Goal: Transaction & Acquisition: Obtain resource

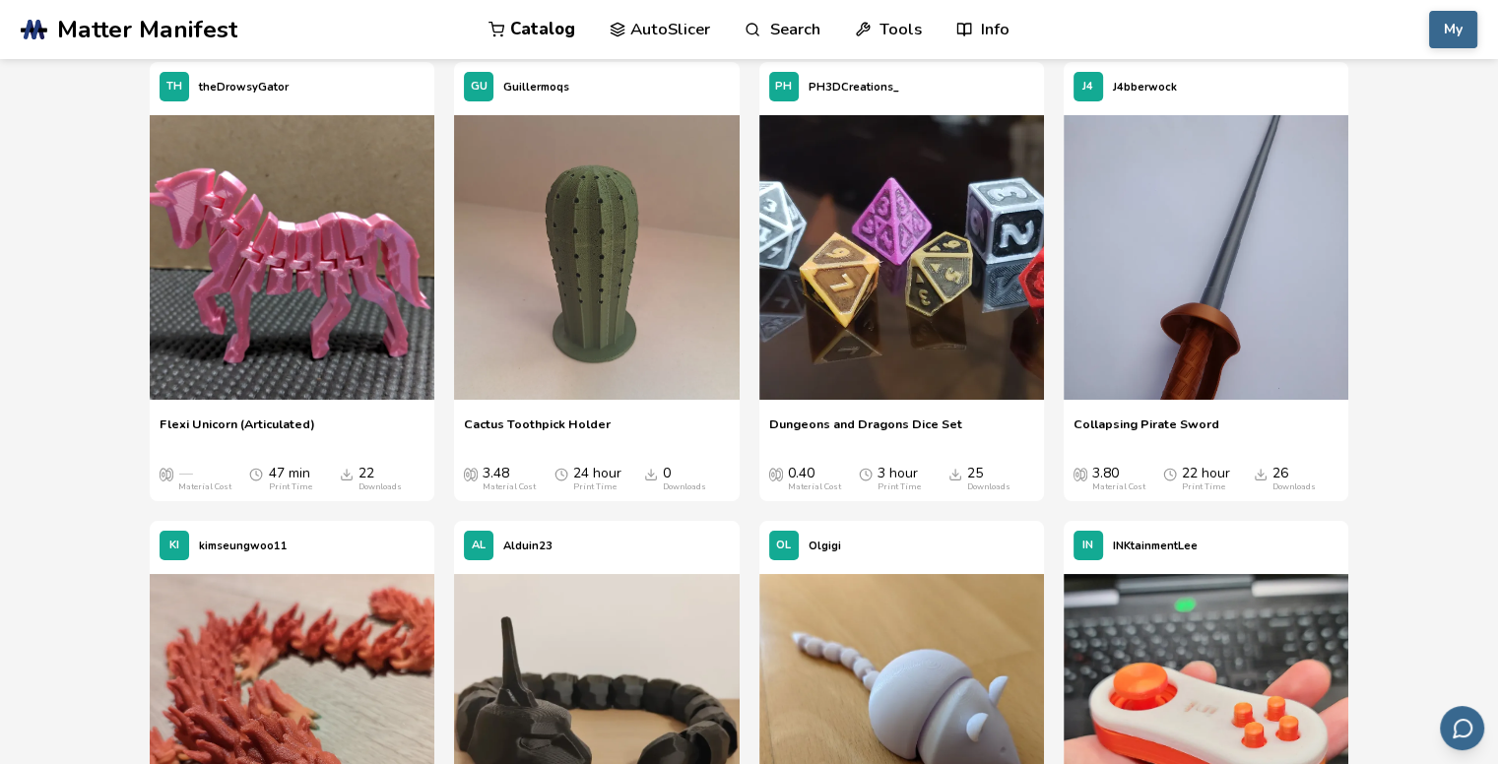
scroll to position [14873, 0]
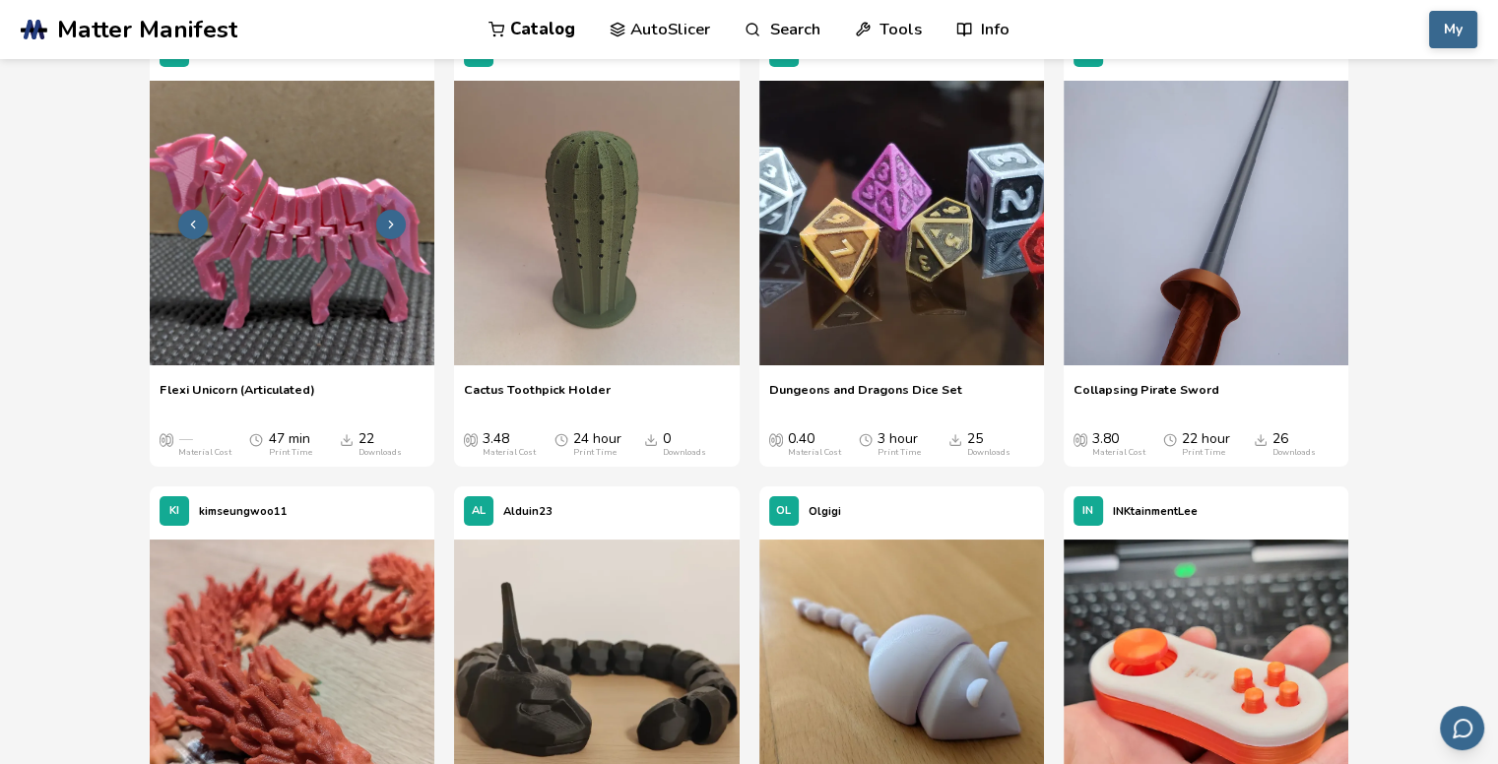
click at [309, 233] on img at bounding box center [292, 223] width 285 height 285
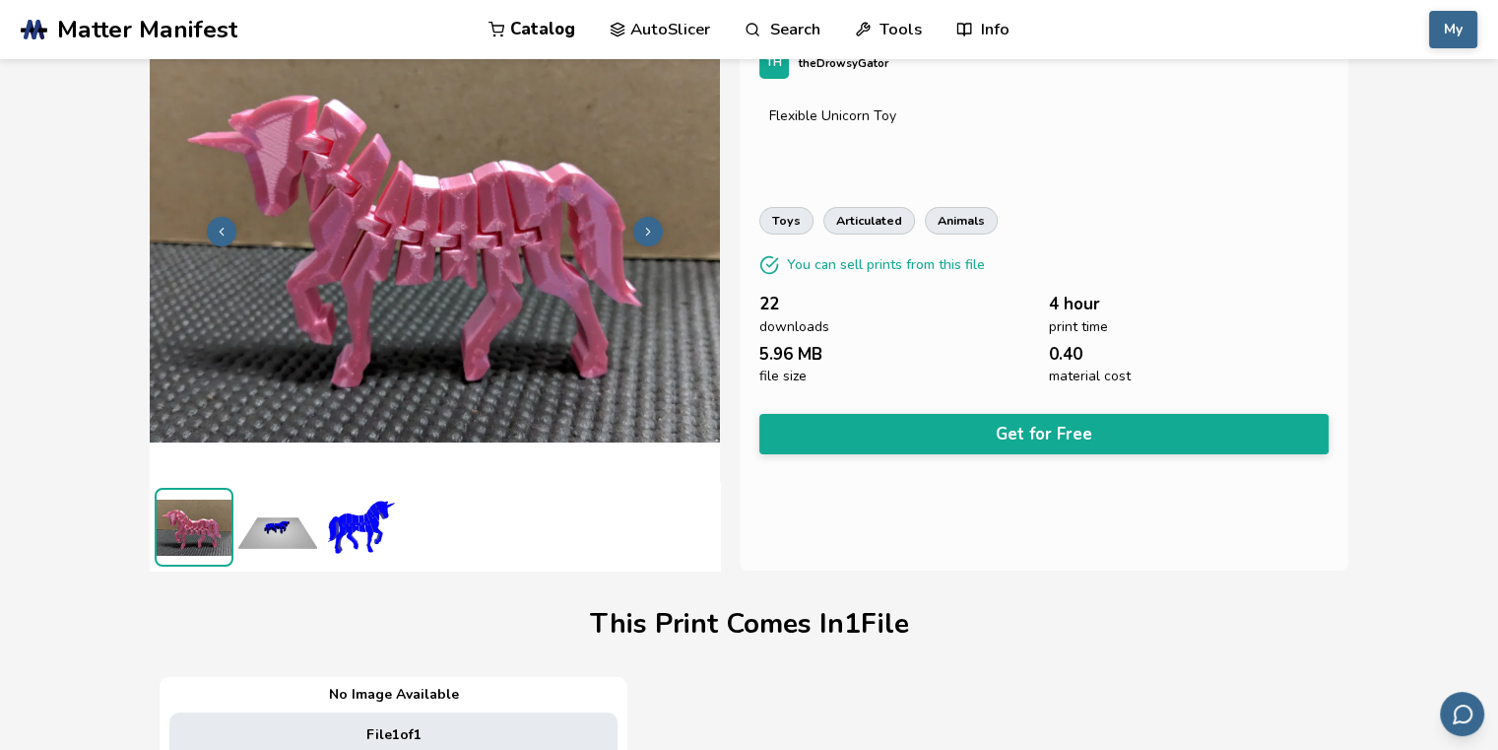
scroll to position [90, 0]
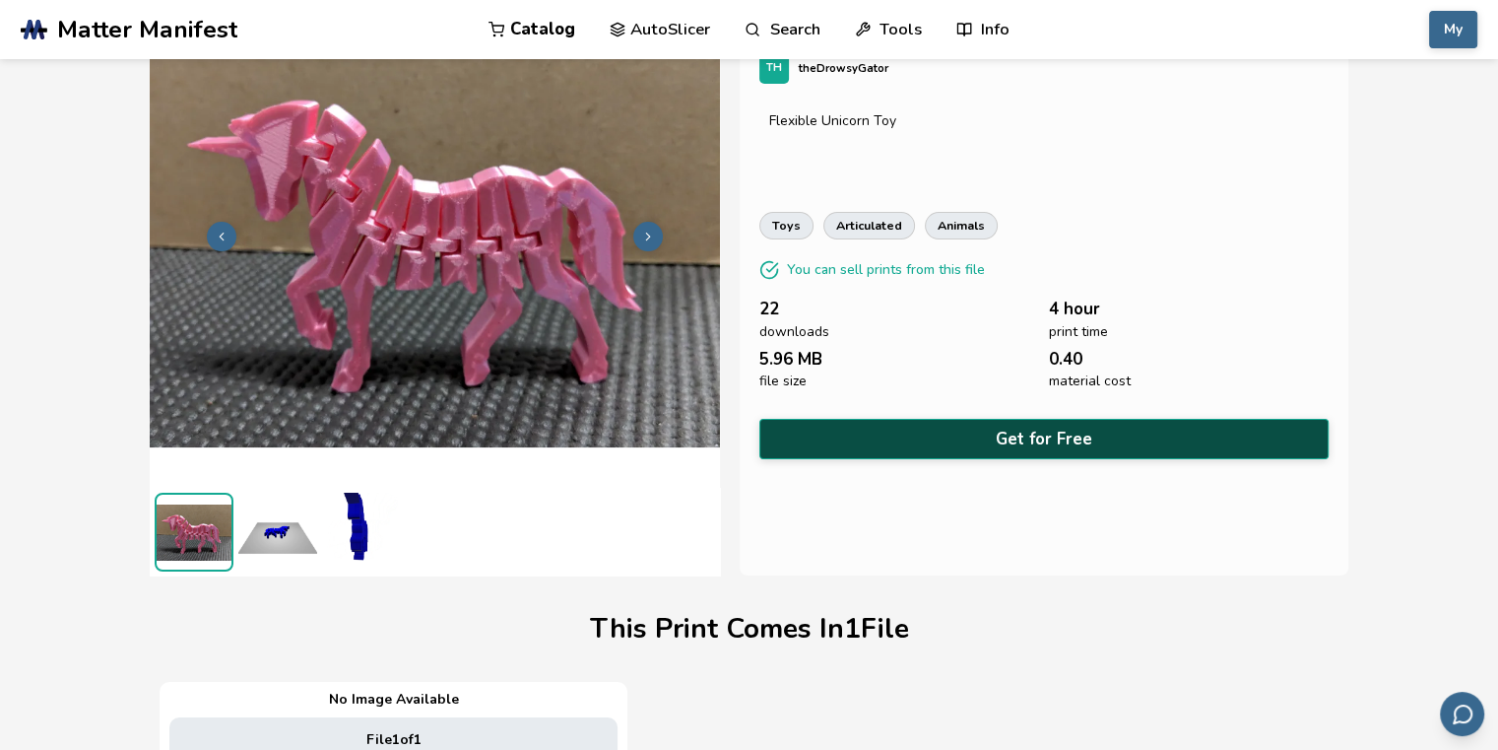
click at [1040, 434] on button "Get for Free" at bounding box center [1043, 439] width 569 height 40
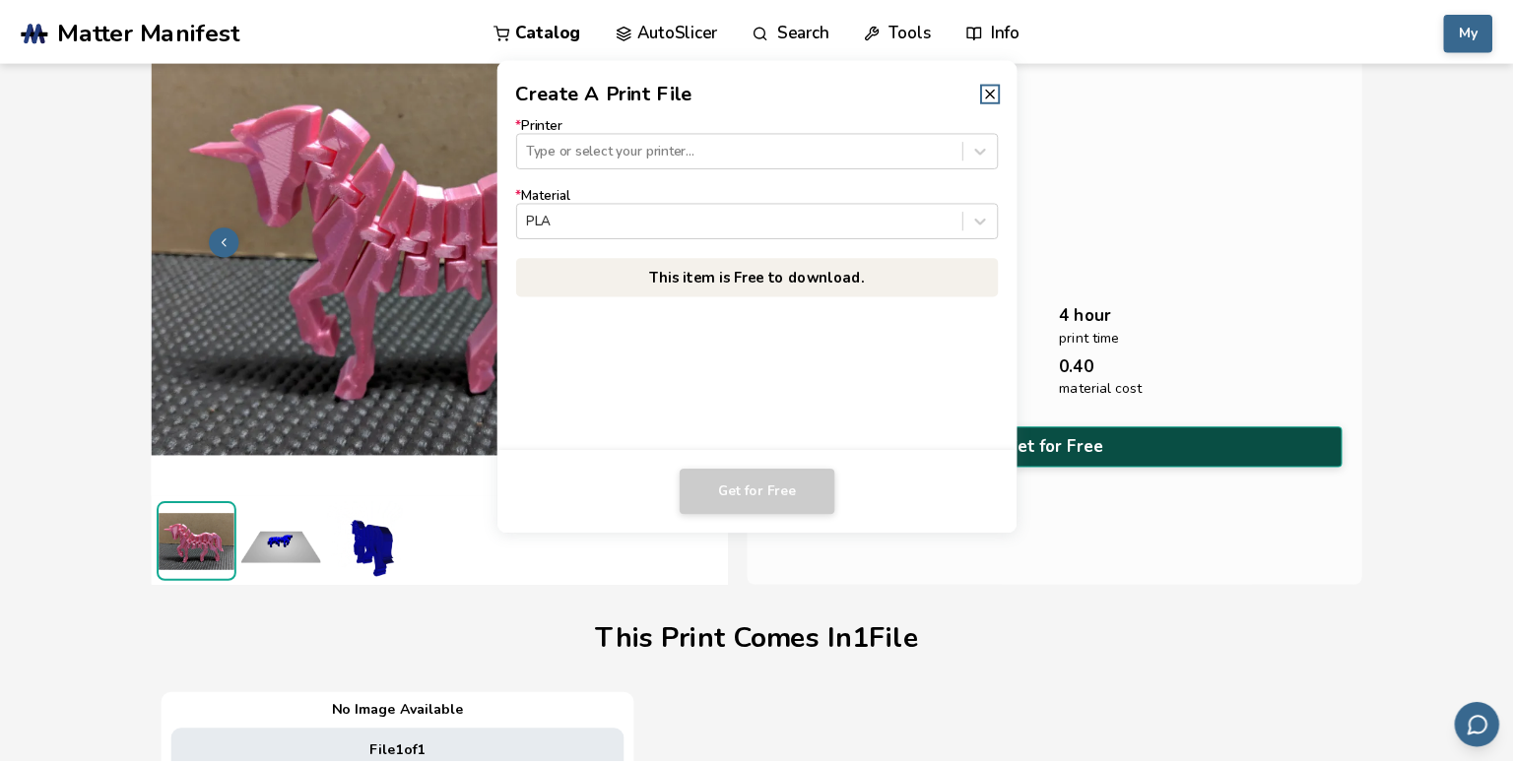
scroll to position [87, 0]
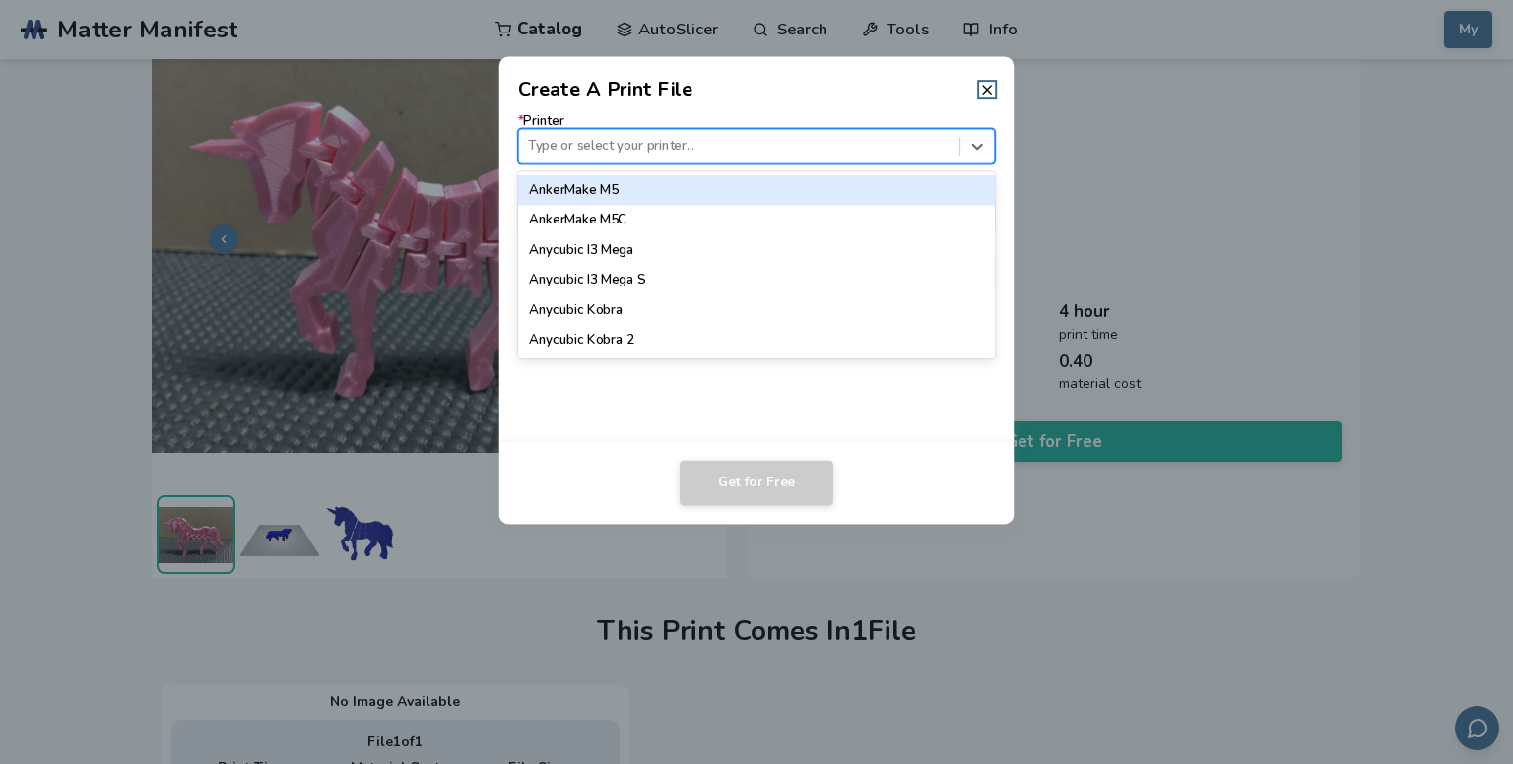
click at [697, 142] on div at bounding box center [739, 146] width 422 height 19
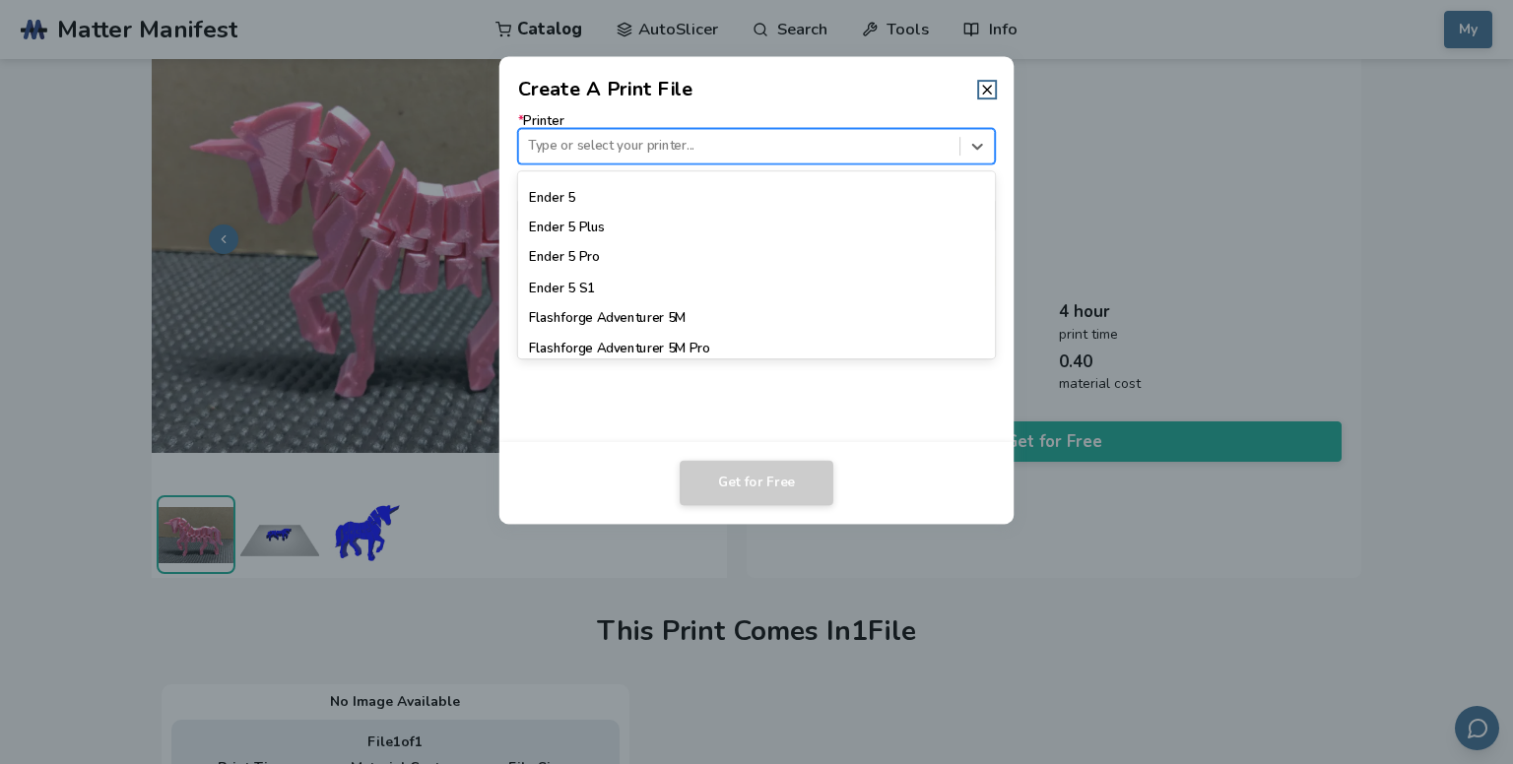
scroll to position [1576, 0]
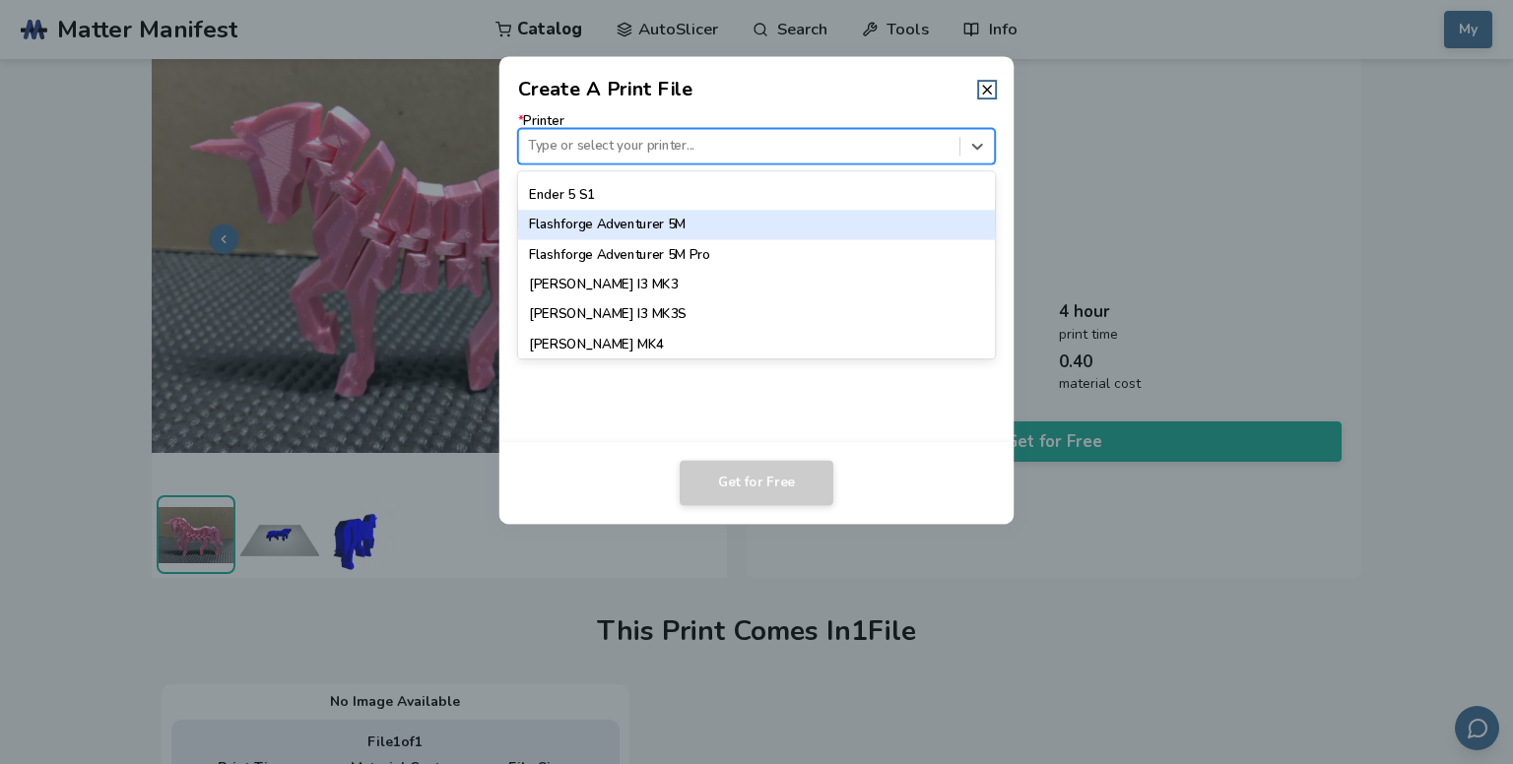
click at [708, 223] on div "Flashforge Adventurer 5M" at bounding box center [757, 225] width 478 height 30
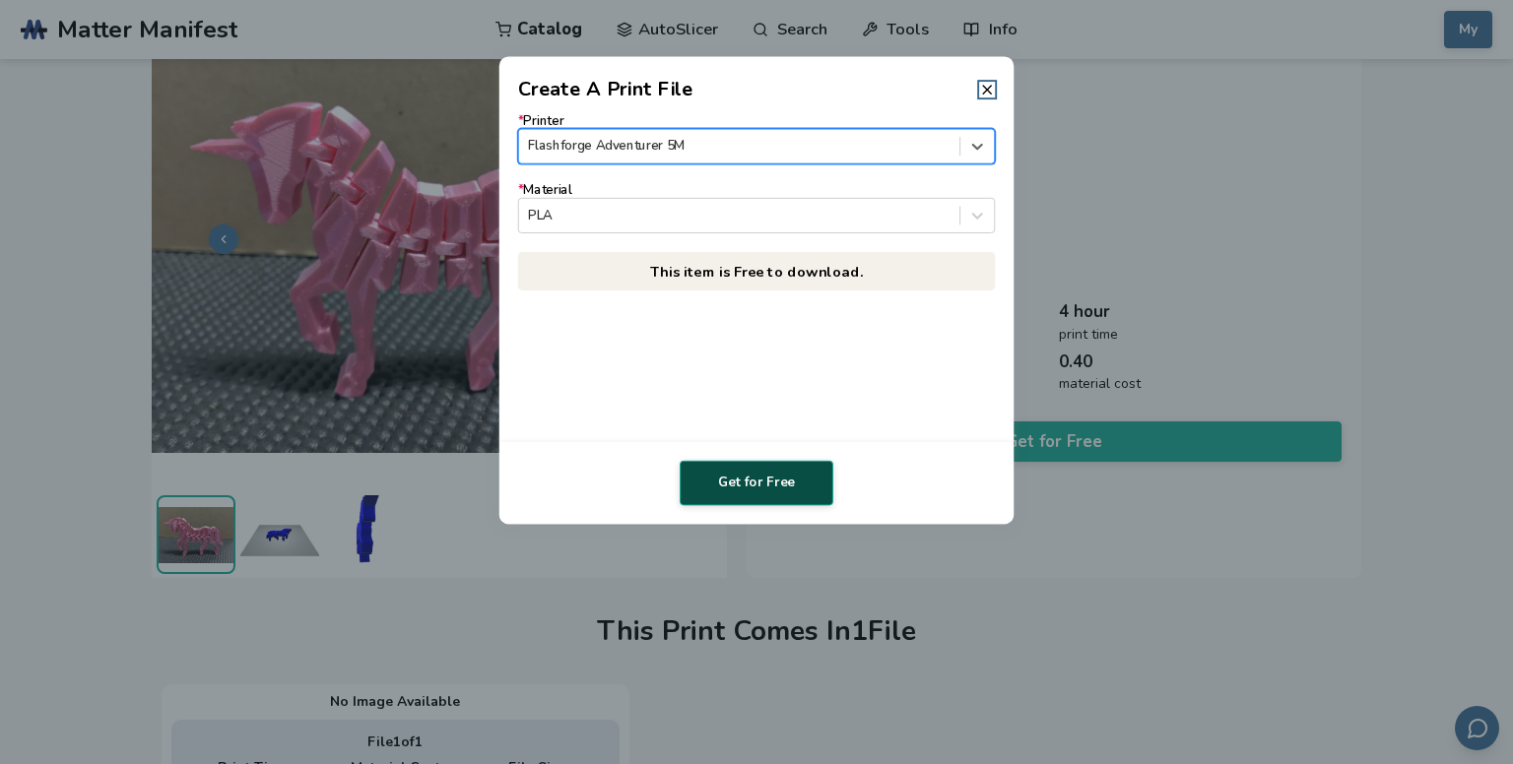
click at [752, 490] on button "Get for Free" at bounding box center [757, 483] width 154 height 45
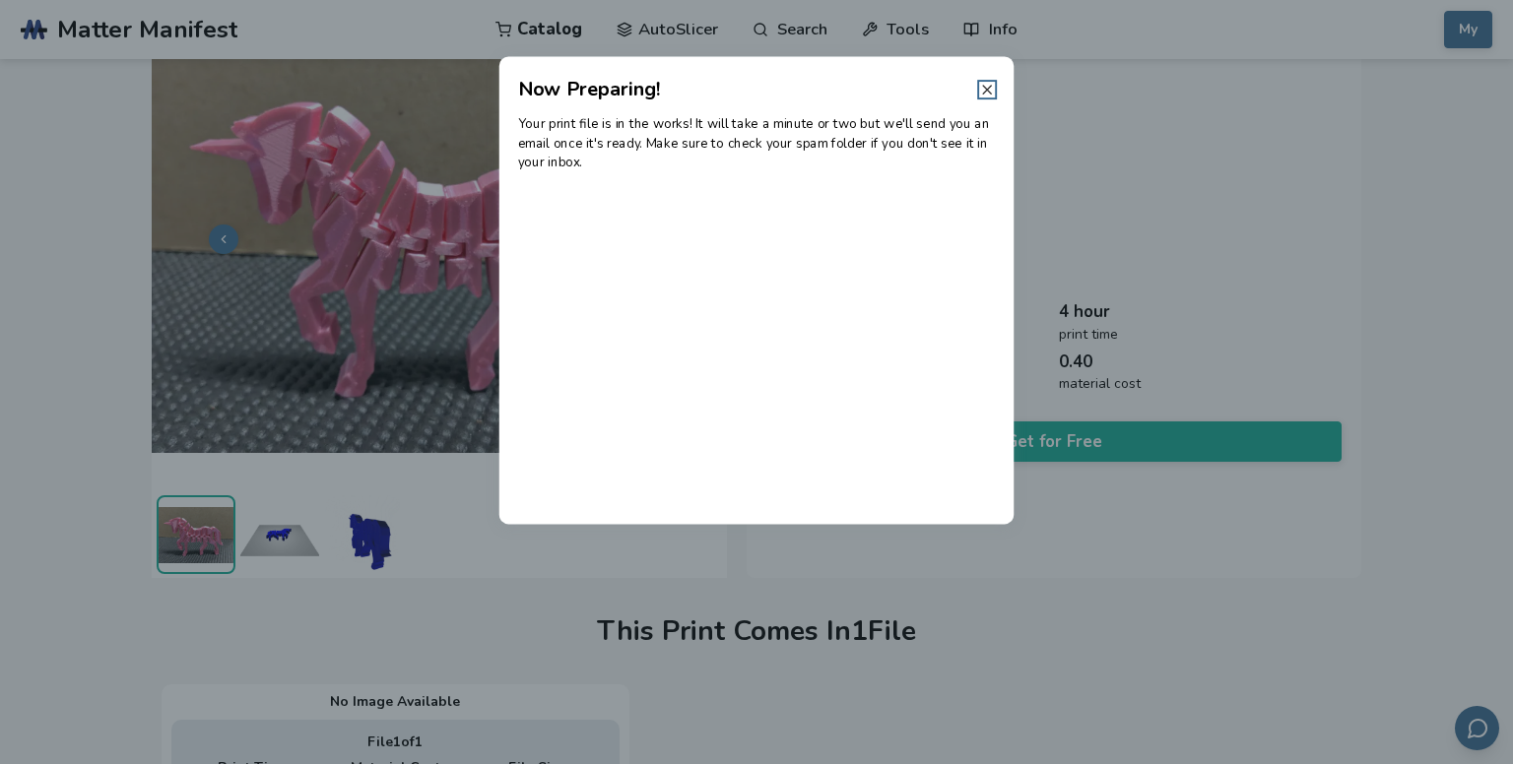
click at [989, 90] on icon at bounding box center [987, 90] width 16 height 16
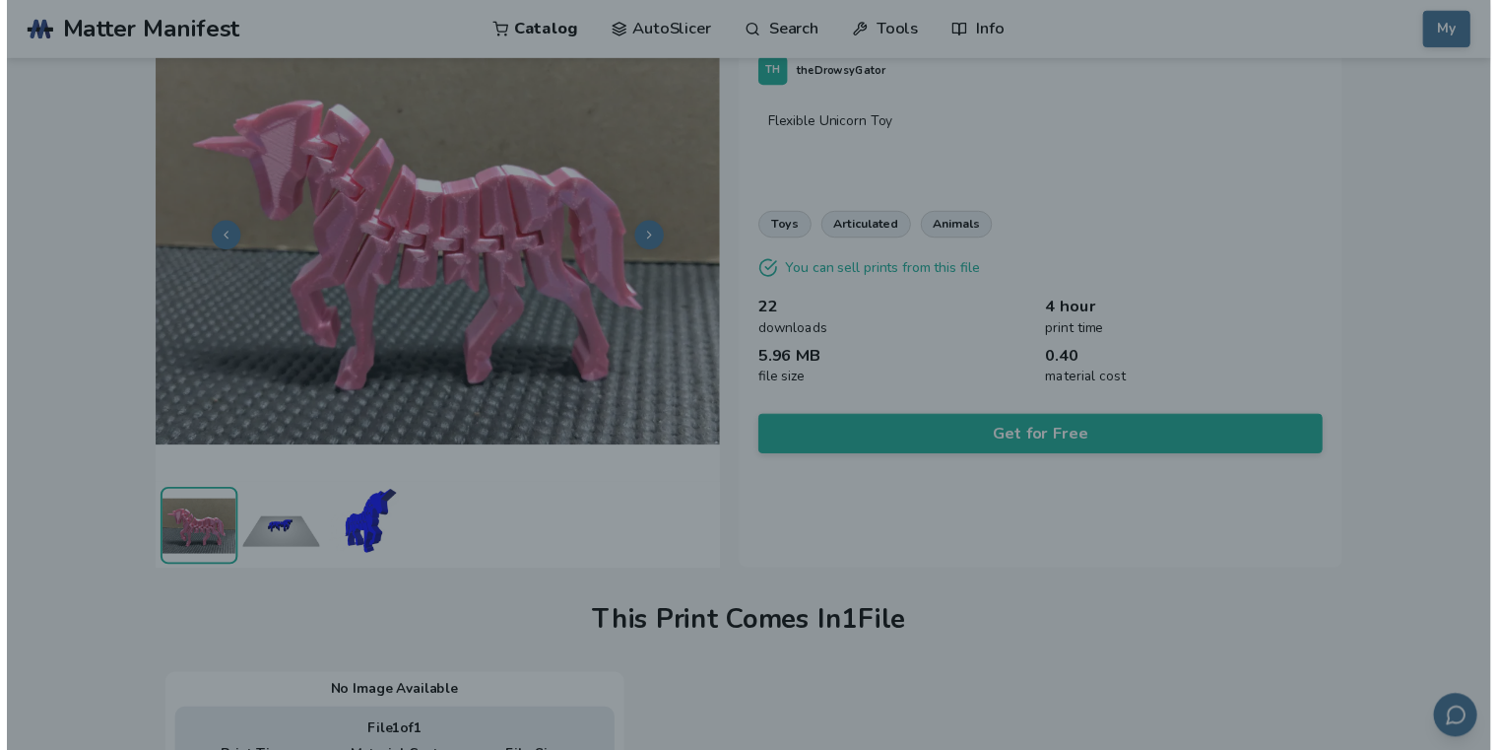
scroll to position [90, 0]
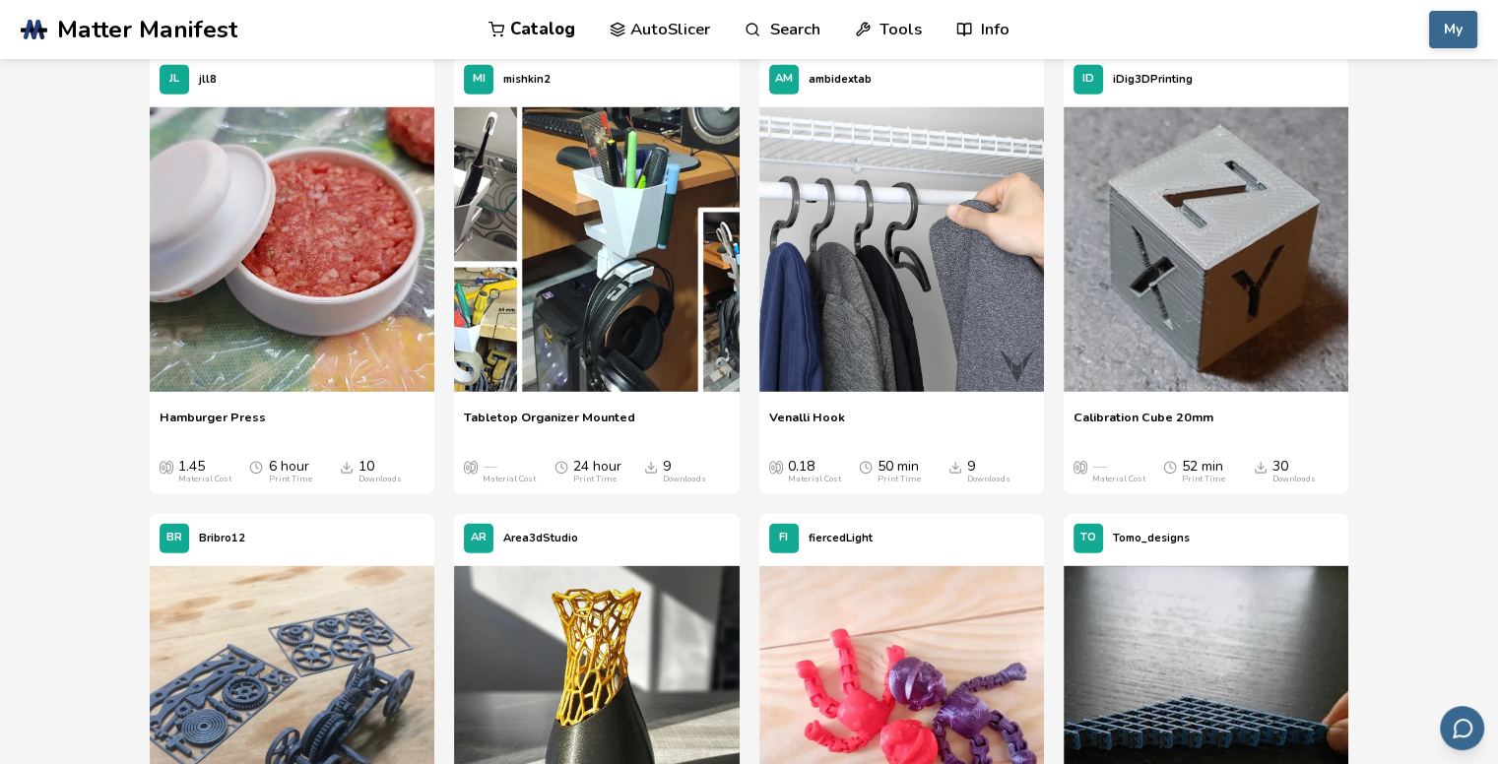
scroll to position [28122, 0]
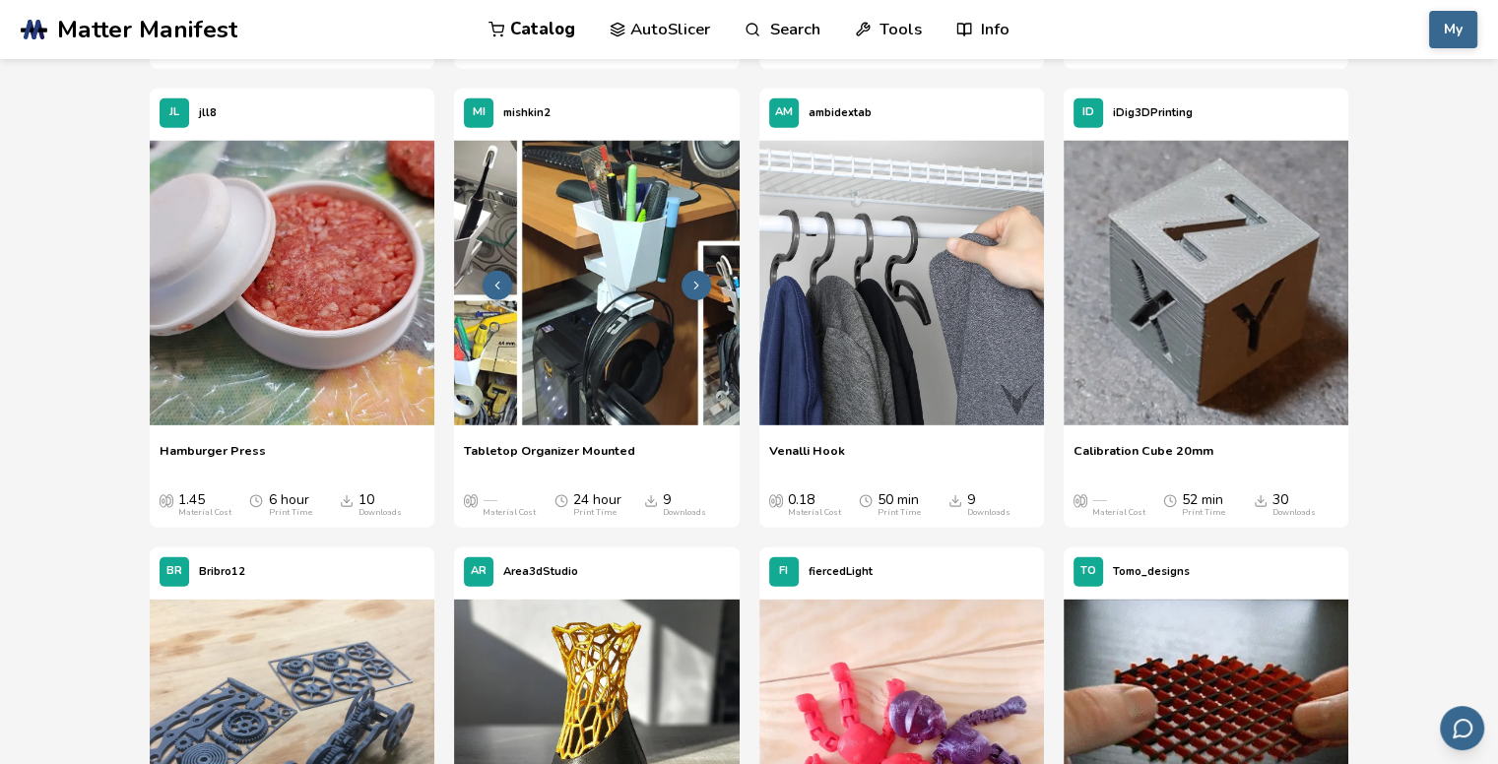
click at [570, 279] on img at bounding box center [596, 283] width 285 height 285
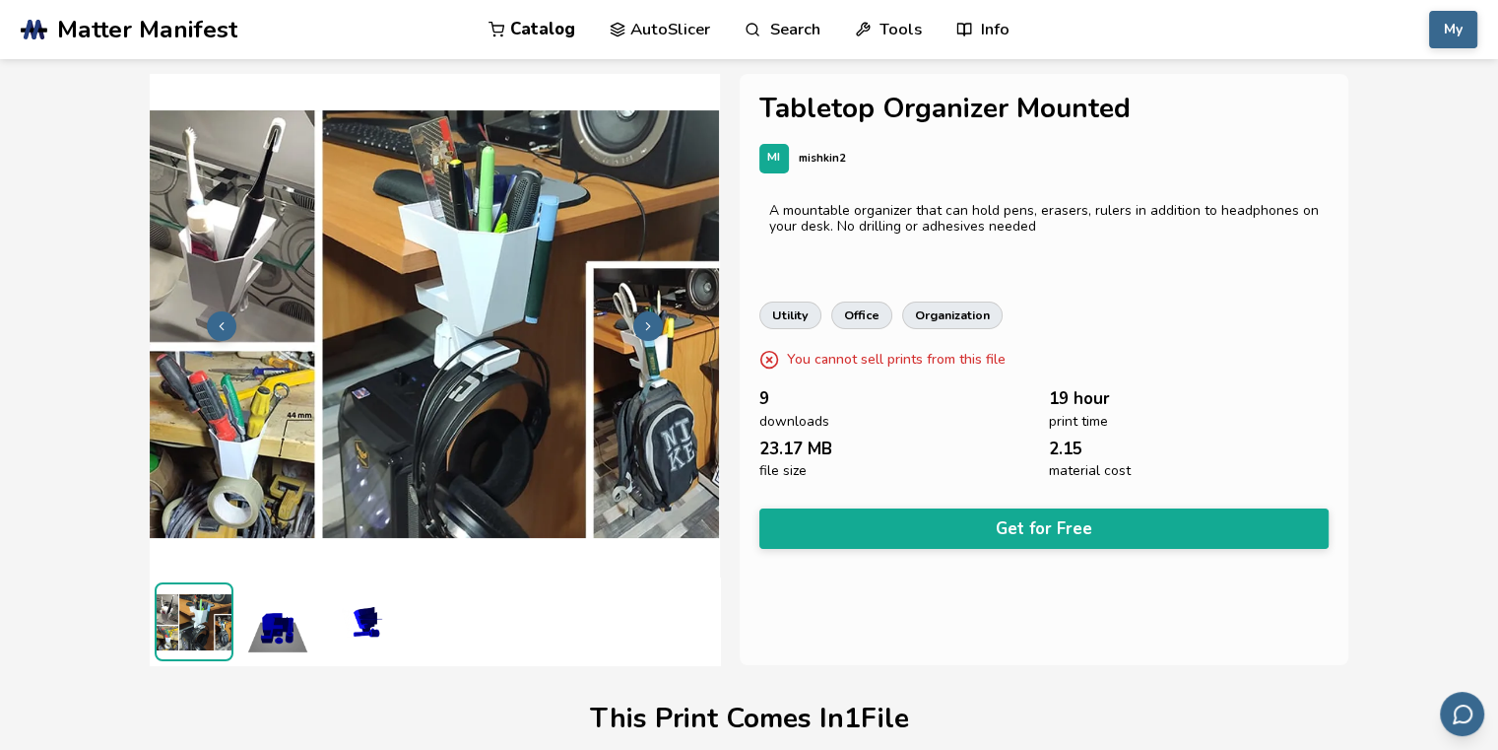
click at [265, 635] on img at bounding box center [277, 621] width 79 height 79
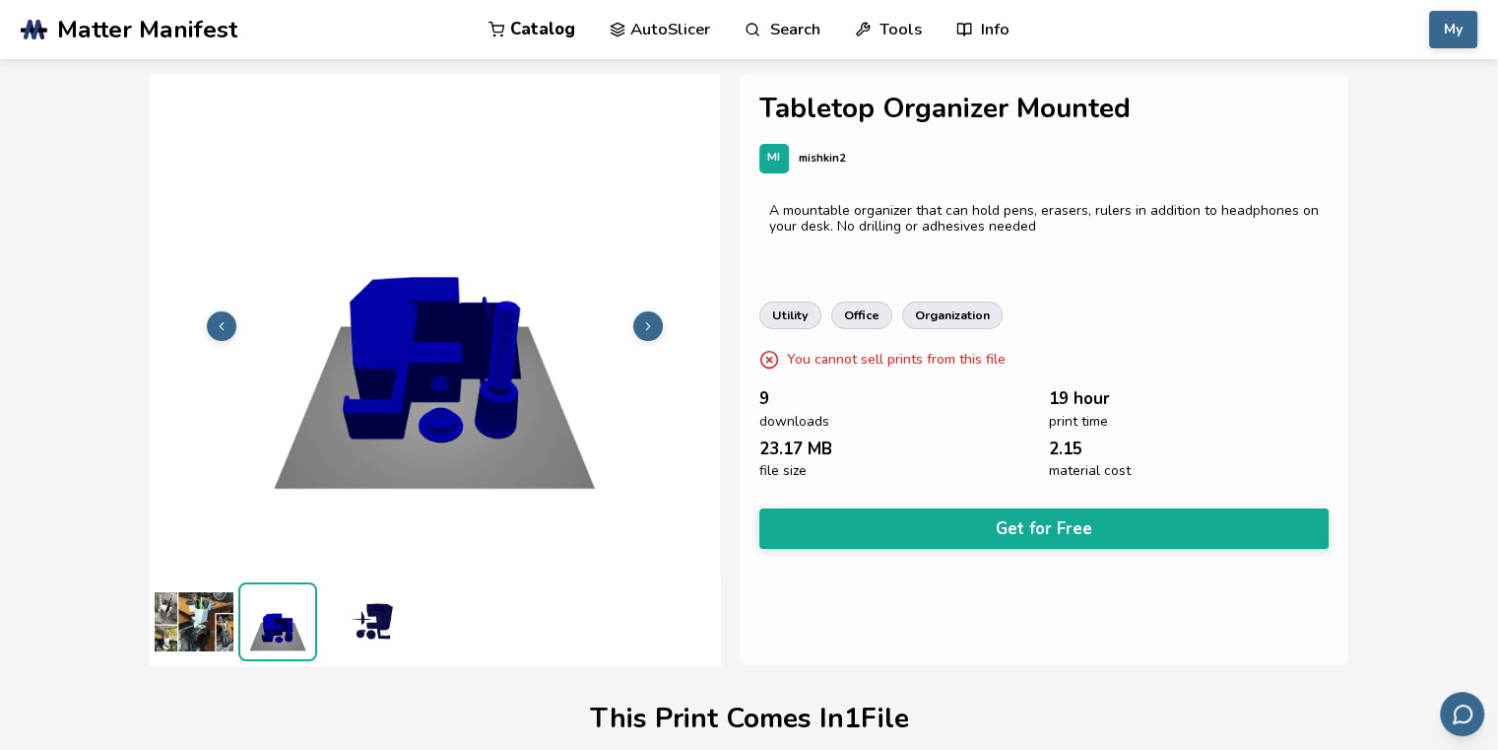
click at [367, 625] on img at bounding box center [361, 621] width 79 height 79
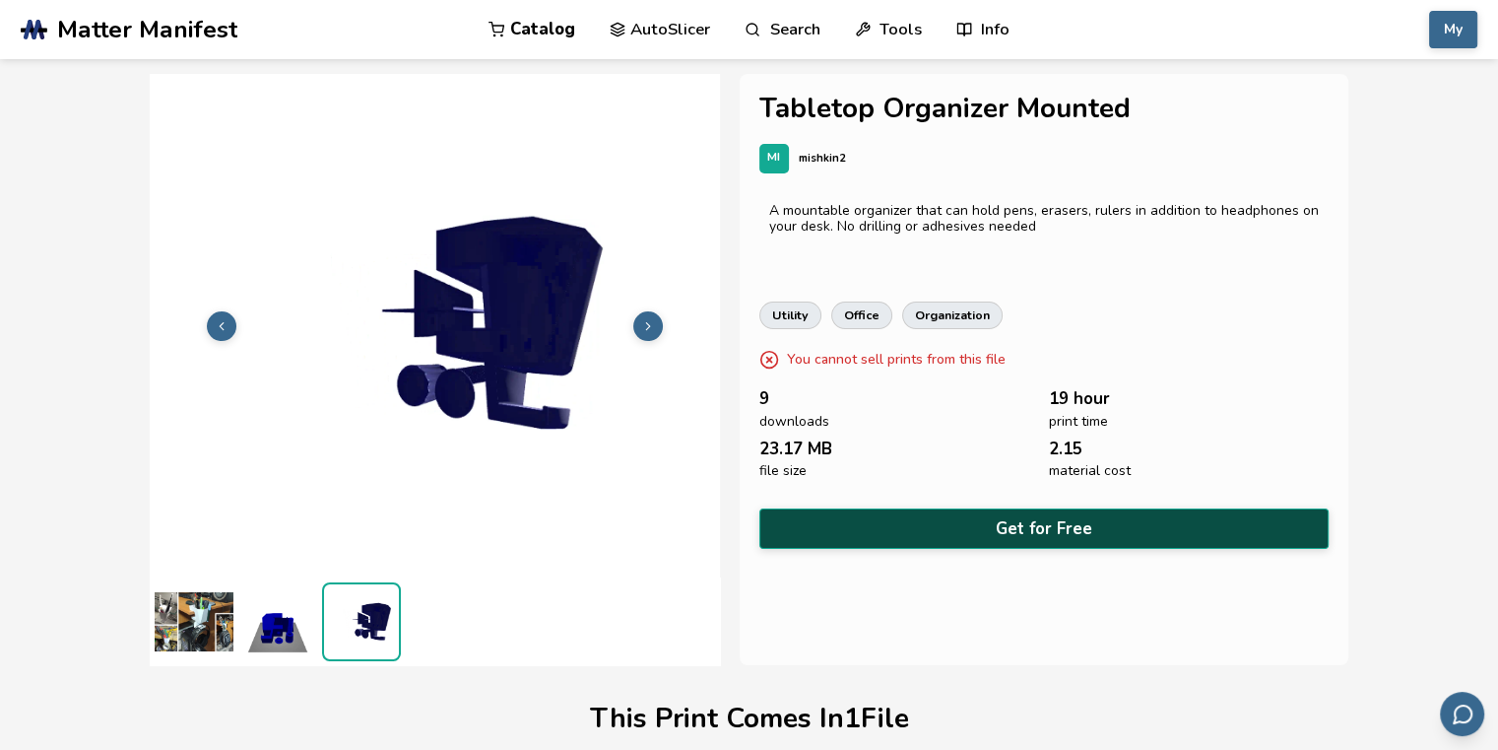
click at [1021, 520] on button "Get for Free" at bounding box center [1043, 528] width 569 height 40
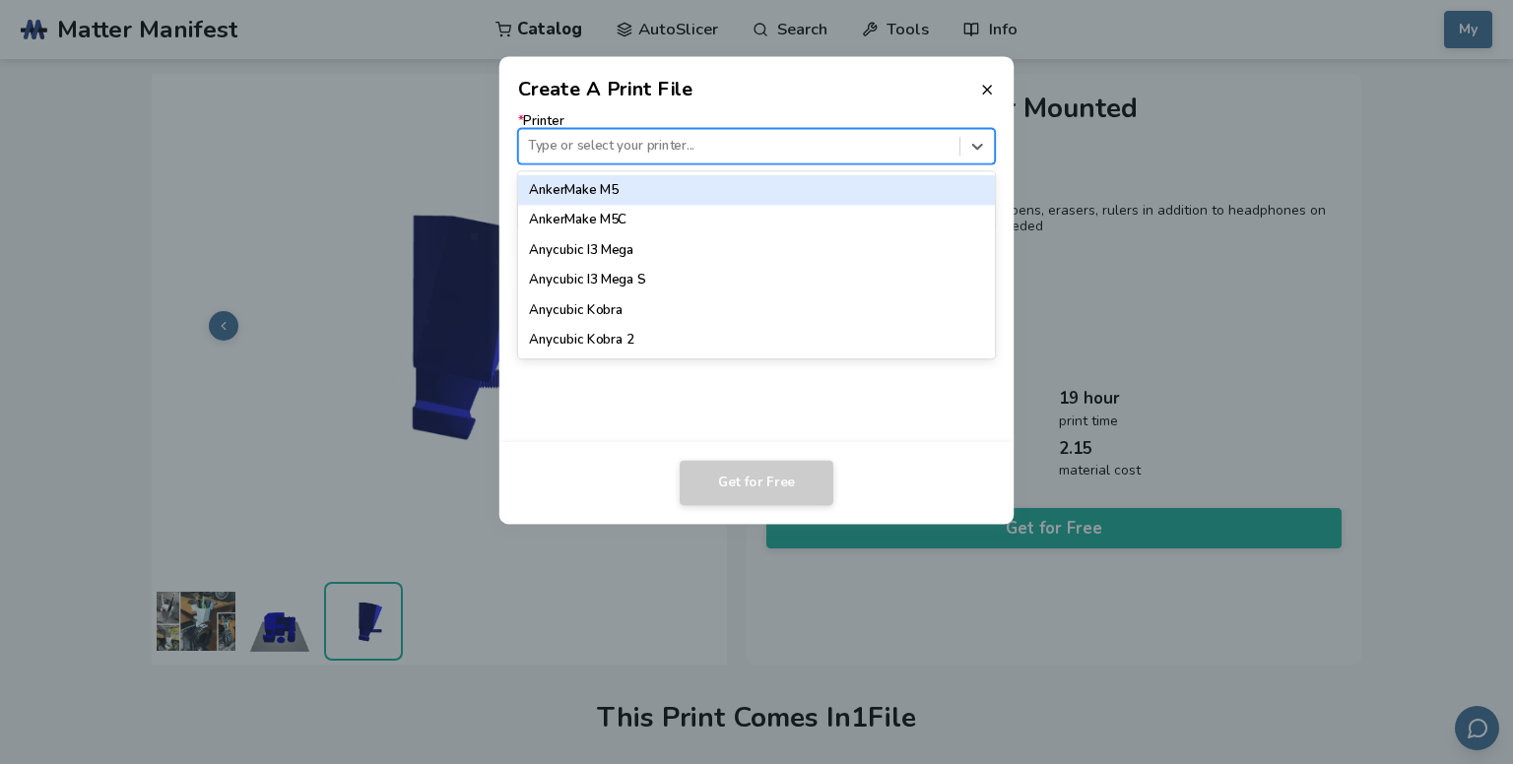
click at [615, 159] on div "Type or select your printer..." at bounding box center [739, 146] width 440 height 27
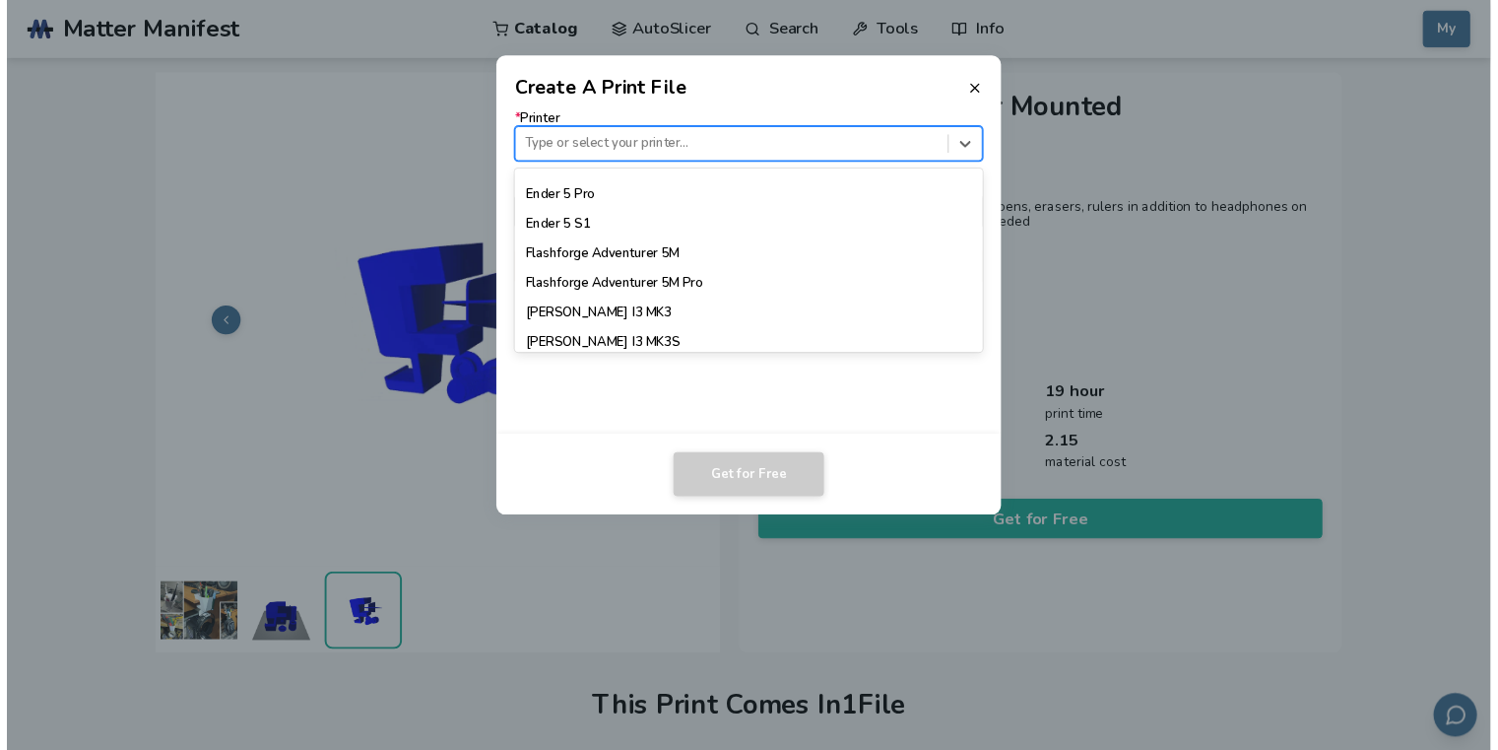
scroll to position [1576, 0]
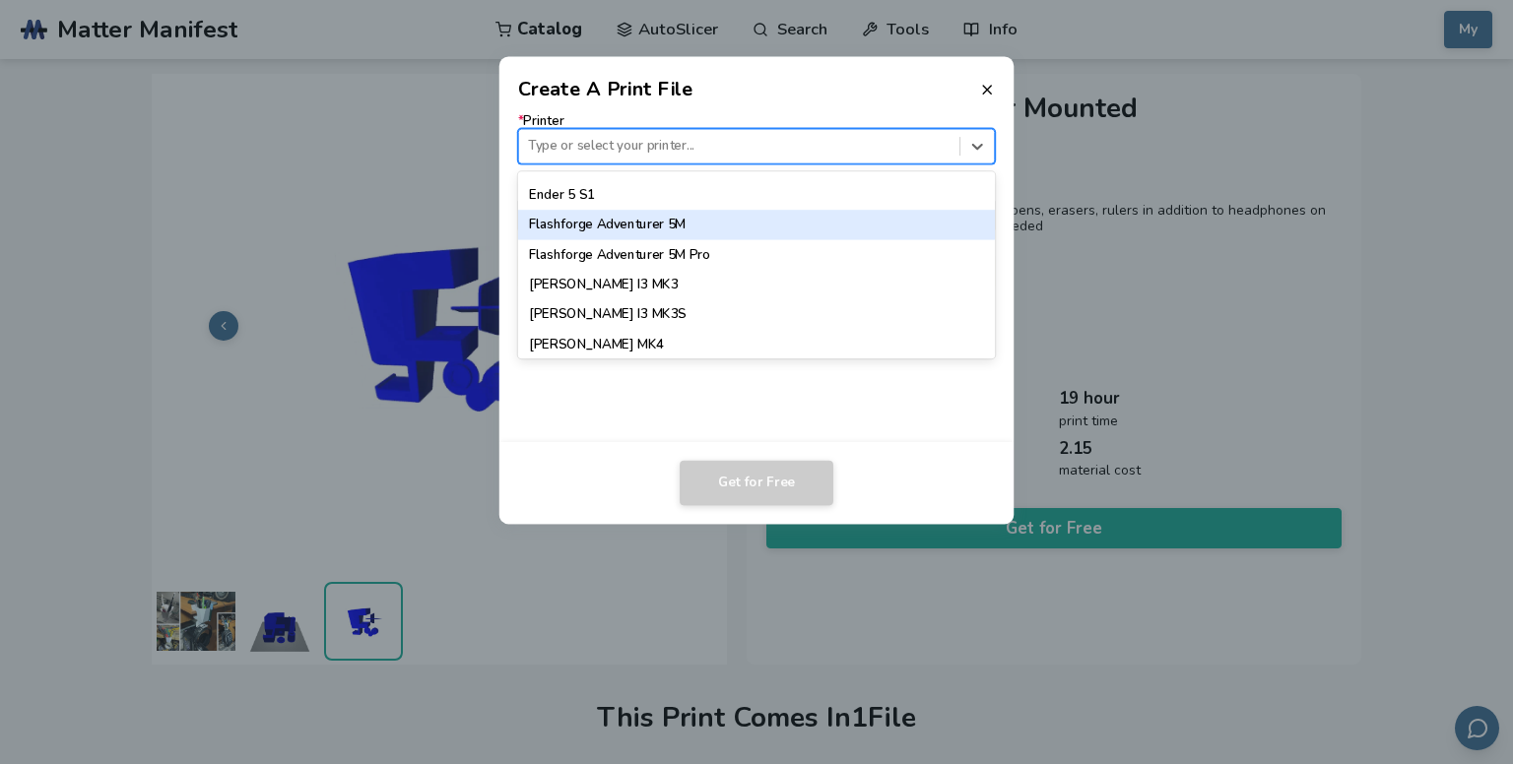
click at [614, 222] on div "Flashforge Adventurer 5M" at bounding box center [757, 225] width 478 height 30
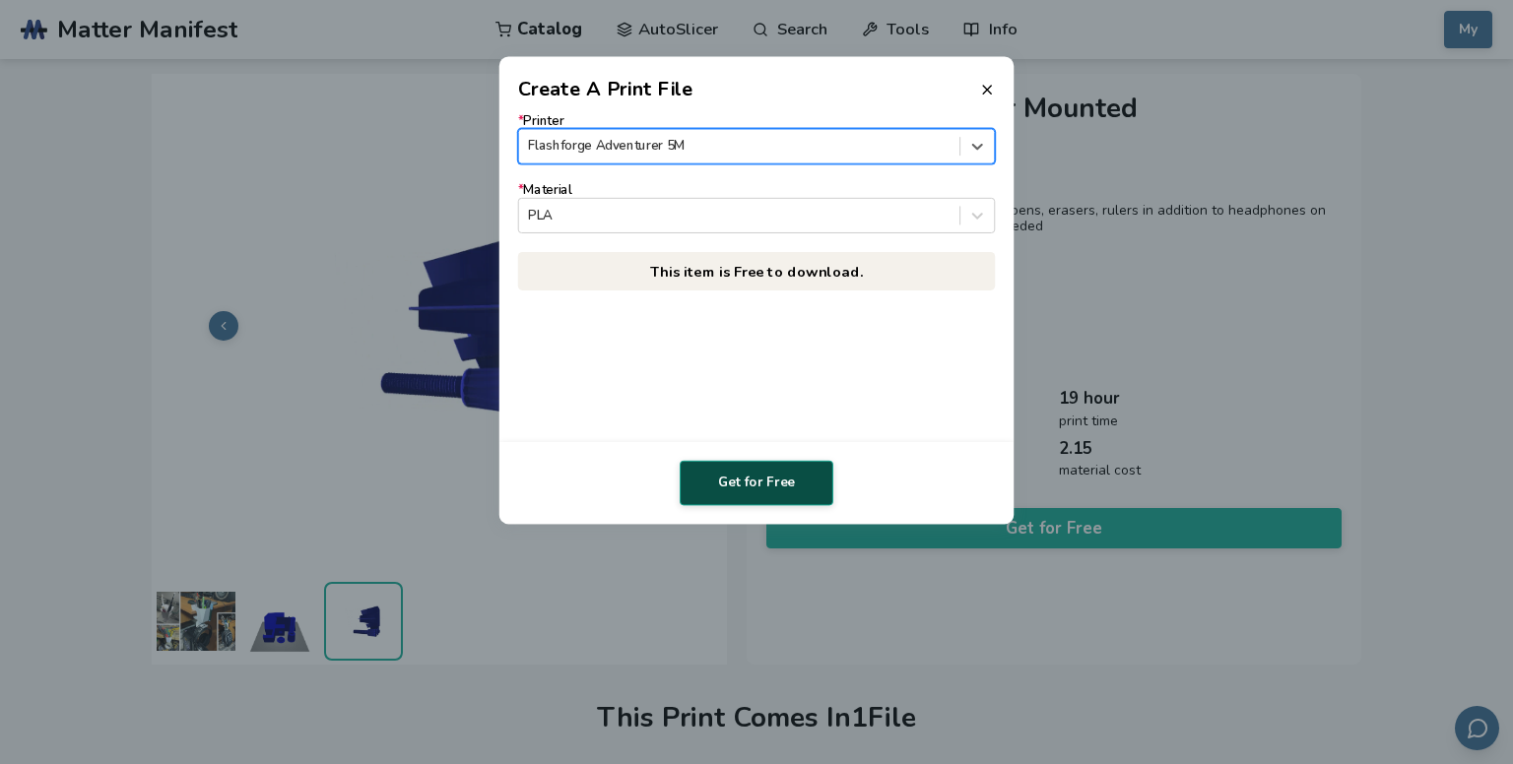
click at [769, 488] on button "Get for Free" at bounding box center [757, 483] width 154 height 45
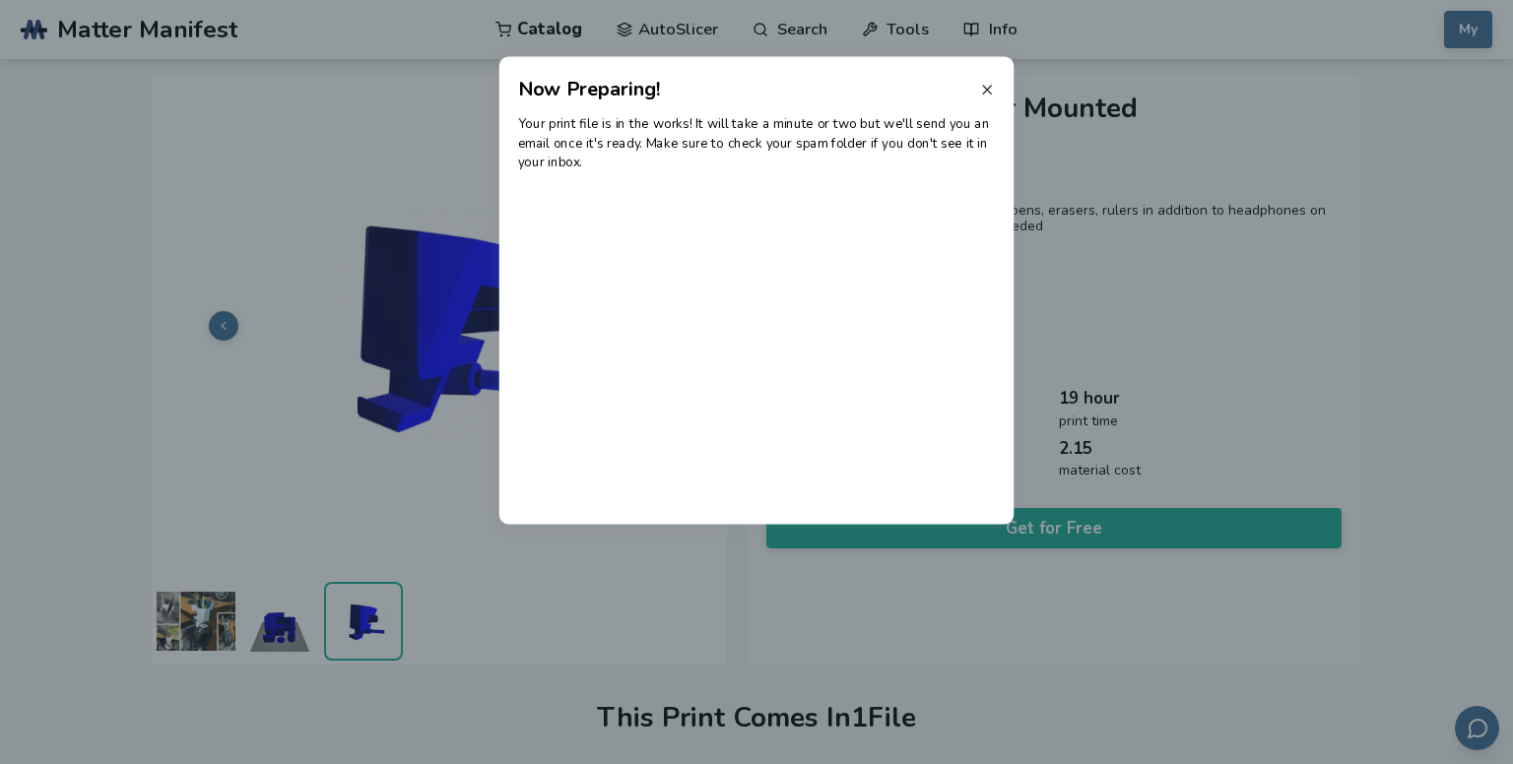
click at [989, 89] on icon at bounding box center [987, 90] width 16 height 16
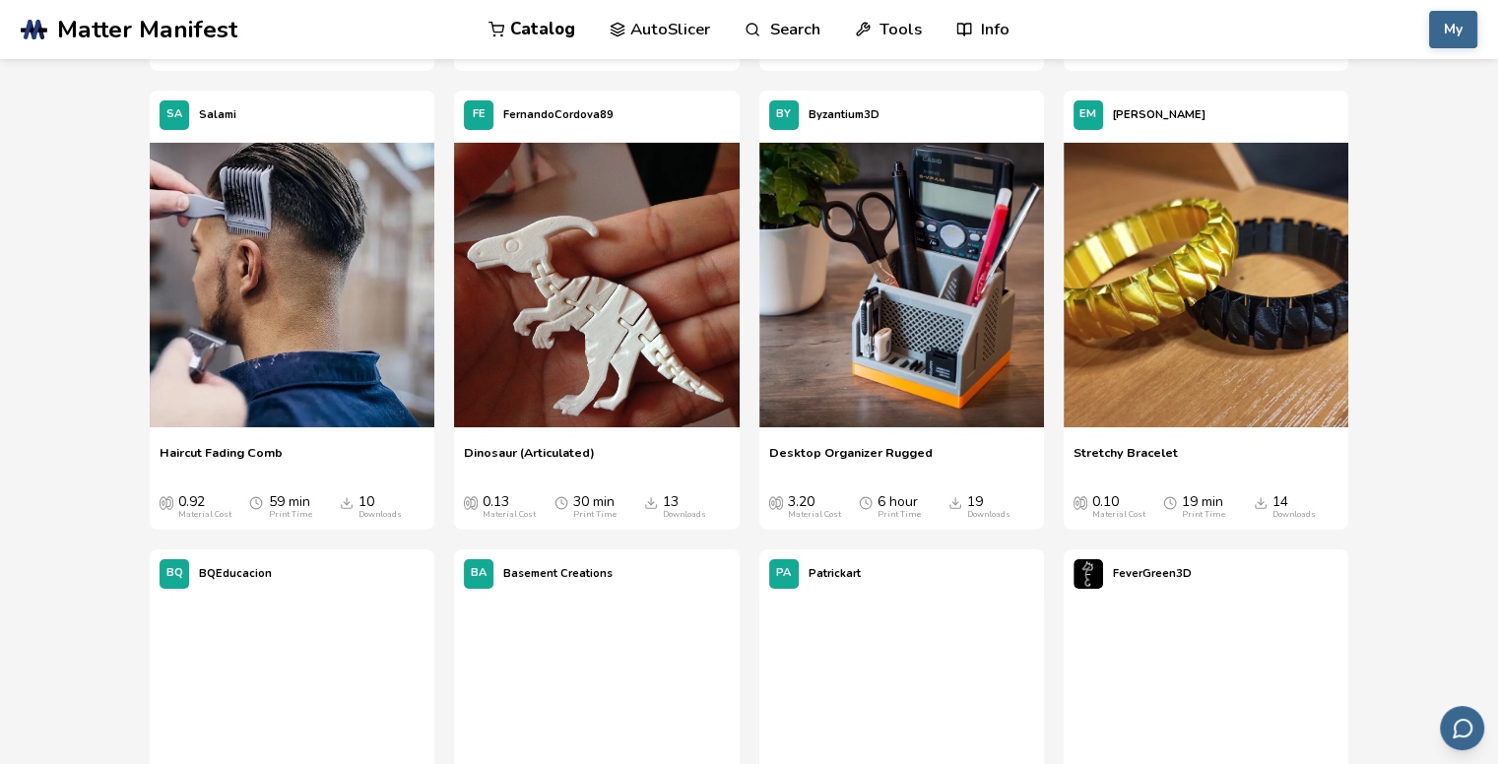
scroll to position [29500, 0]
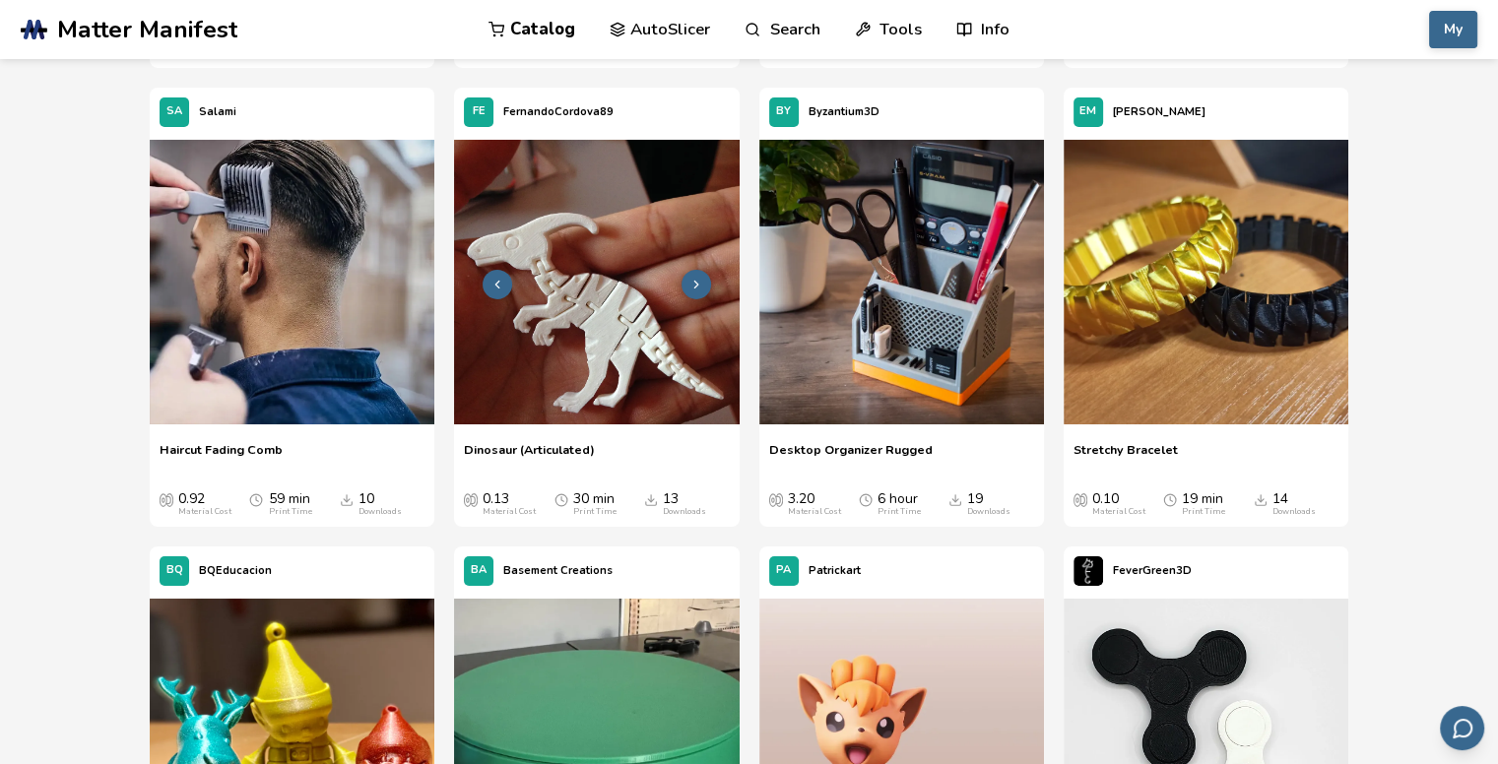
click at [653, 344] on img at bounding box center [596, 282] width 285 height 285
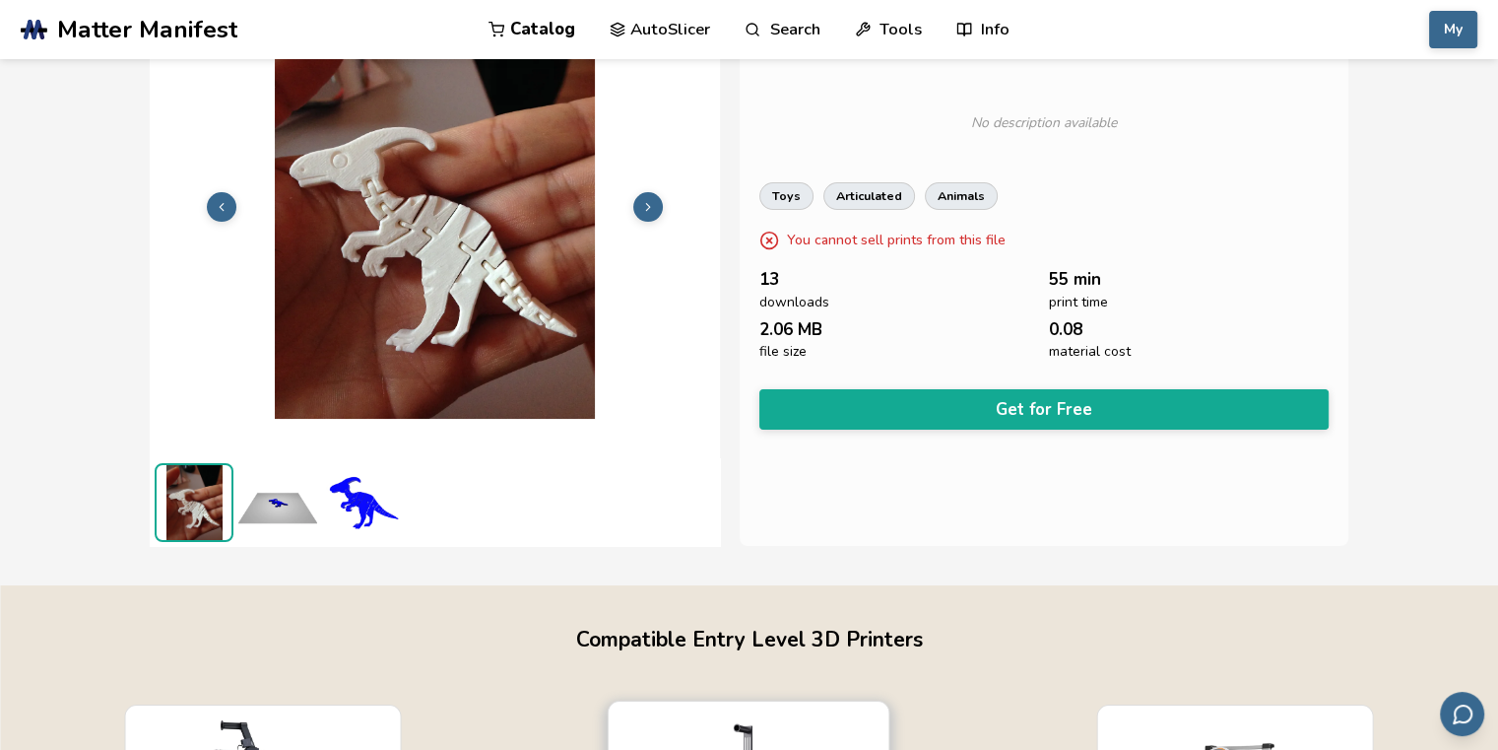
scroll to position [90, 0]
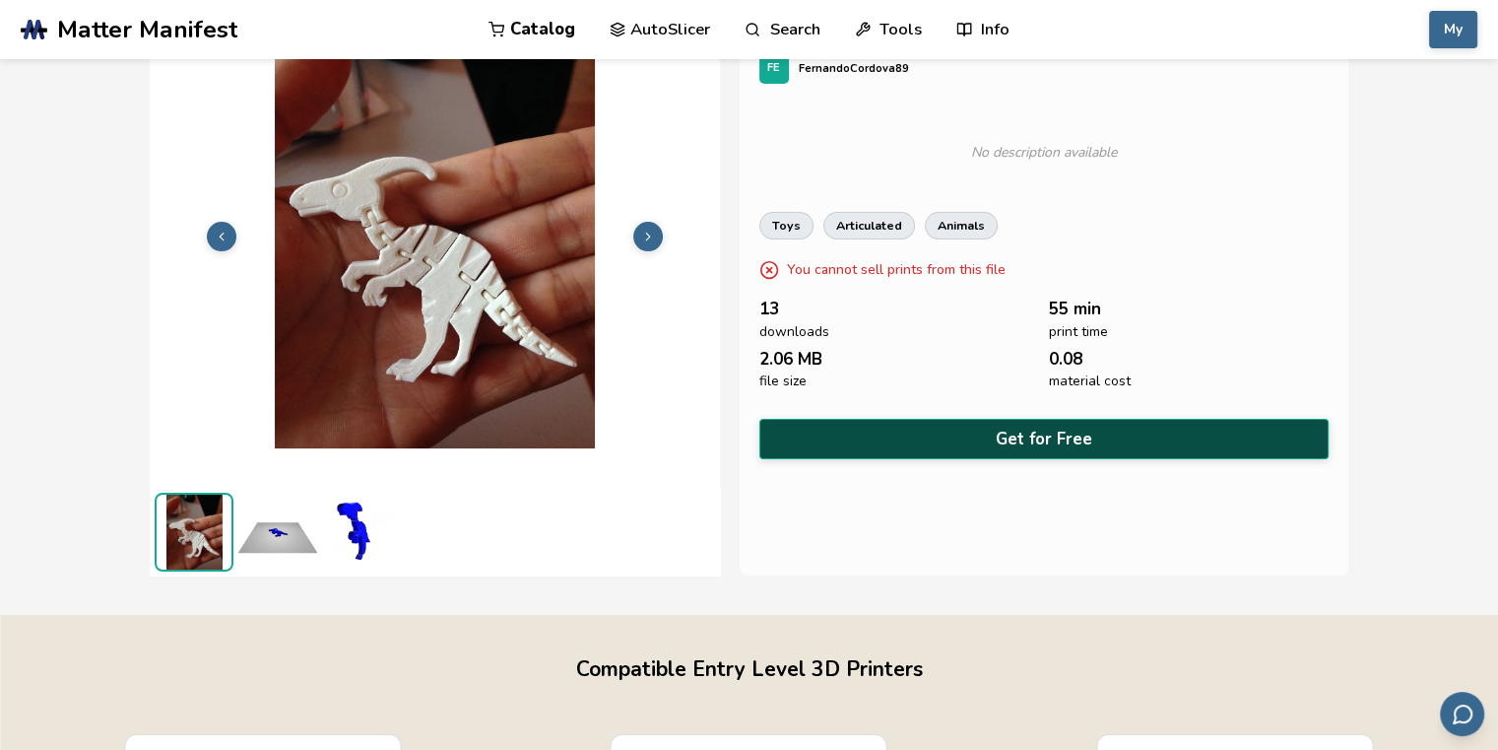
click at [1083, 432] on button "Get for Free" at bounding box center [1043, 439] width 569 height 40
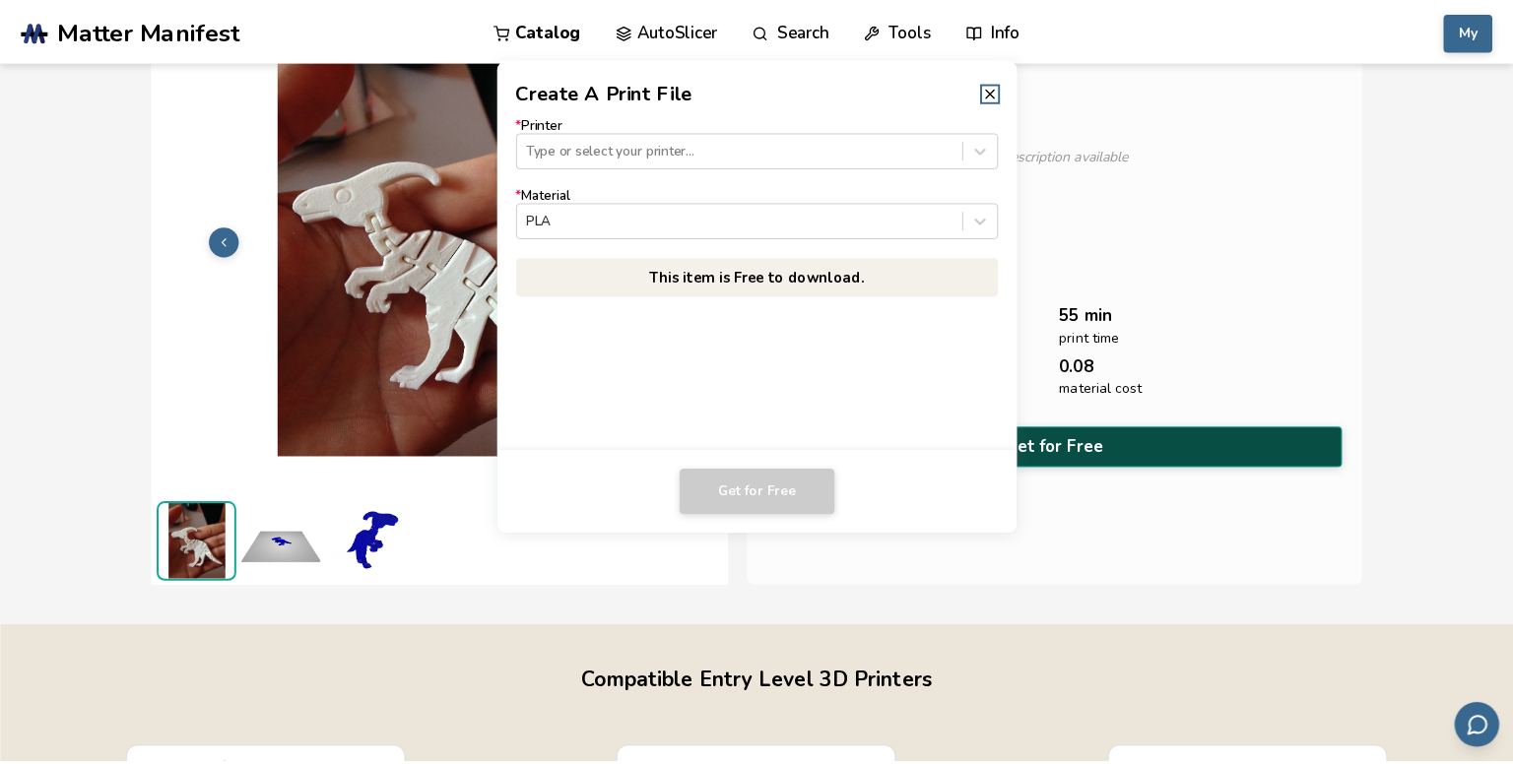
scroll to position [87, 0]
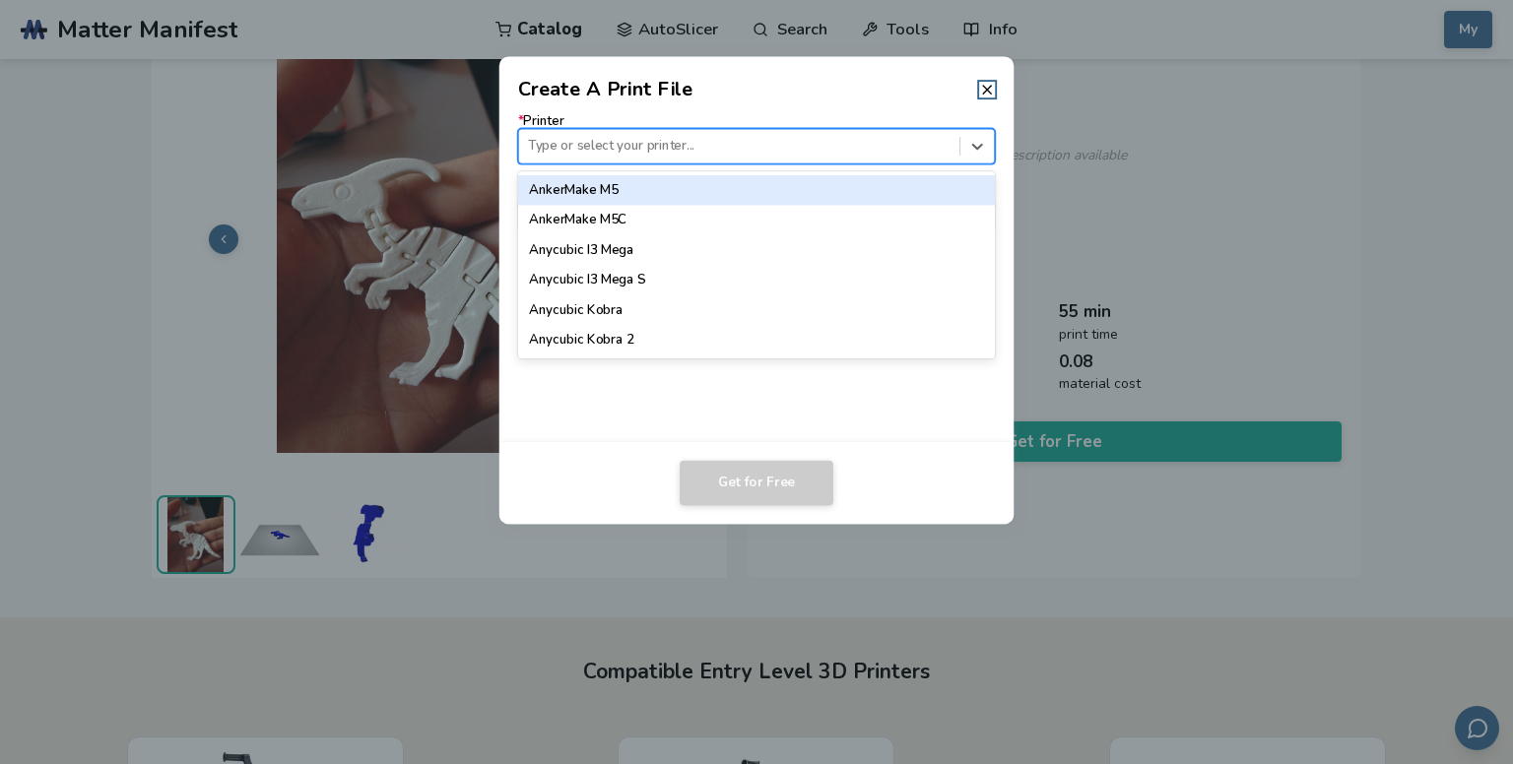
click at [768, 147] on div at bounding box center [739, 146] width 422 height 19
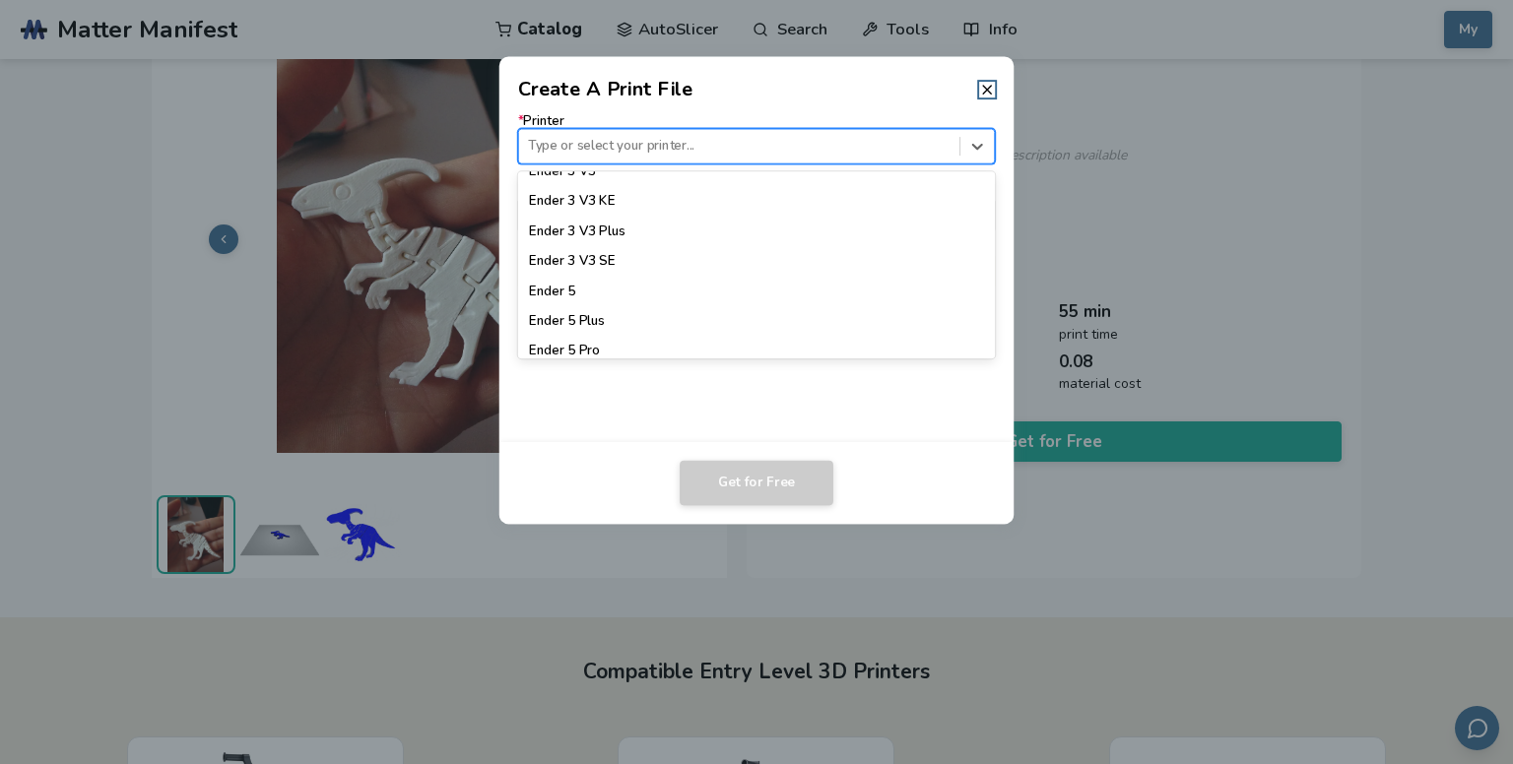
scroll to position [1477, 0]
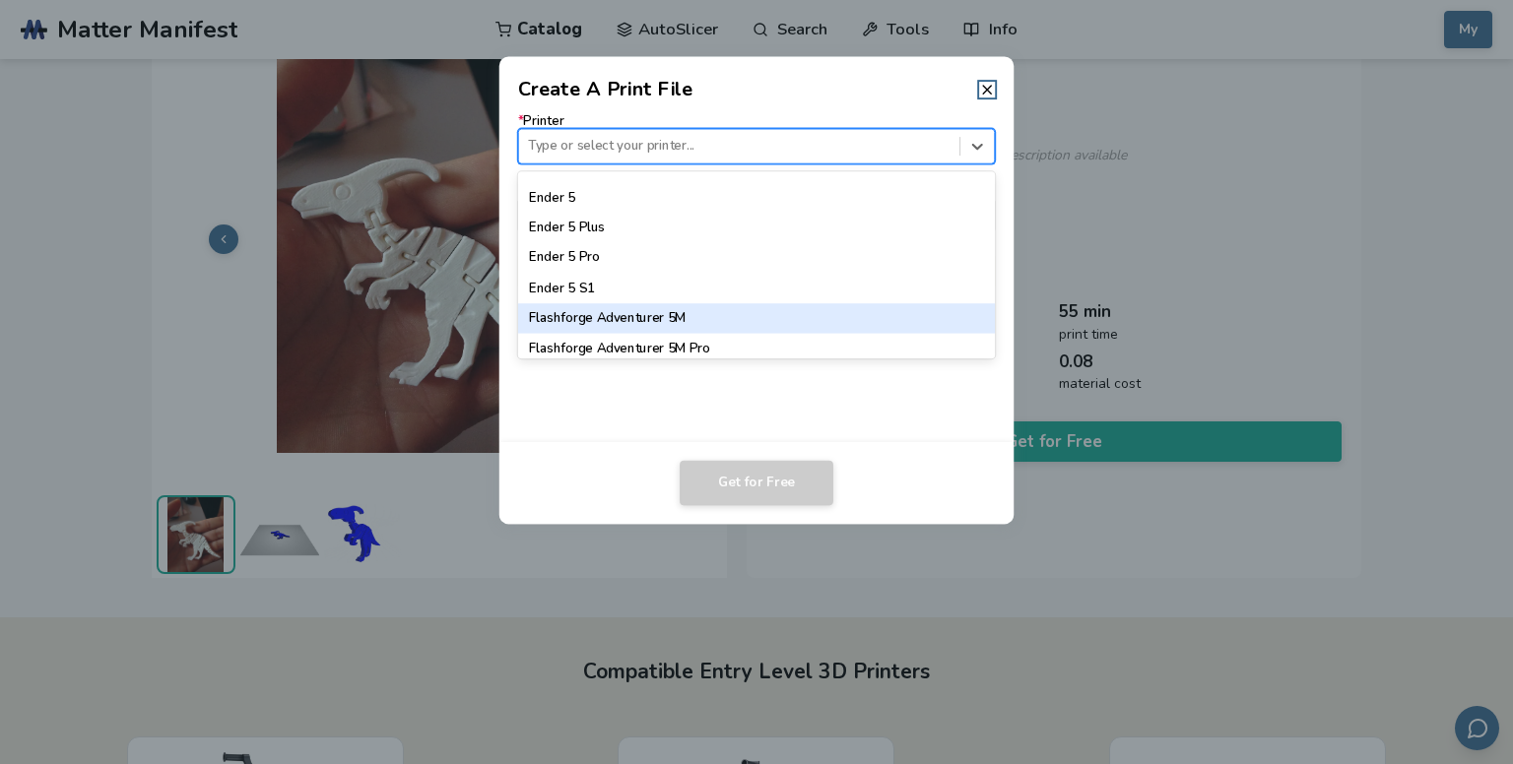
click at [717, 317] on div "Flashforge Adventurer 5M" at bounding box center [757, 318] width 478 height 30
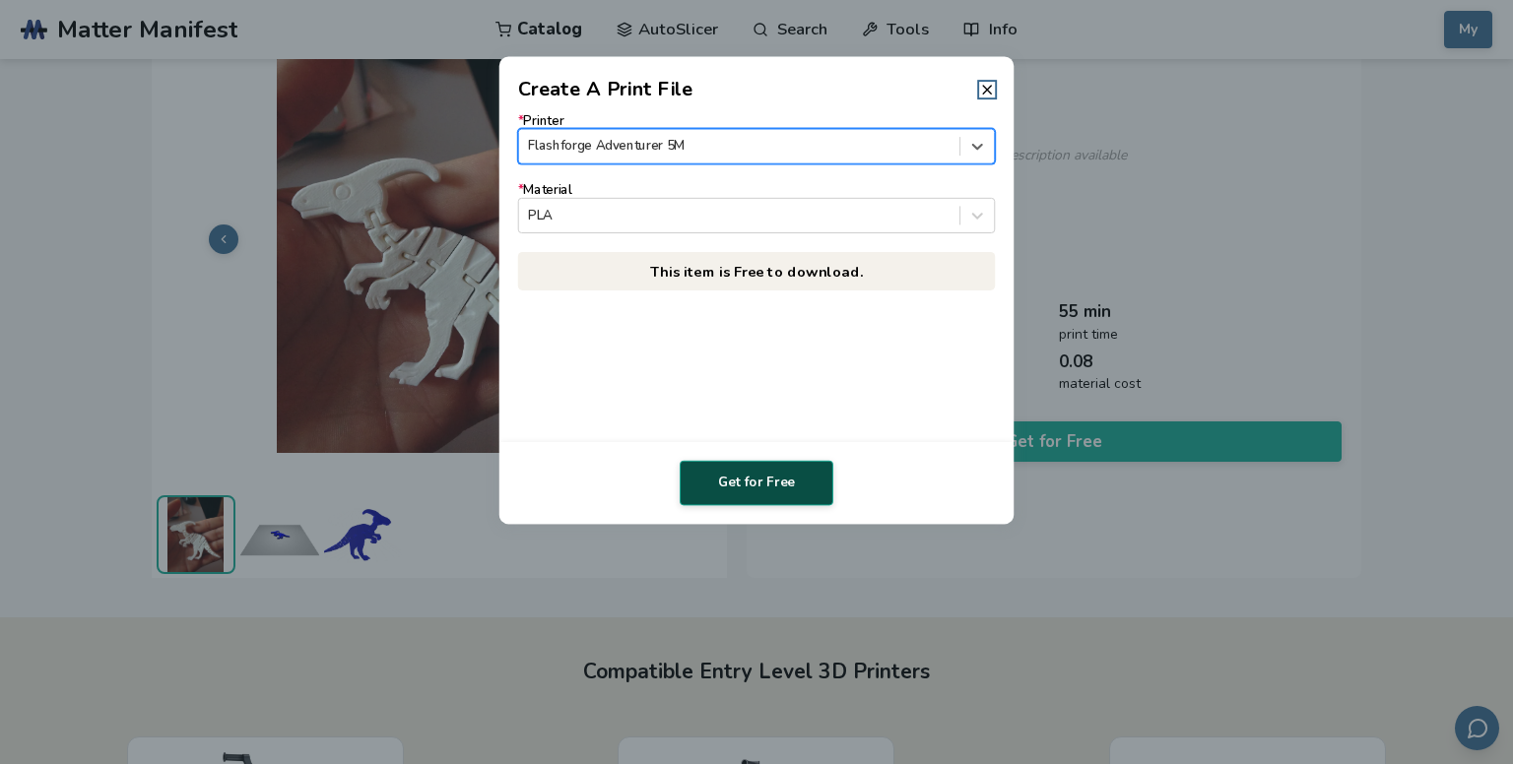
click at [811, 490] on button "Get for Free" at bounding box center [757, 483] width 154 height 45
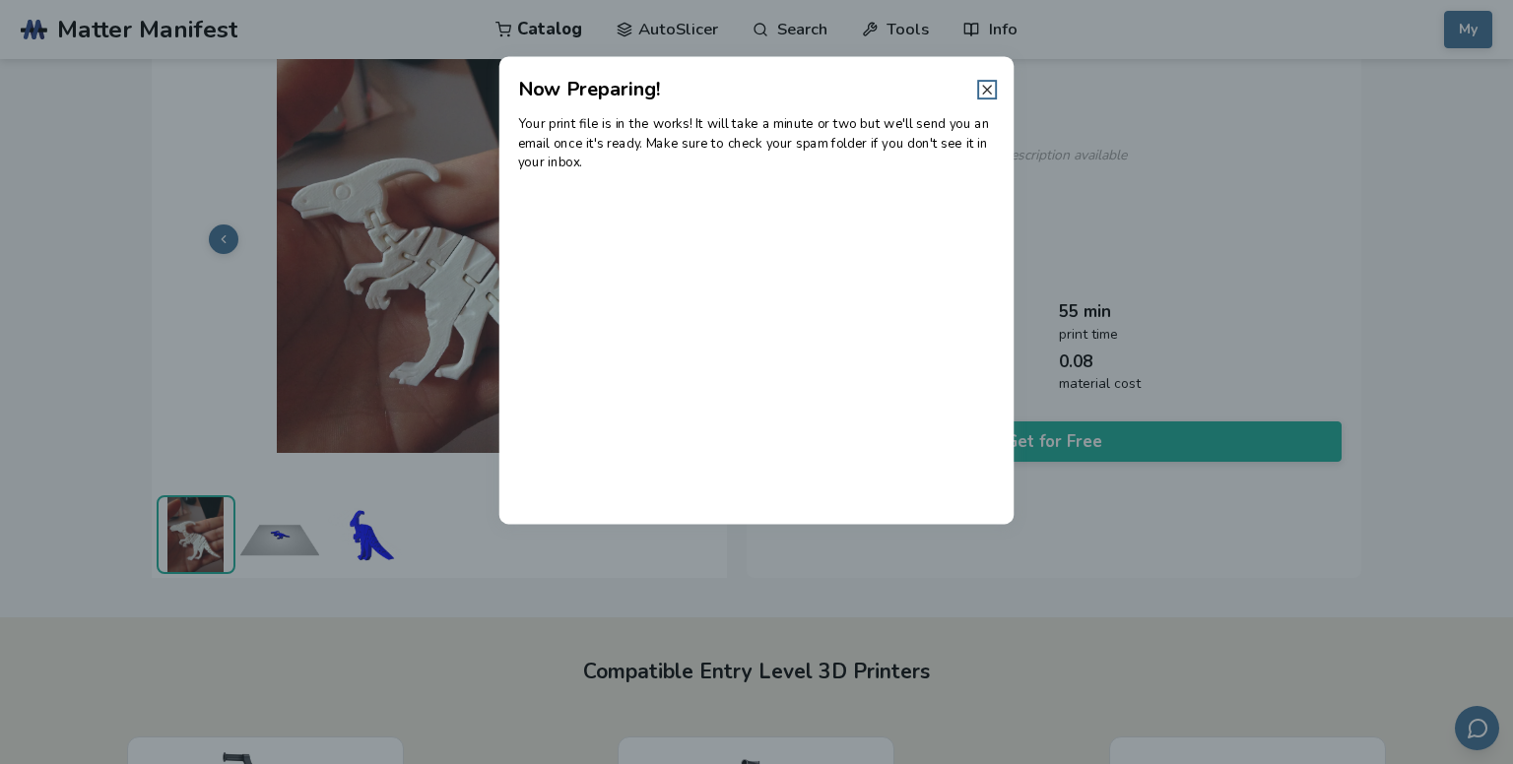
click at [981, 92] on icon at bounding box center [987, 90] width 16 height 16
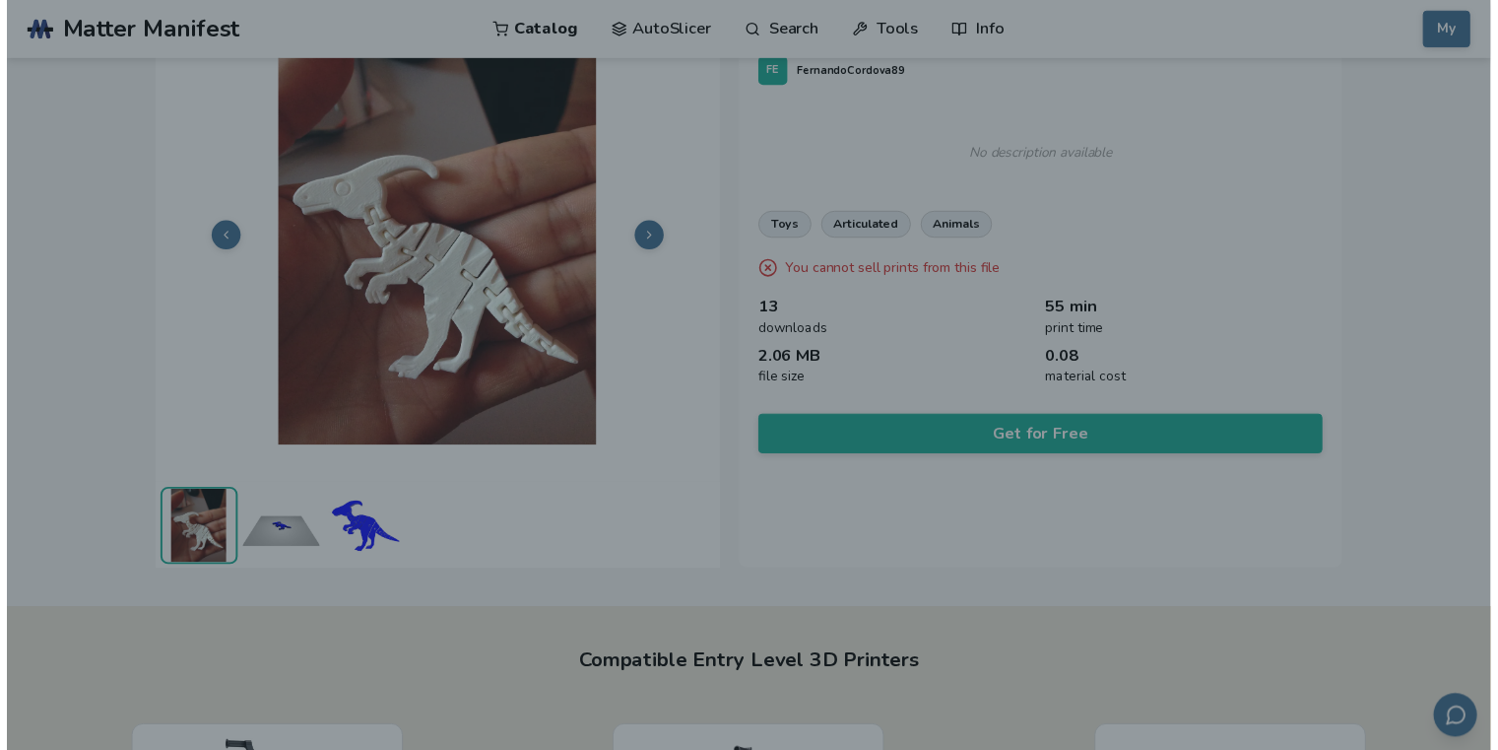
scroll to position [90, 0]
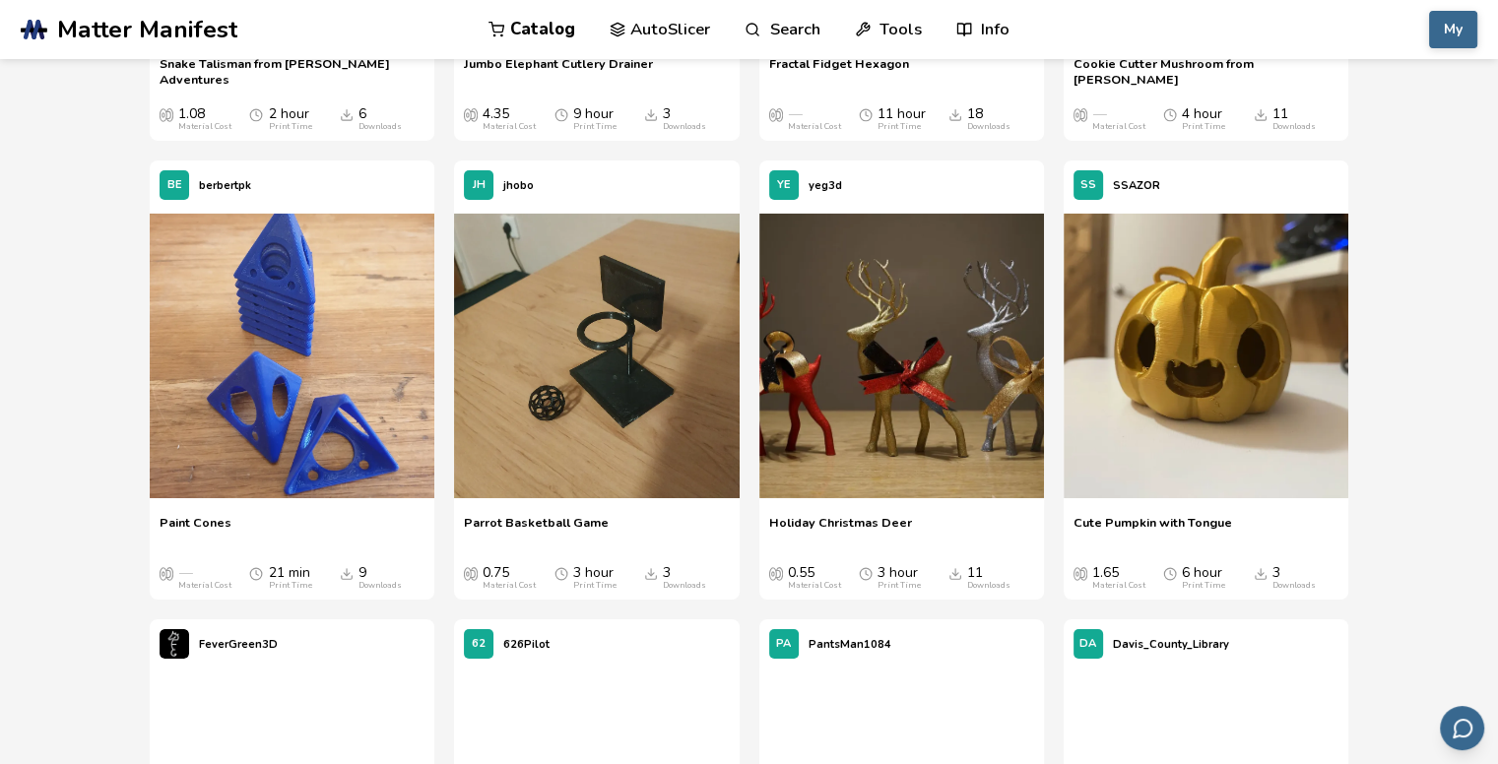
scroll to position [36813, 0]
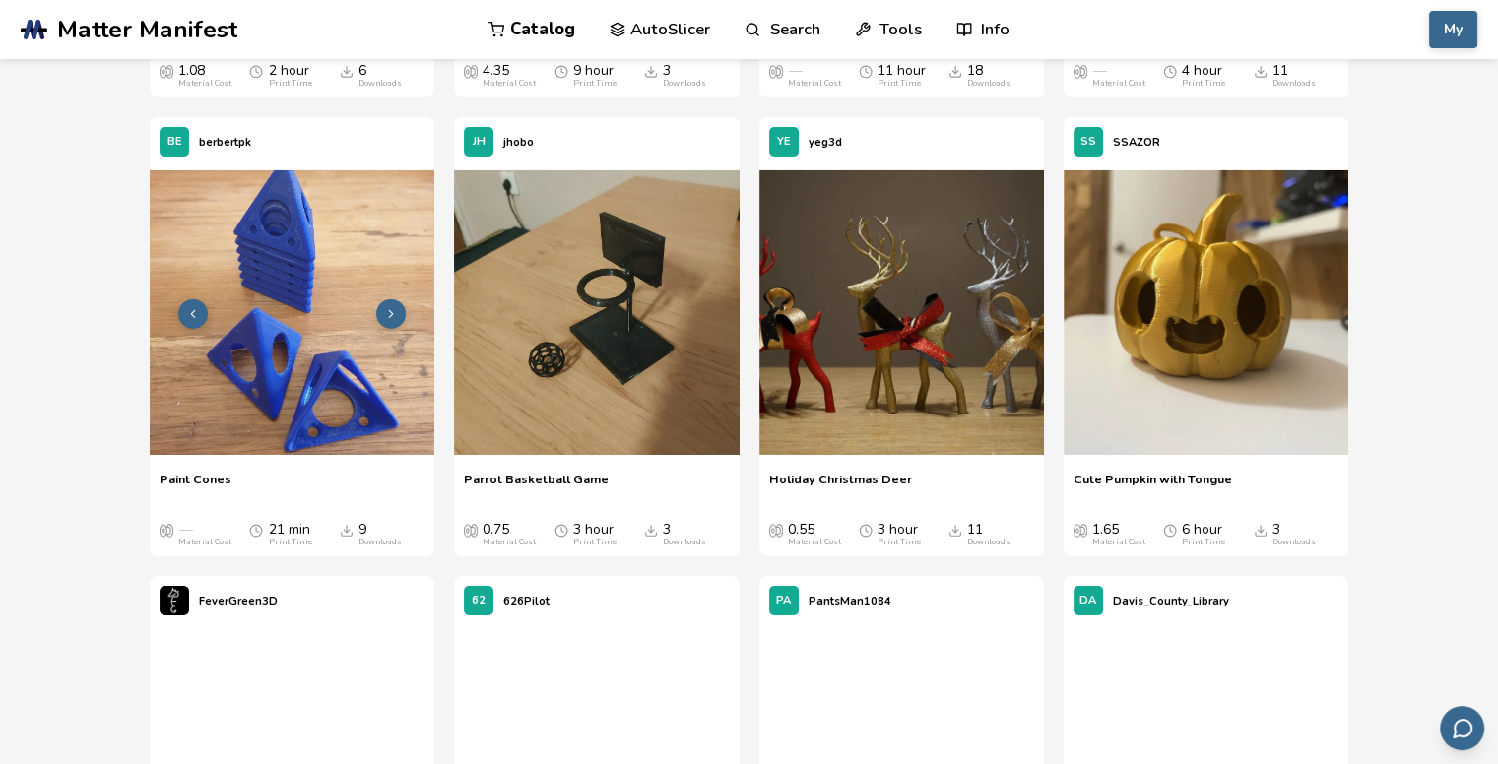
click at [338, 320] on img at bounding box center [292, 312] width 285 height 285
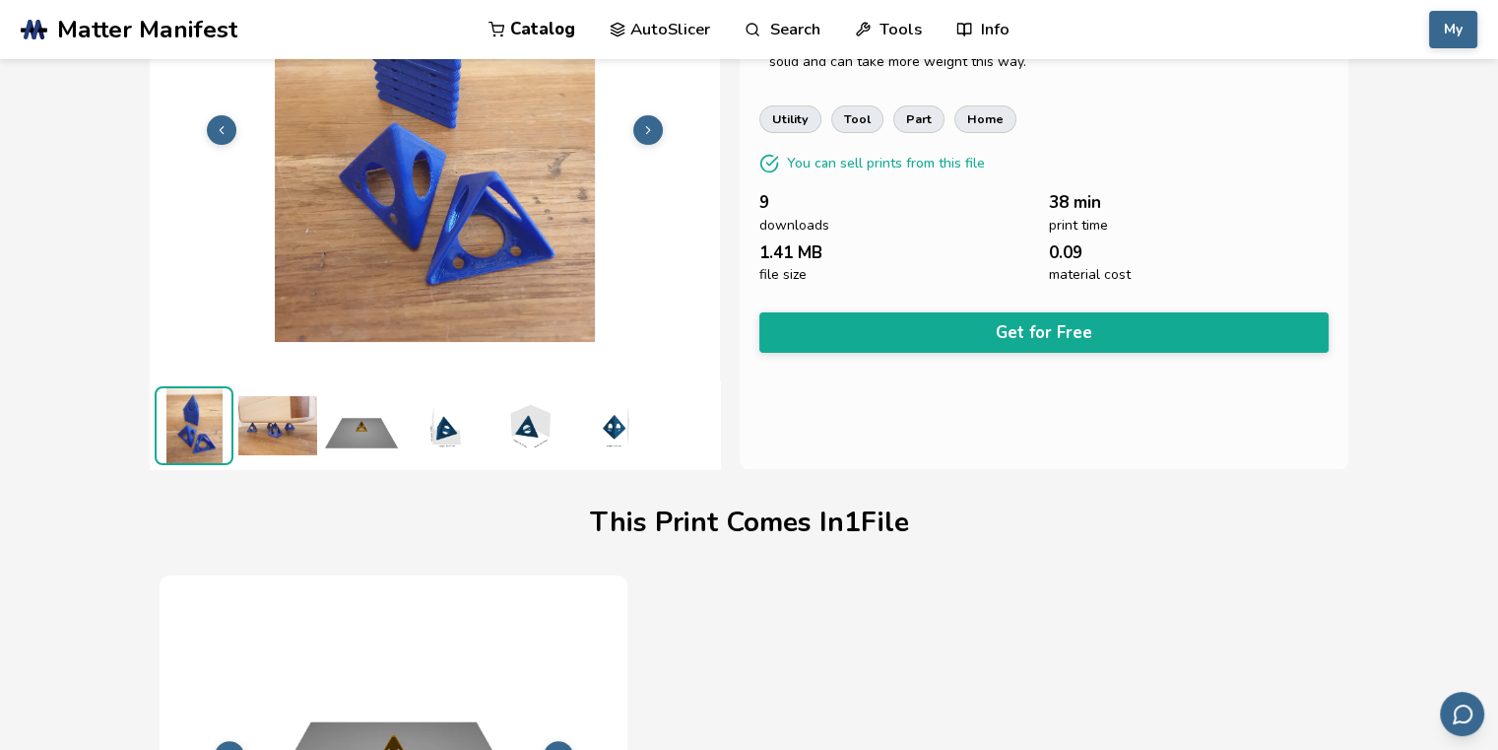
scroll to position [195, 0]
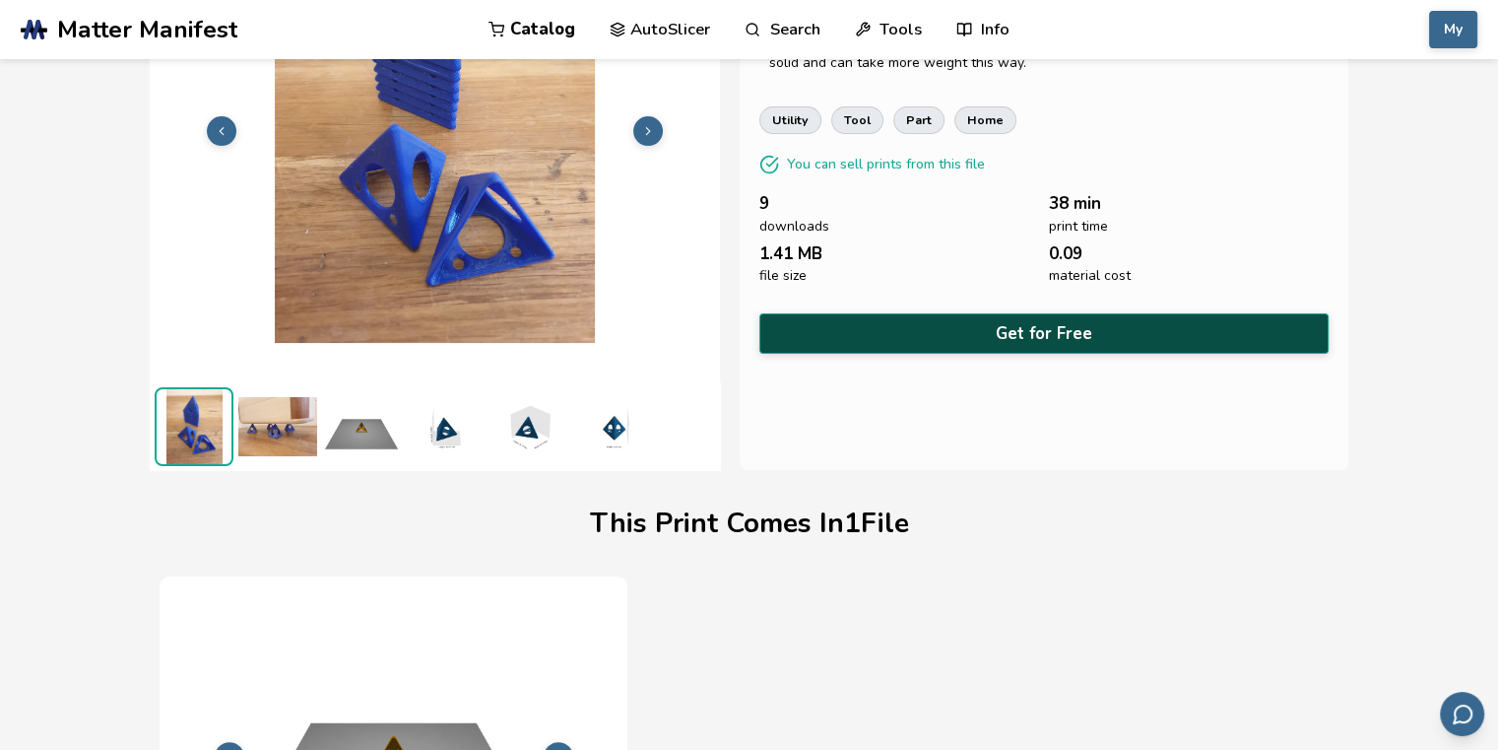
click at [1025, 320] on button "Get for Free" at bounding box center [1043, 333] width 569 height 40
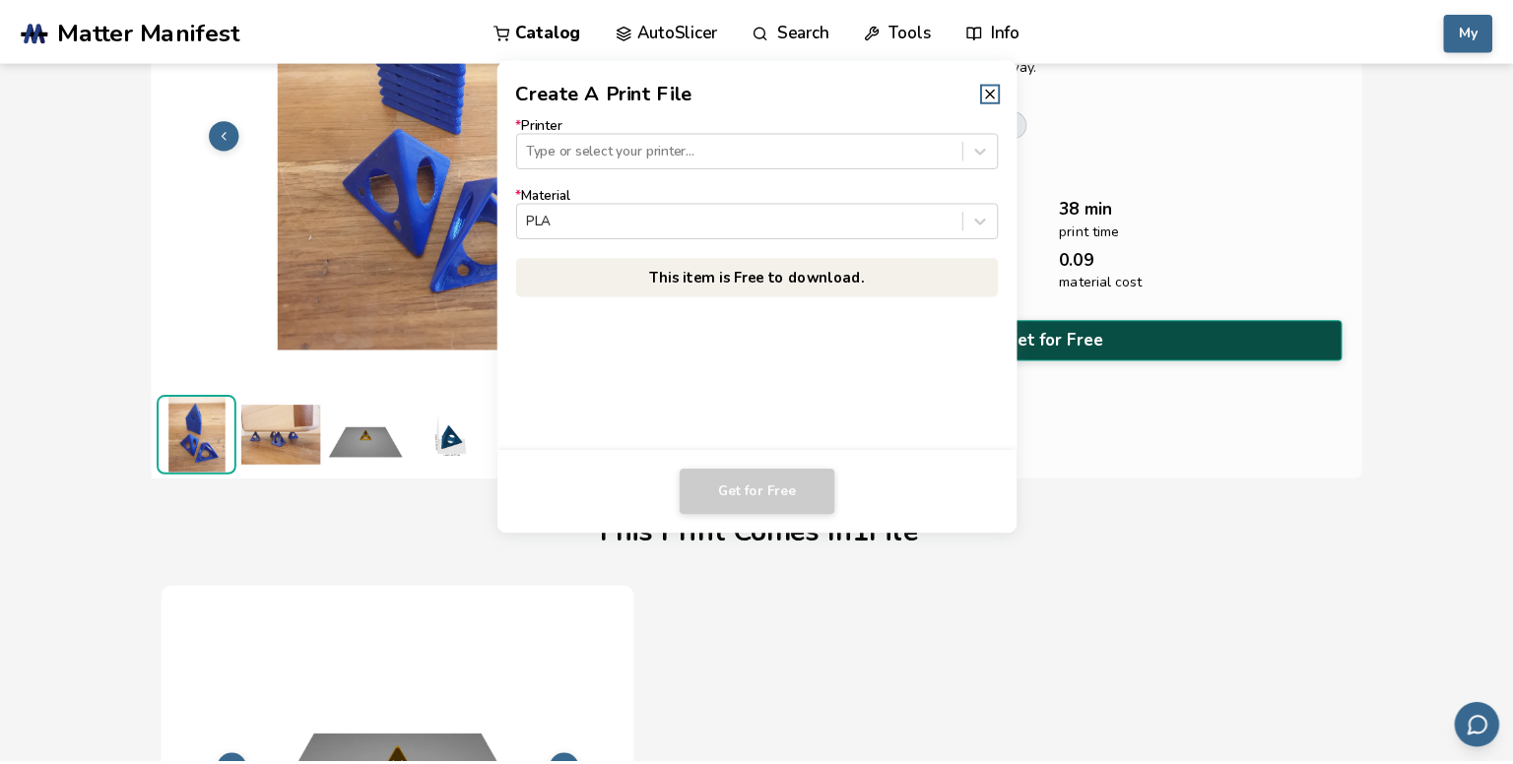
scroll to position [193, 0]
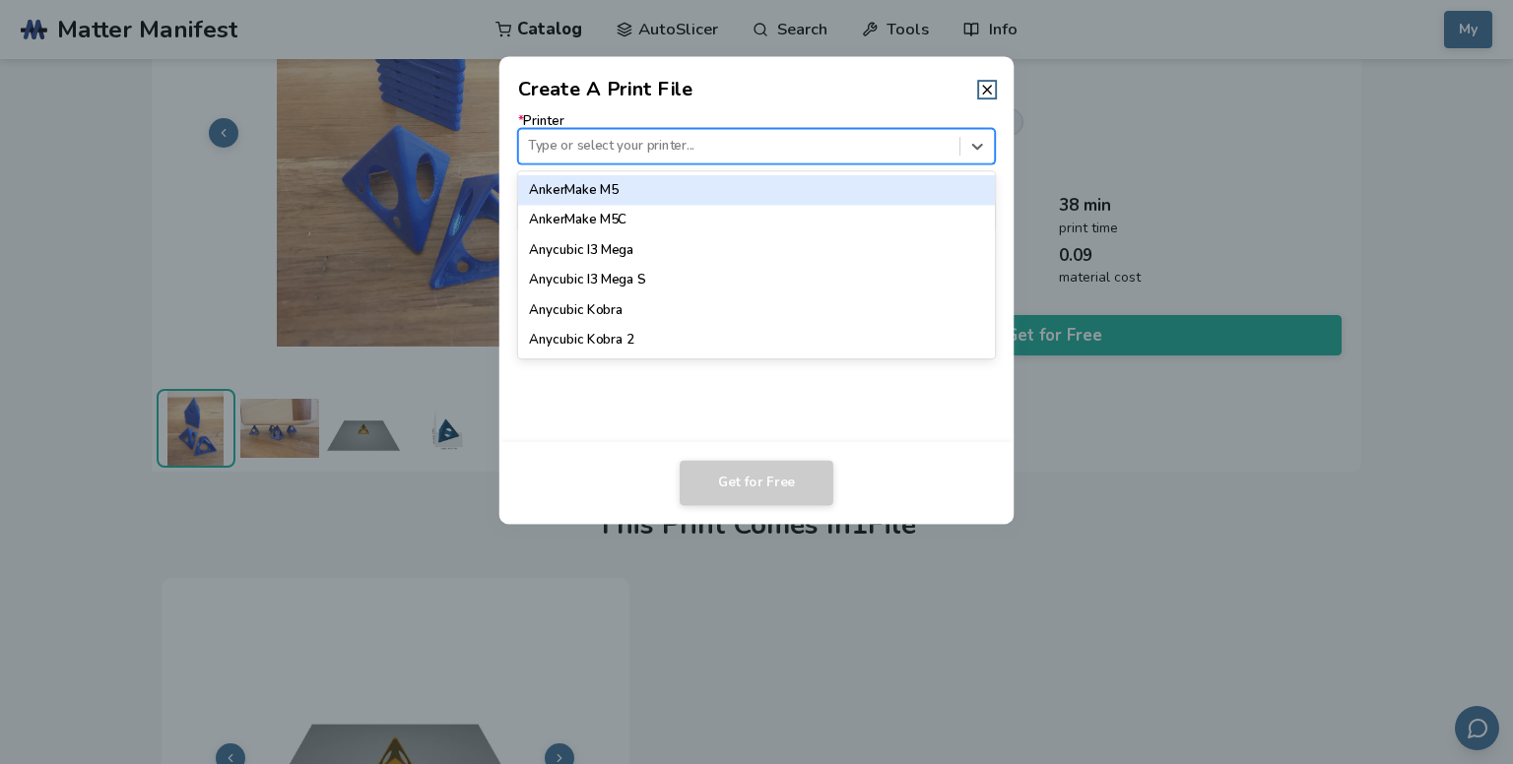
click at [771, 155] on div at bounding box center [739, 146] width 422 height 19
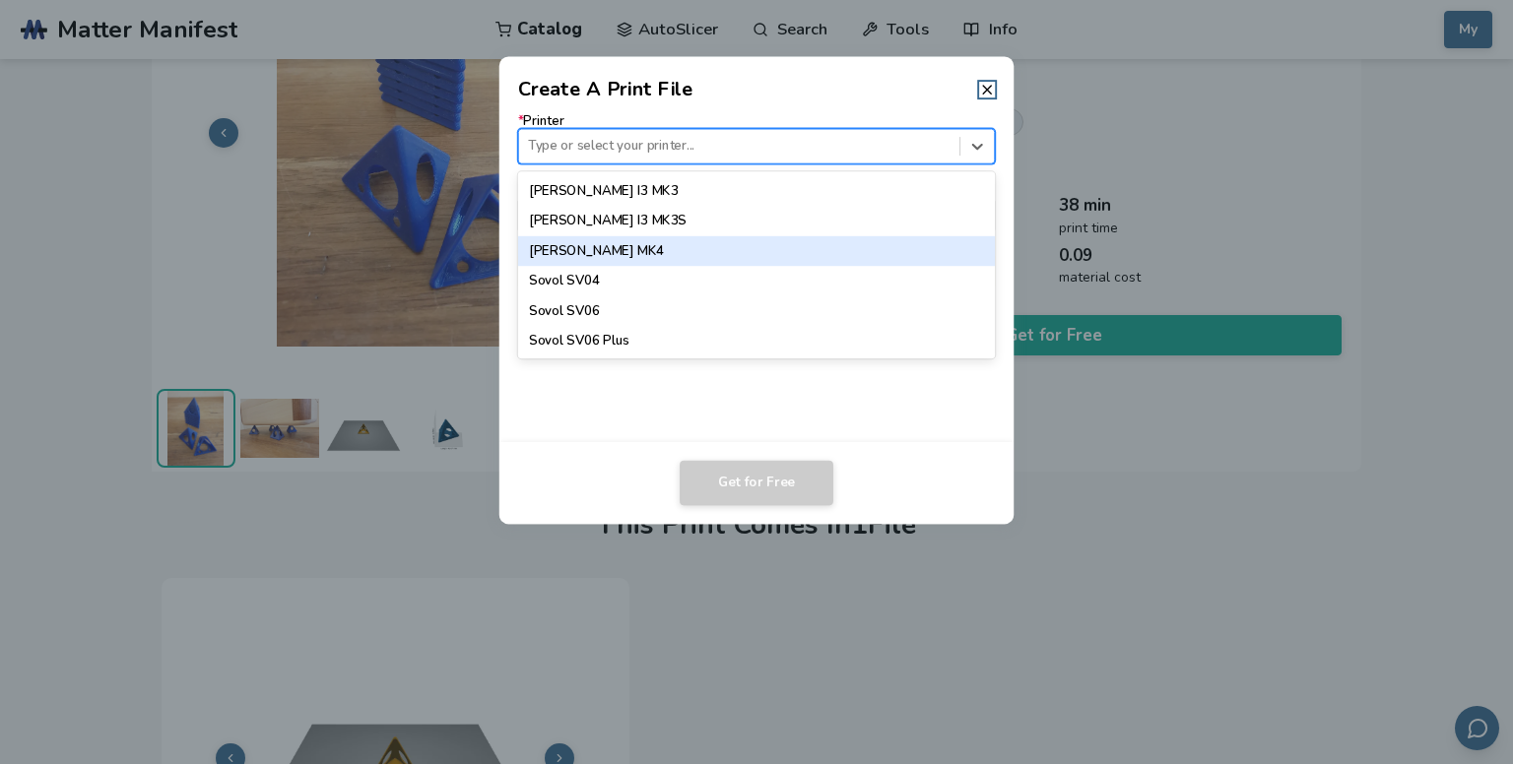
scroll to position [1576, 0]
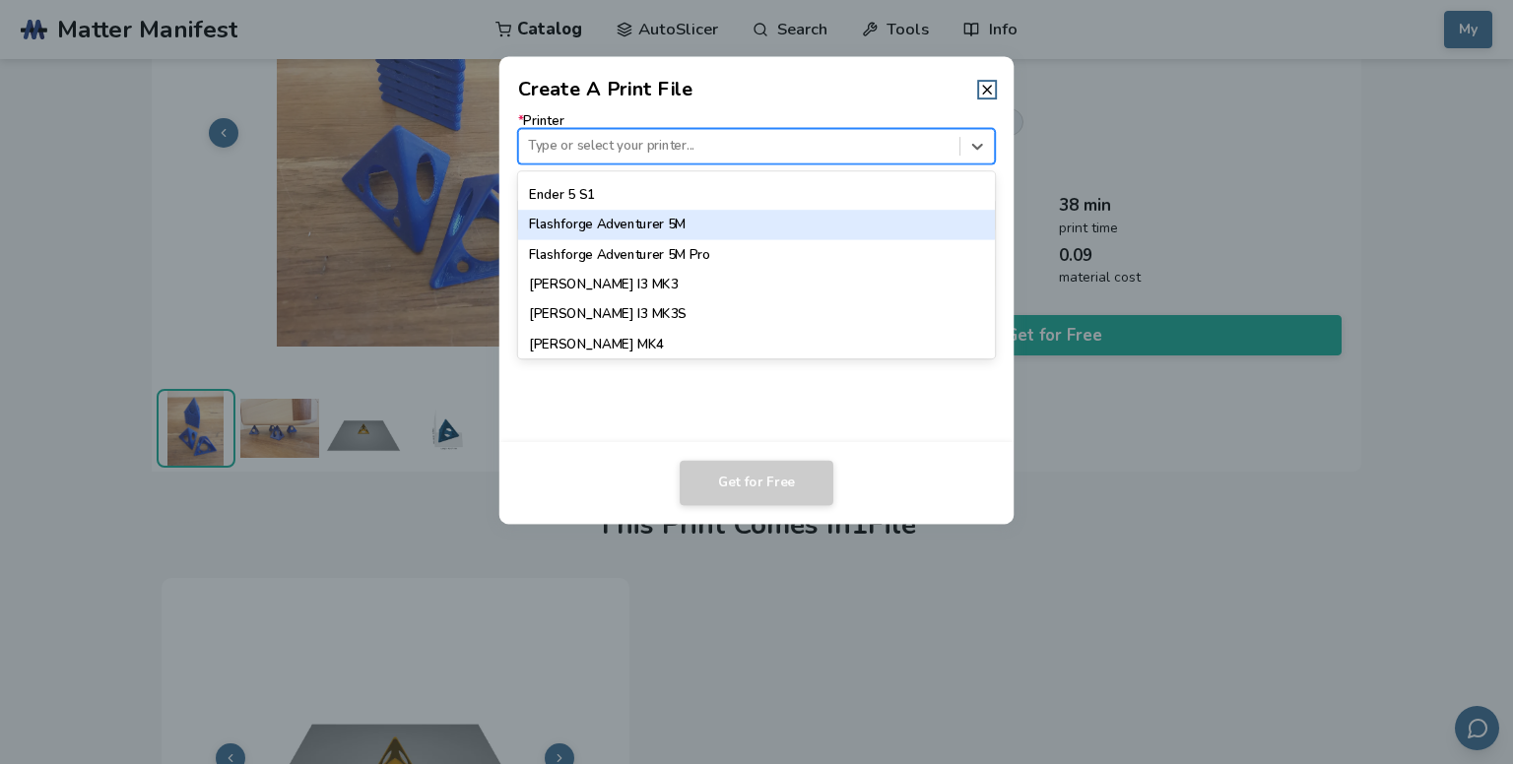
click at [706, 222] on div "Flashforge Adventurer 5M" at bounding box center [757, 225] width 478 height 30
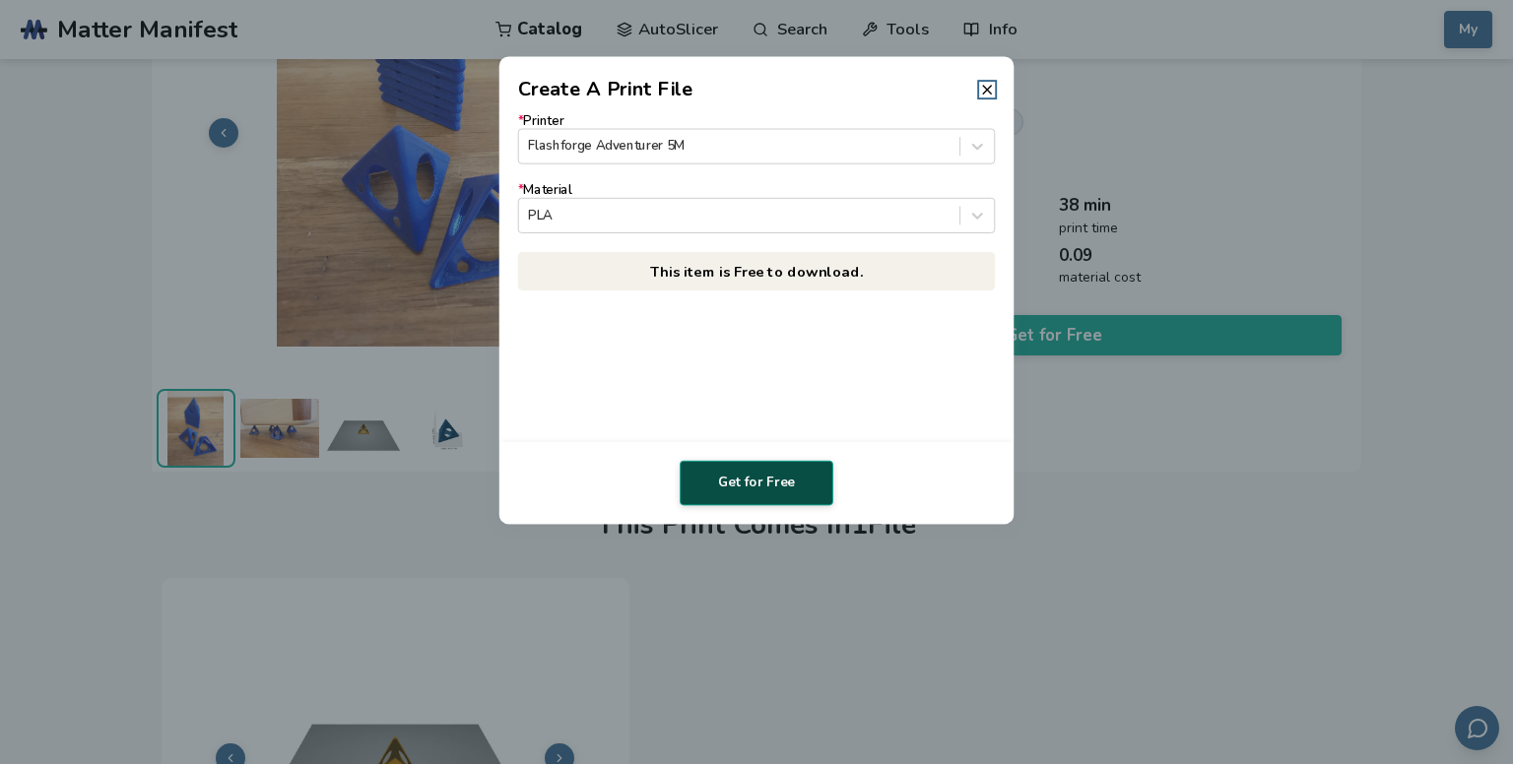
click at [764, 485] on button "Get for Free" at bounding box center [757, 483] width 154 height 45
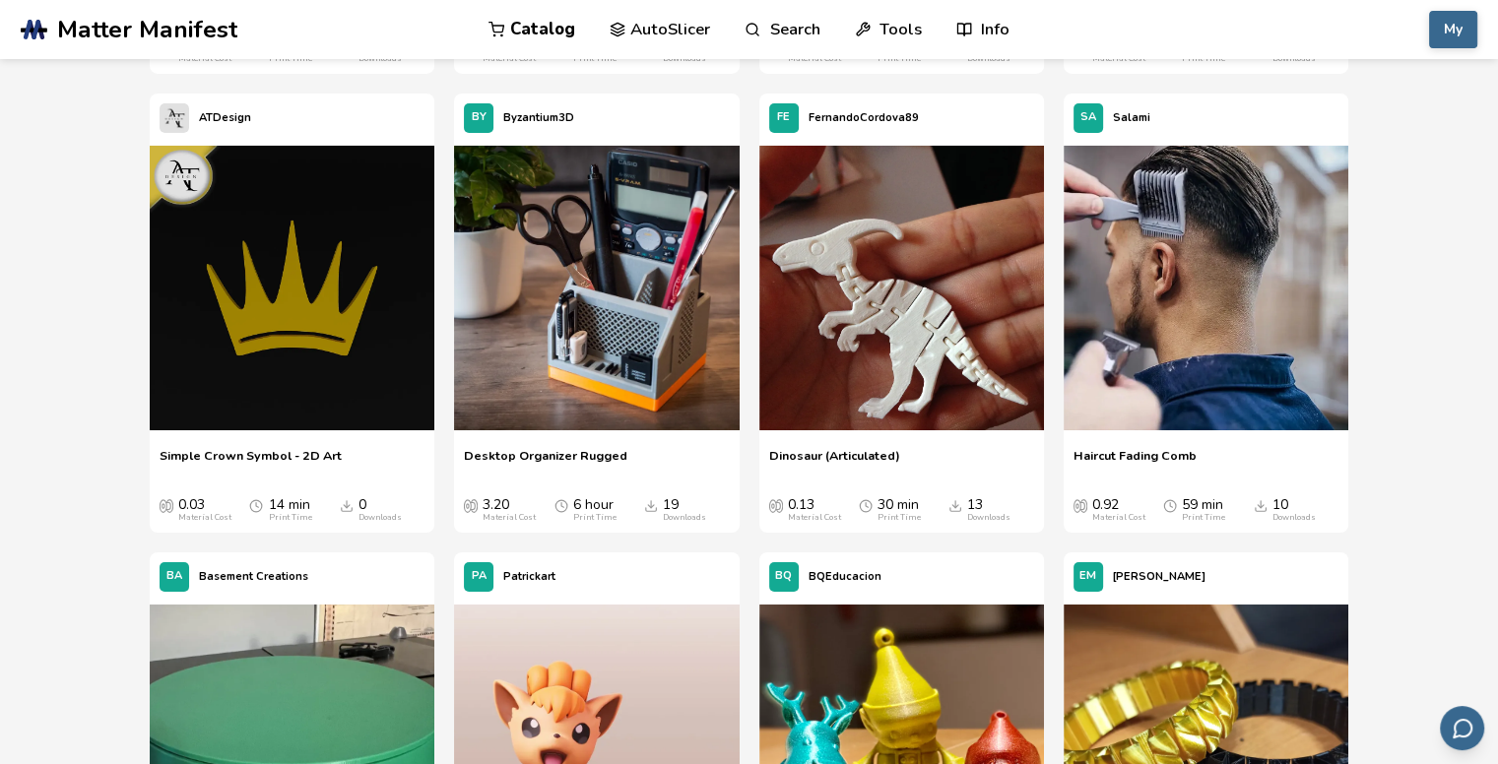
scroll to position [29475, 0]
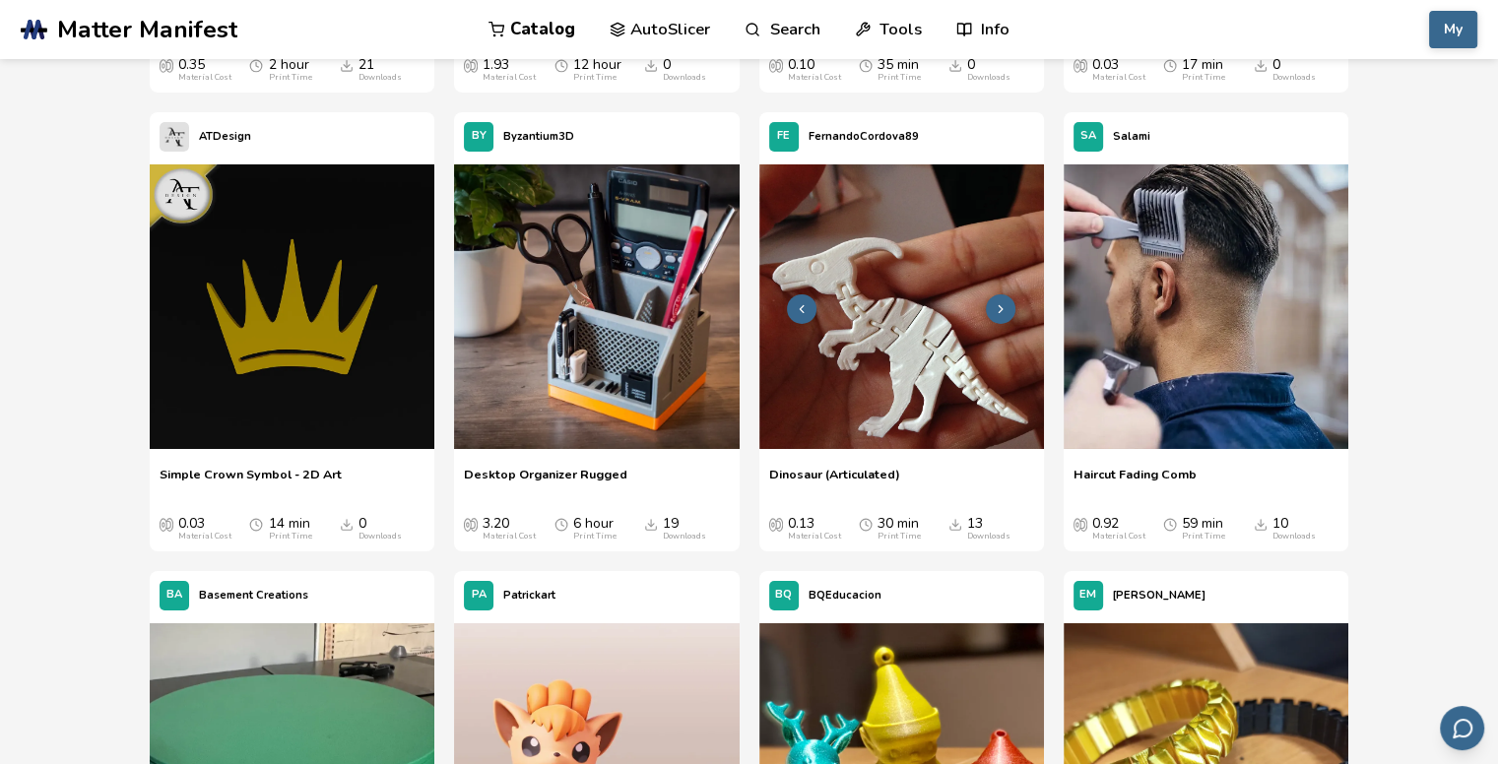
click at [935, 347] on img at bounding box center [901, 306] width 285 height 285
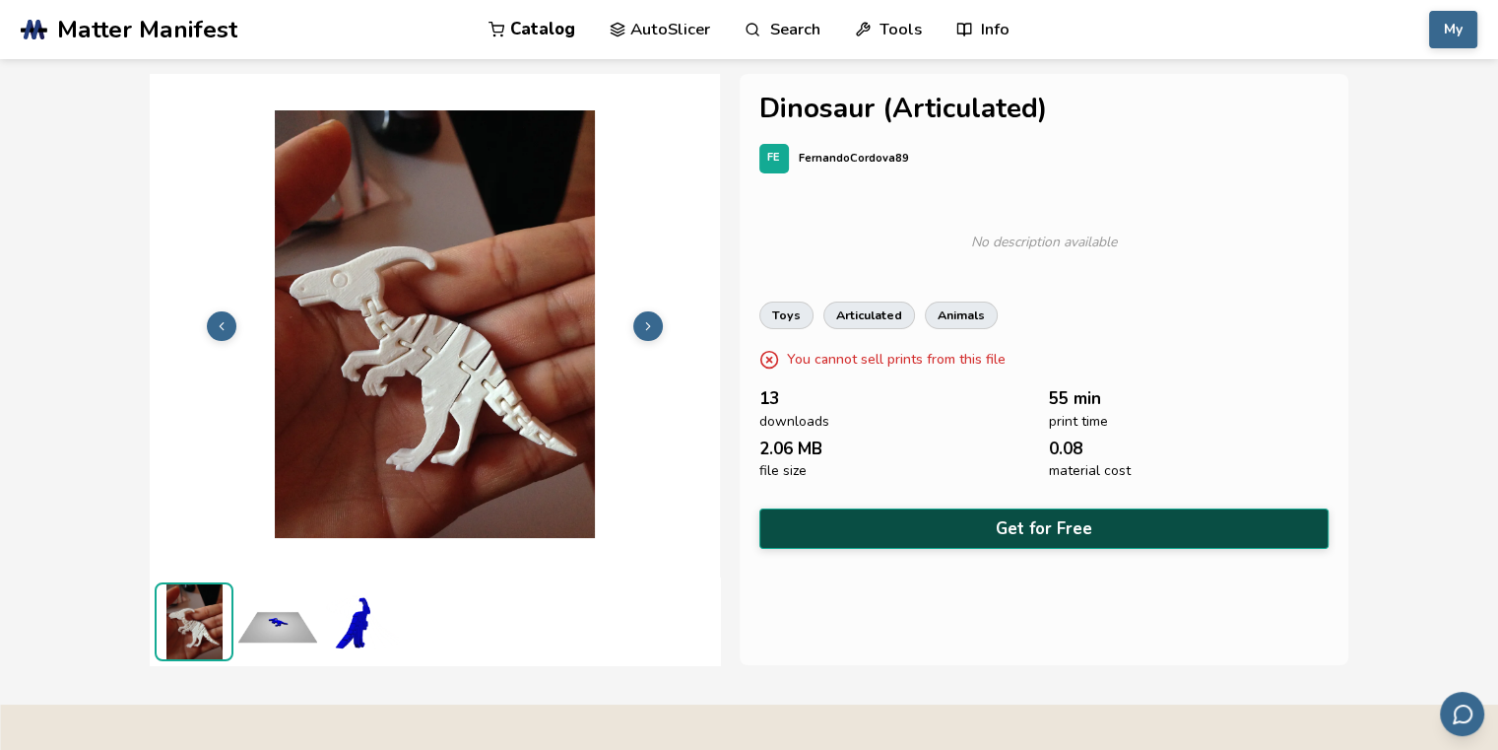
click at [1012, 525] on button "Get for Free" at bounding box center [1043, 528] width 569 height 40
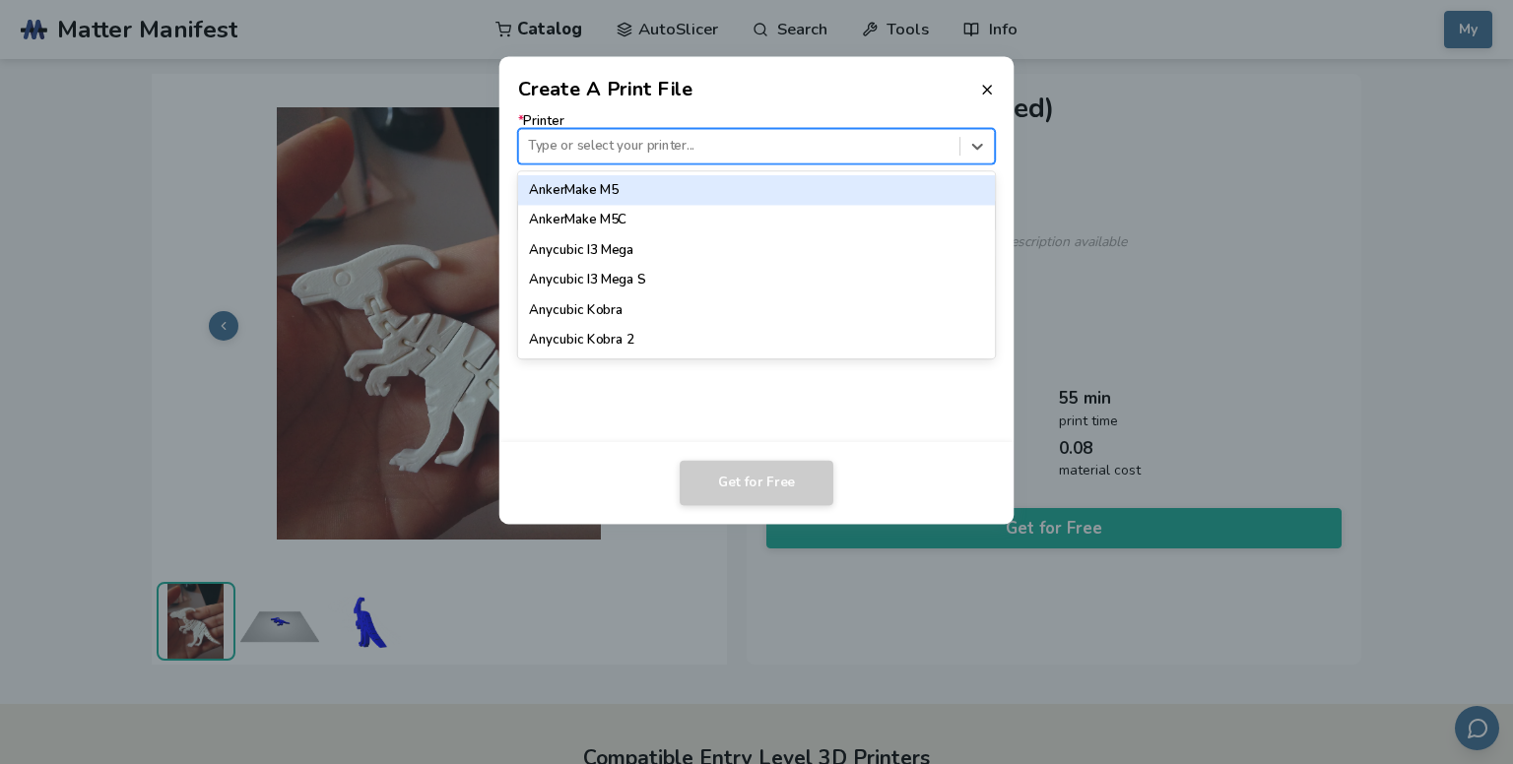
click at [736, 137] on div at bounding box center [739, 146] width 422 height 19
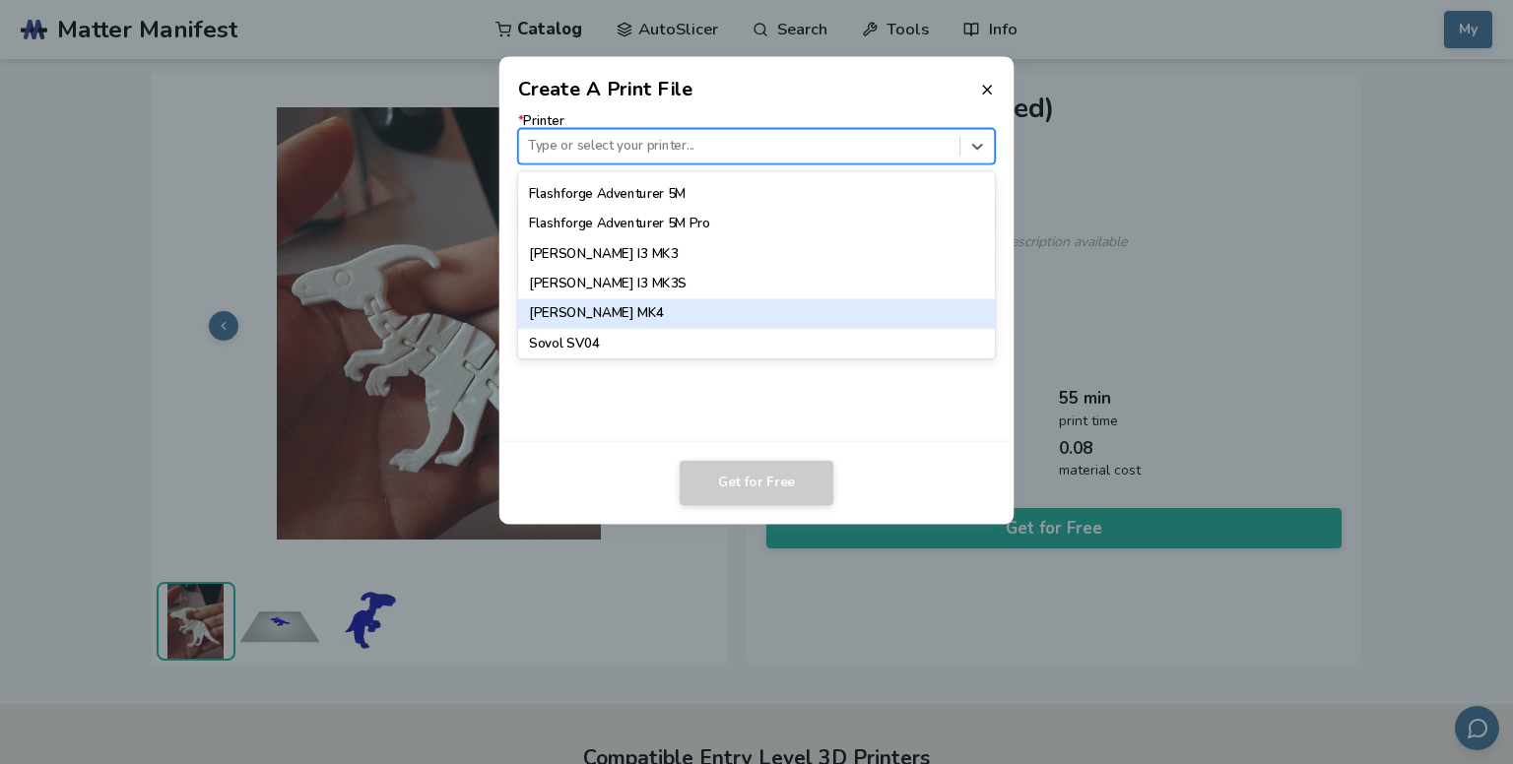
scroll to position [1576, 0]
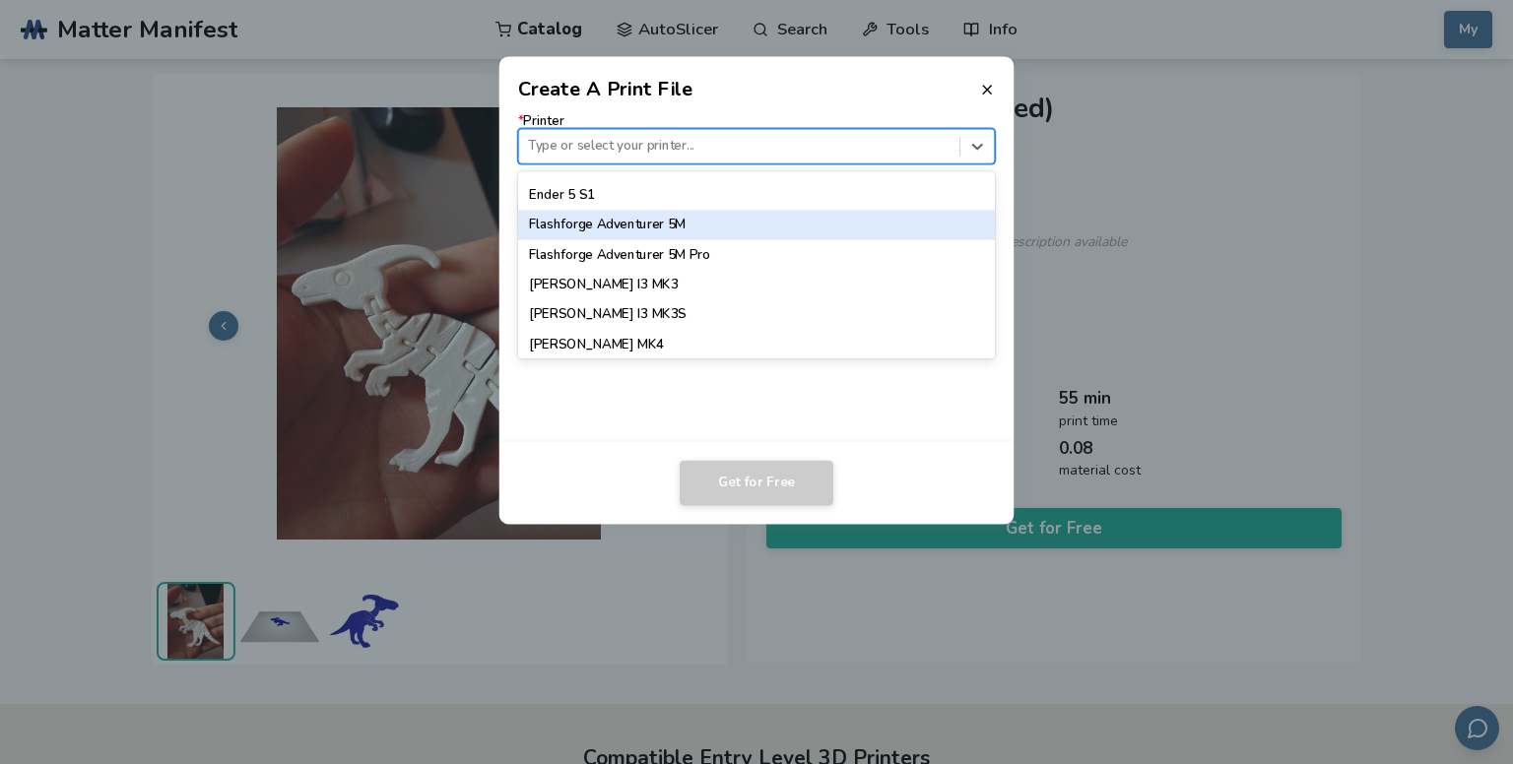
click at [666, 228] on div "Flashforge Adventurer 5M" at bounding box center [757, 225] width 478 height 30
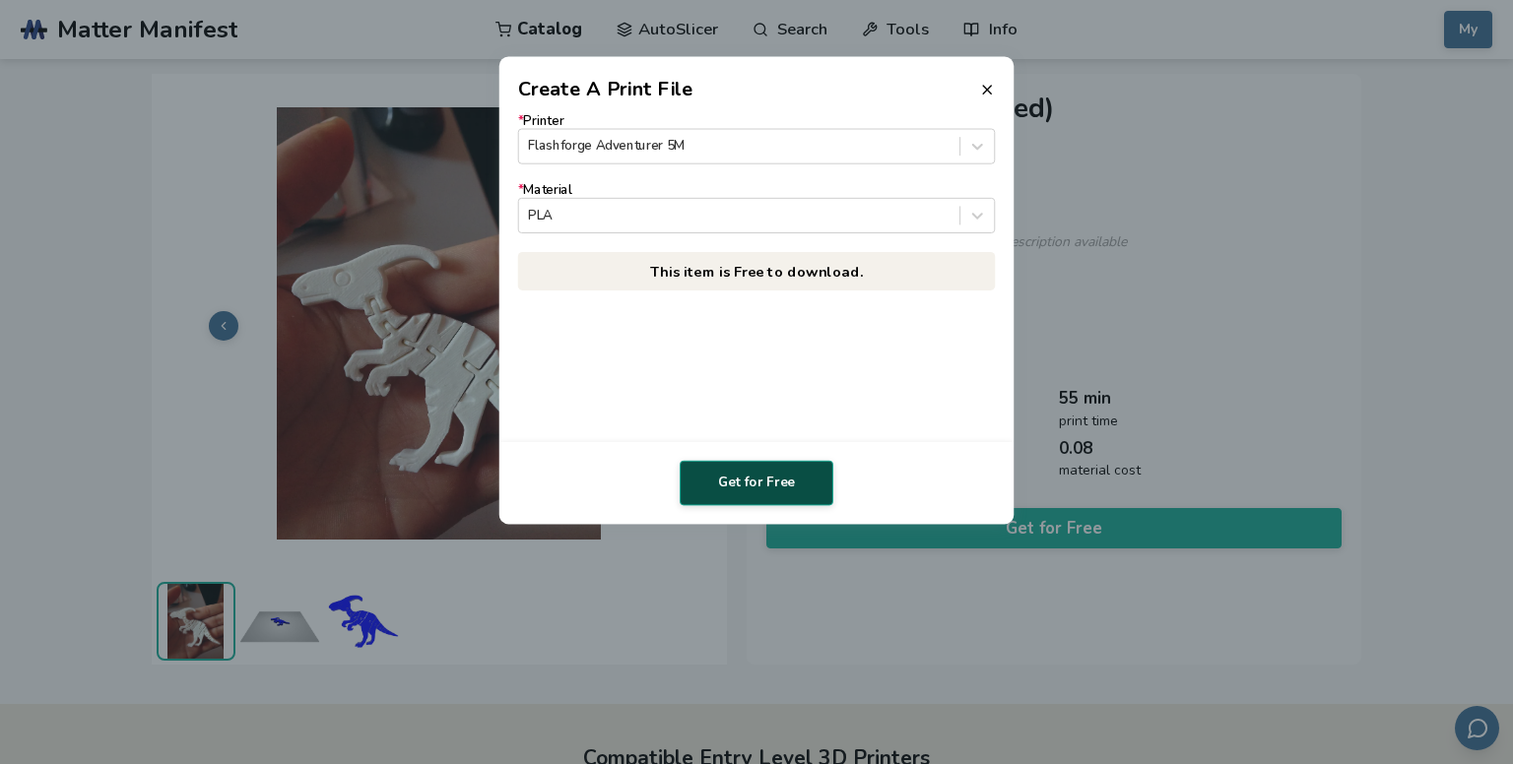
click at [749, 491] on button "Get for Free" at bounding box center [757, 483] width 154 height 45
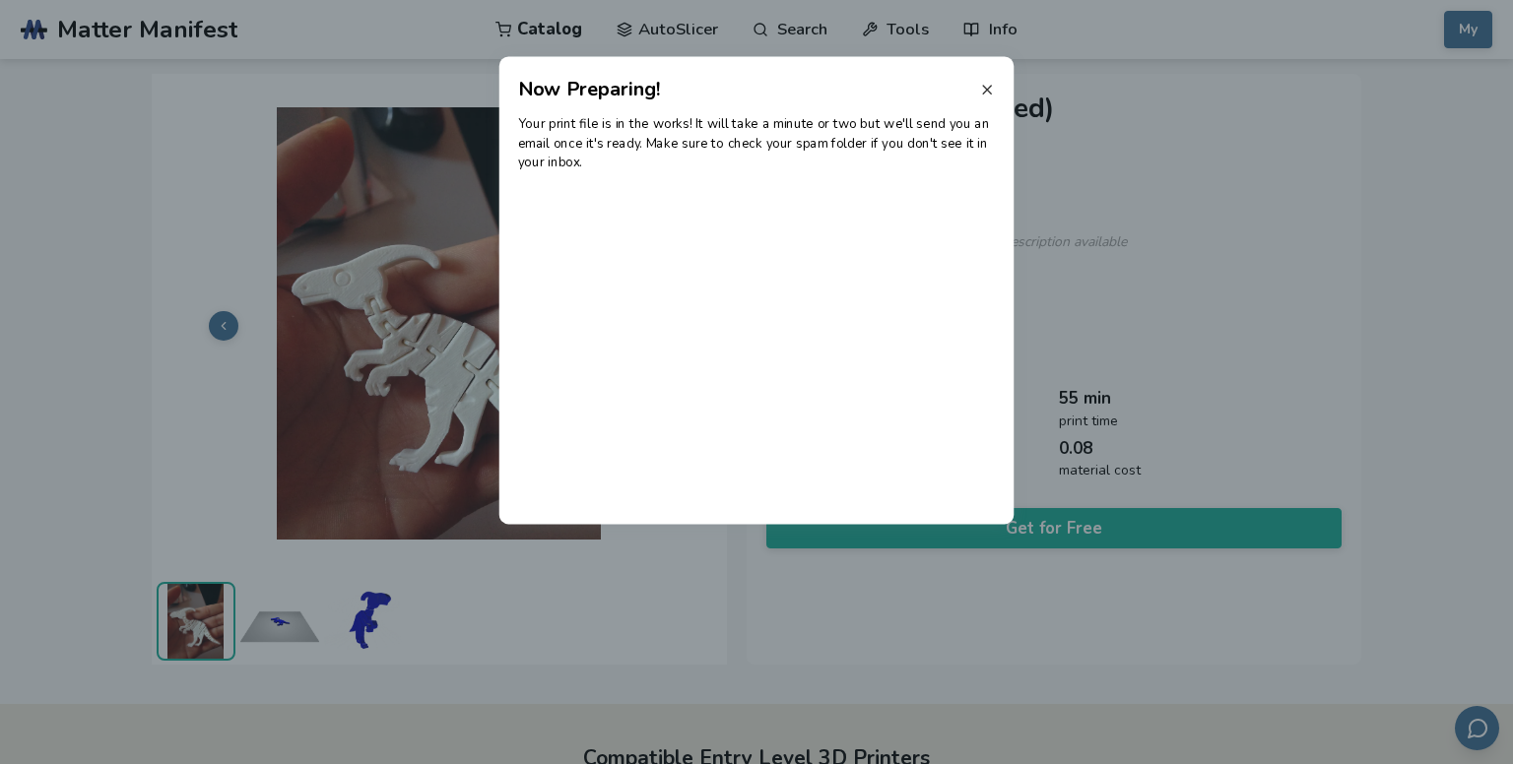
click at [984, 94] on icon at bounding box center [987, 90] width 16 height 16
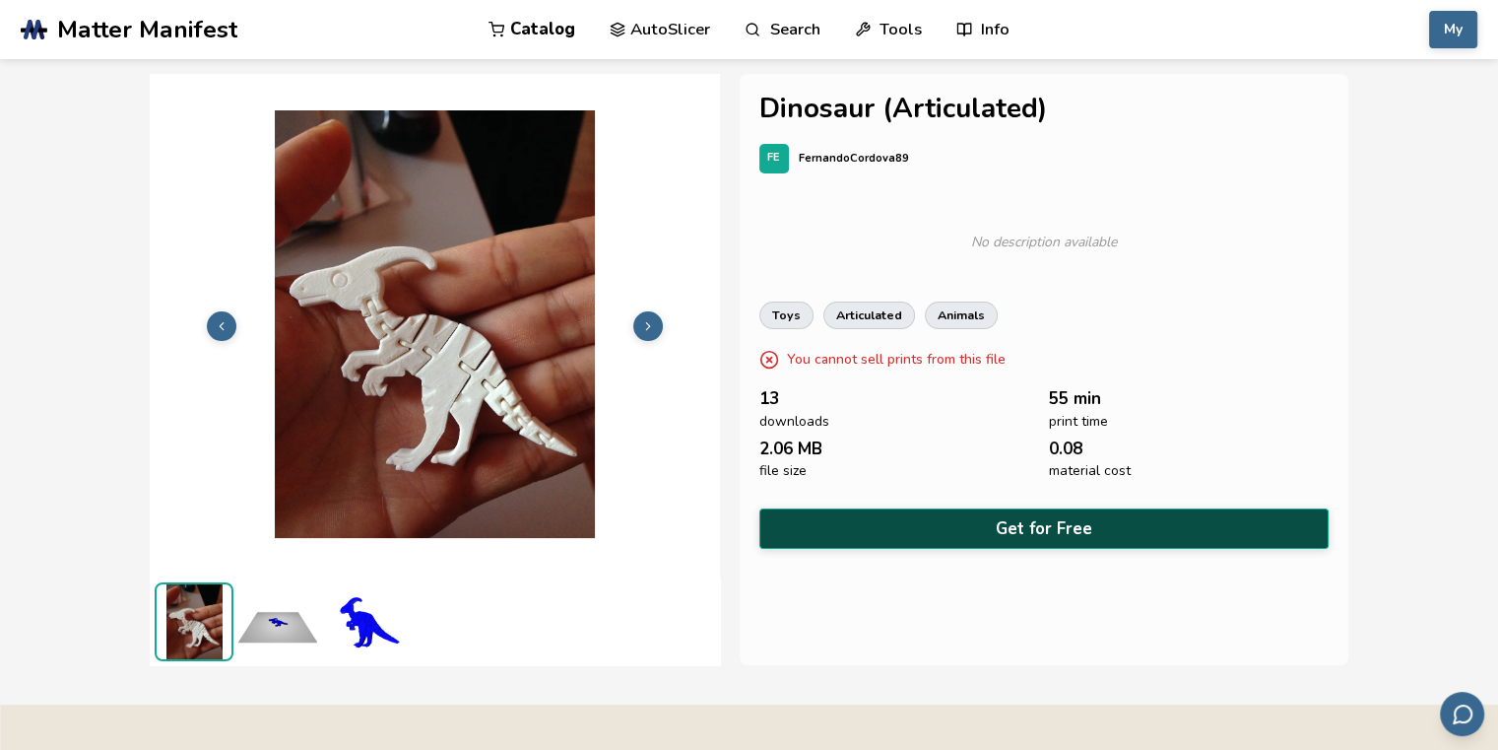
click at [1036, 518] on button "Get for Free" at bounding box center [1043, 528] width 569 height 40
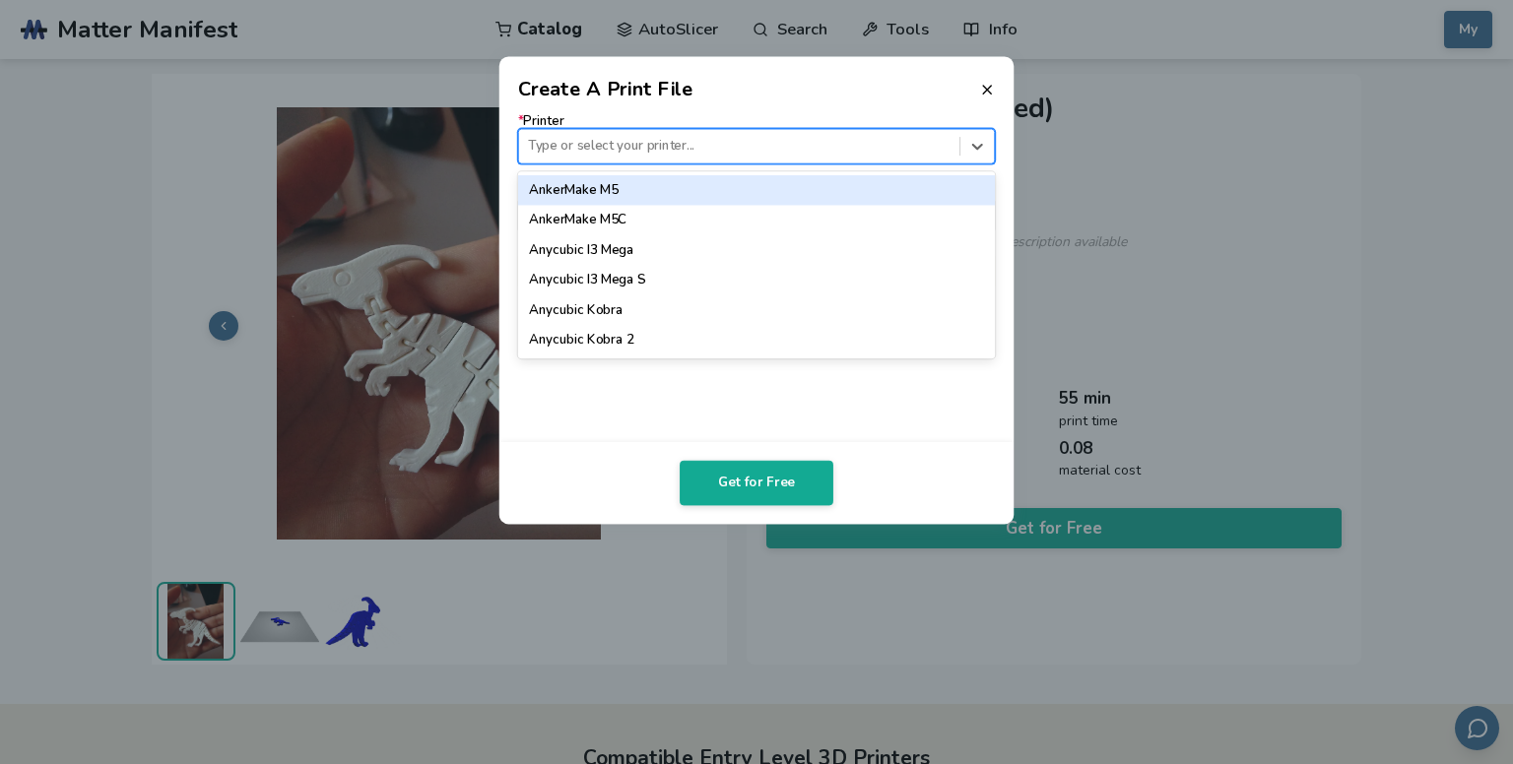
click at [775, 153] on div at bounding box center [739, 146] width 422 height 19
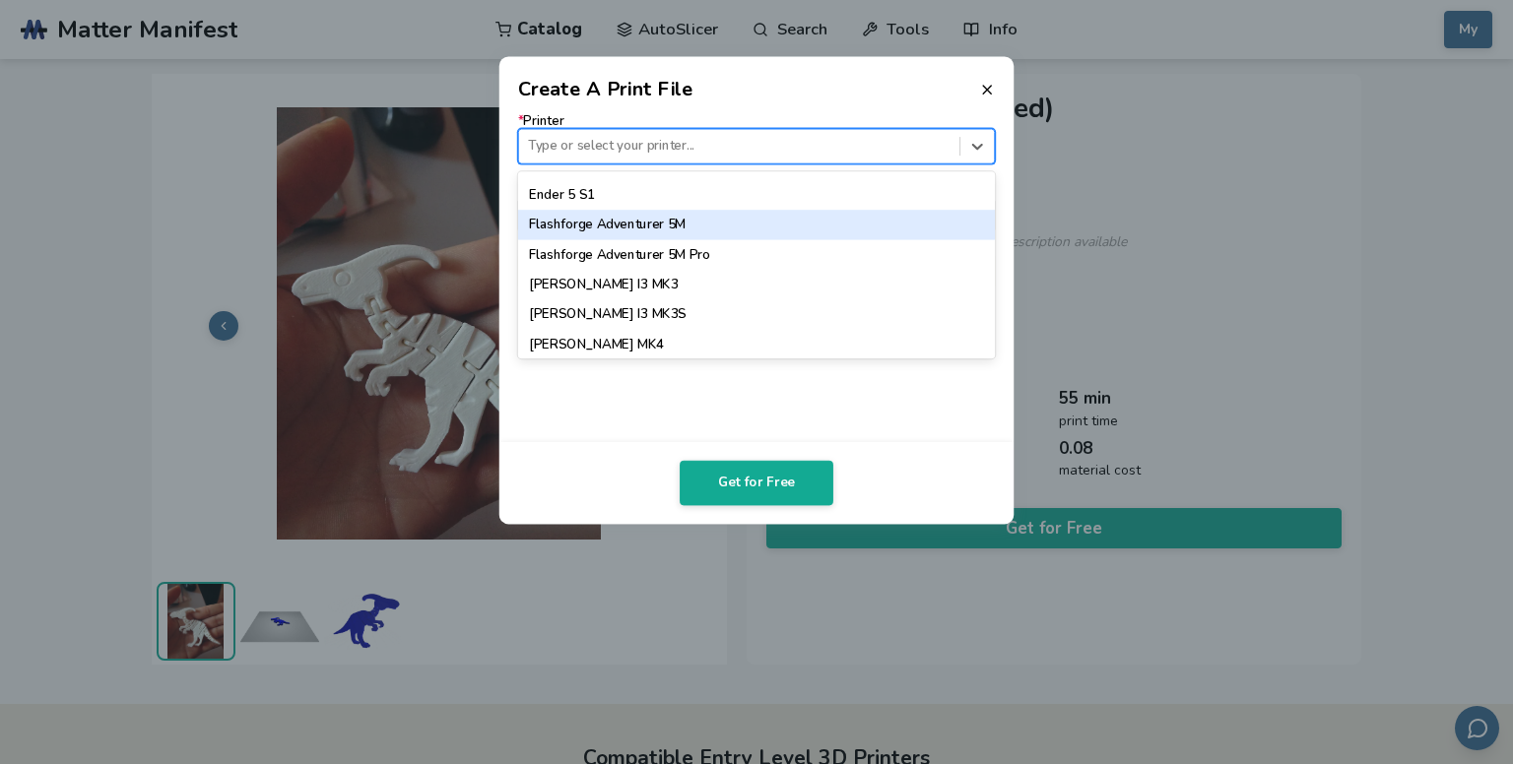
click at [679, 217] on div "Flashforge Adventurer 5M" at bounding box center [757, 225] width 478 height 30
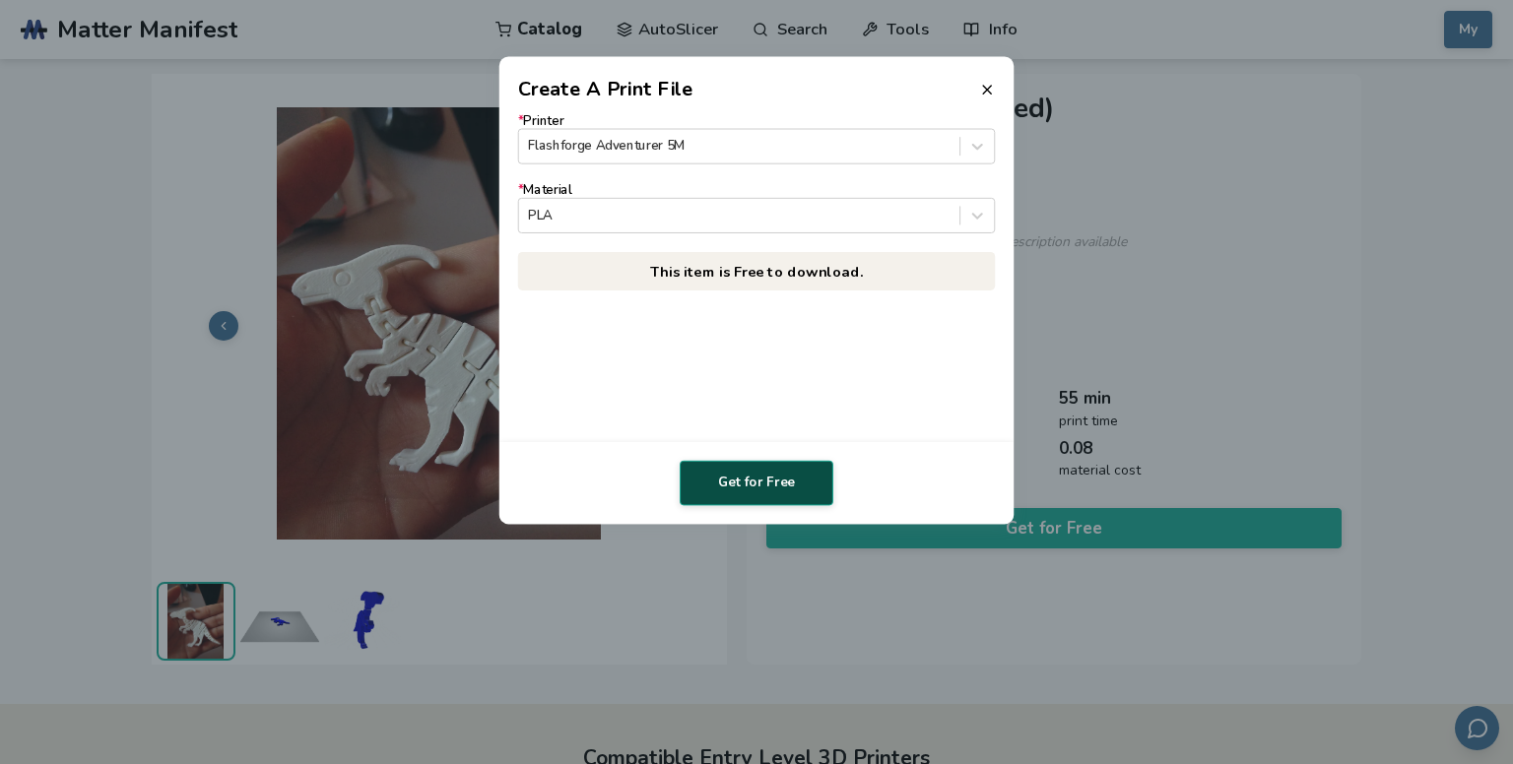
click at [730, 492] on button "Get for Free" at bounding box center [757, 483] width 154 height 45
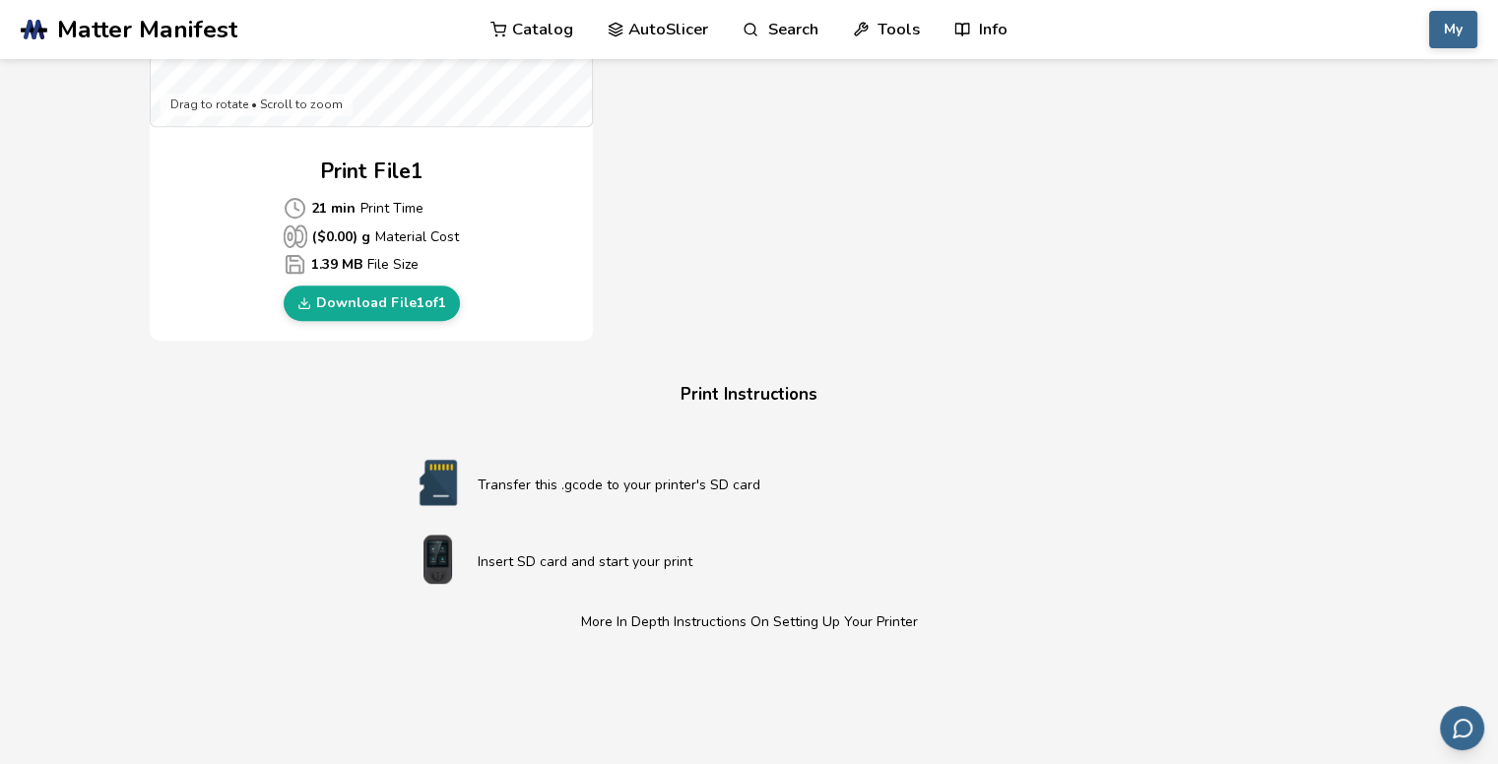
scroll to position [886, 0]
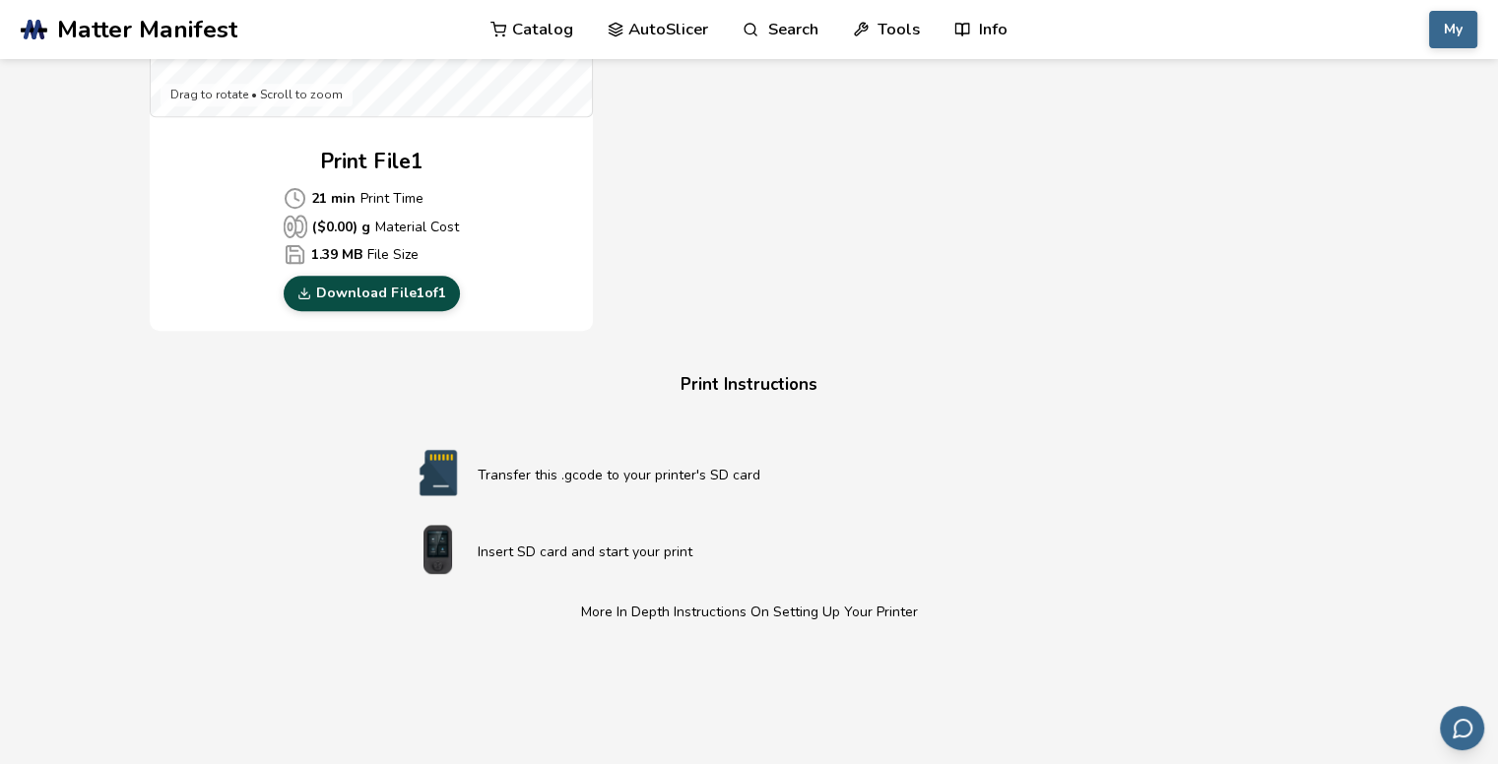
click at [350, 286] on link "Download File 1 of 1" at bounding box center [372, 293] width 176 height 35
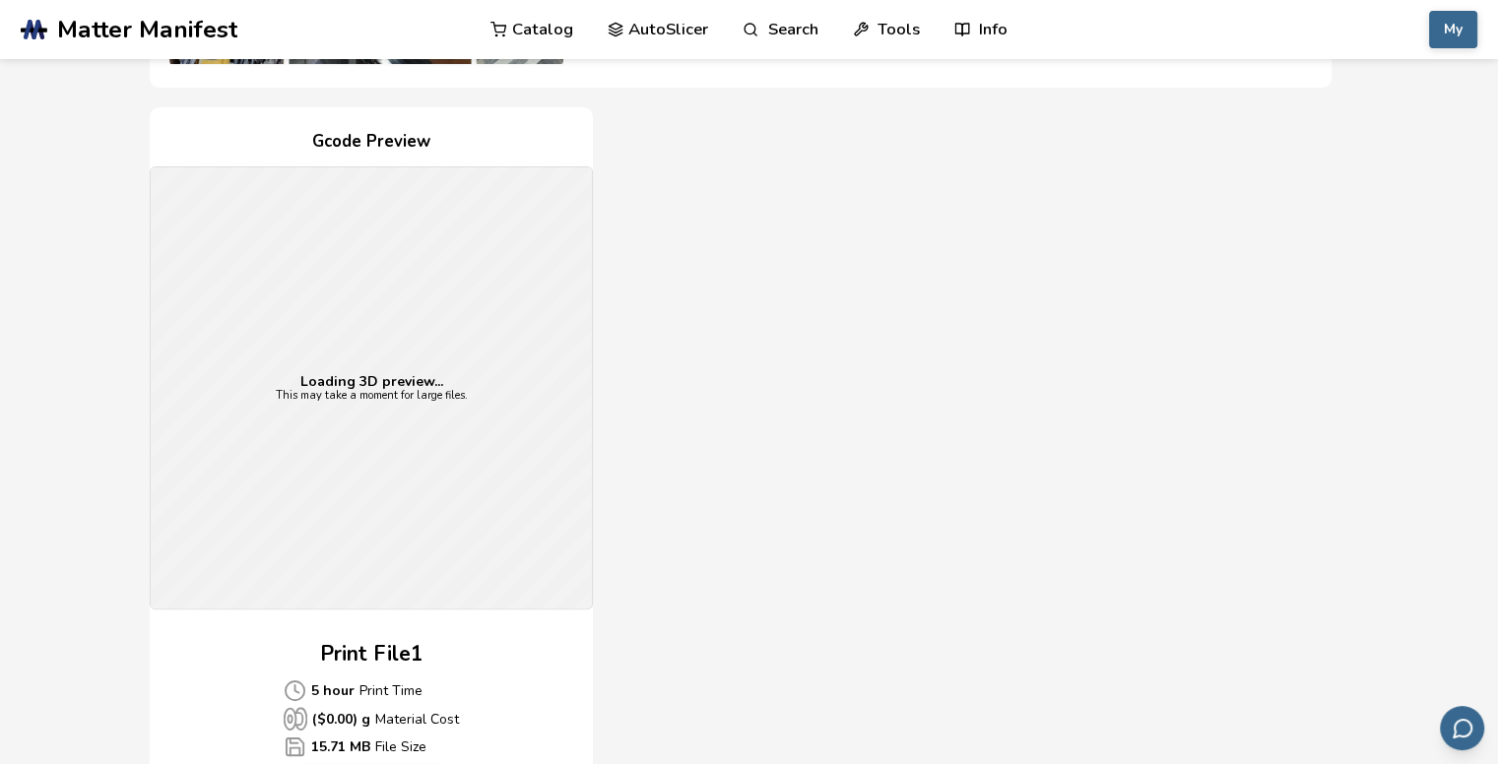
scroll to position [484, 0]
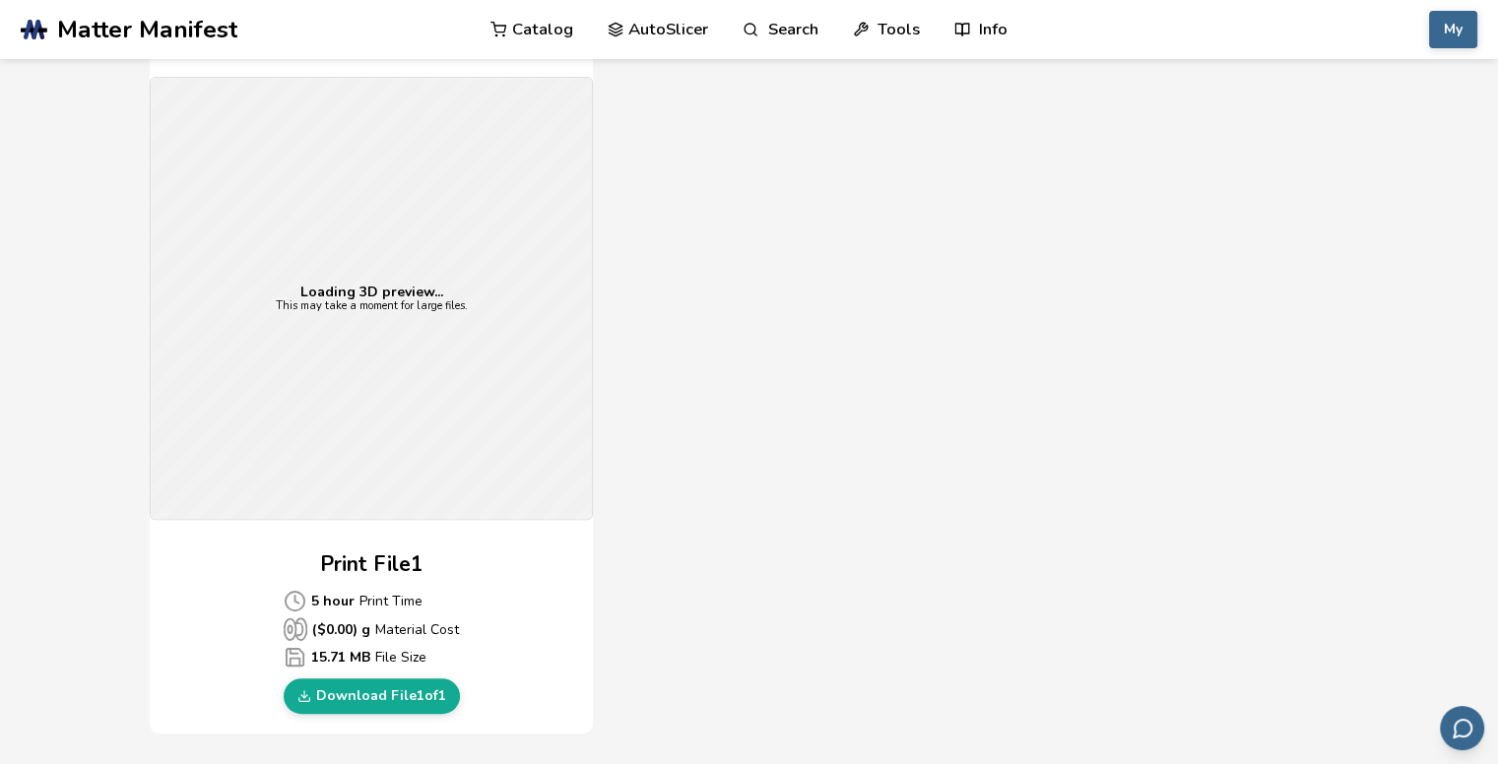
click at [362, 399] on div "Loading 3D preview... This may take a moment for large files." at bounding box center [371, 298] width 441 height 441
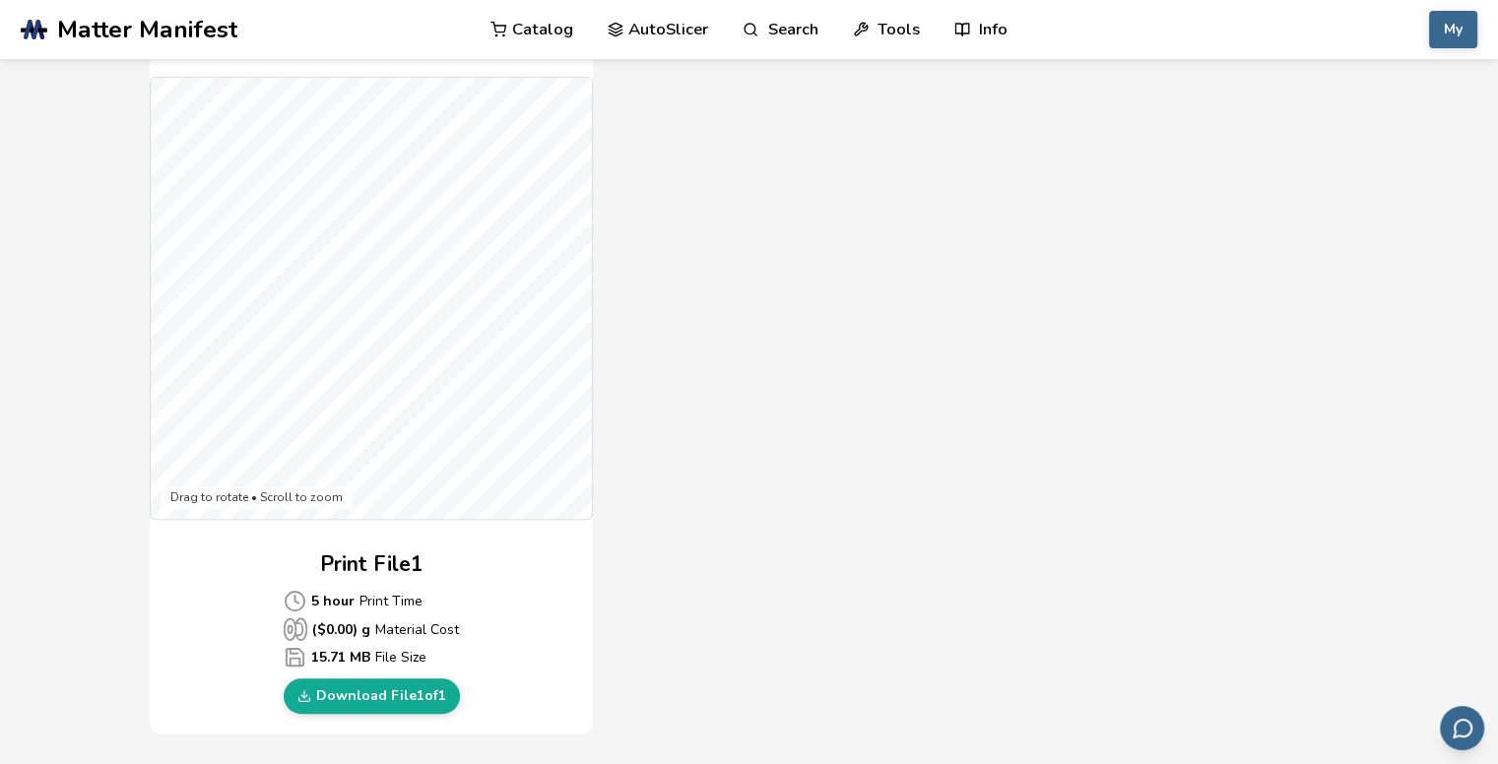
scroll to position [788, 0]
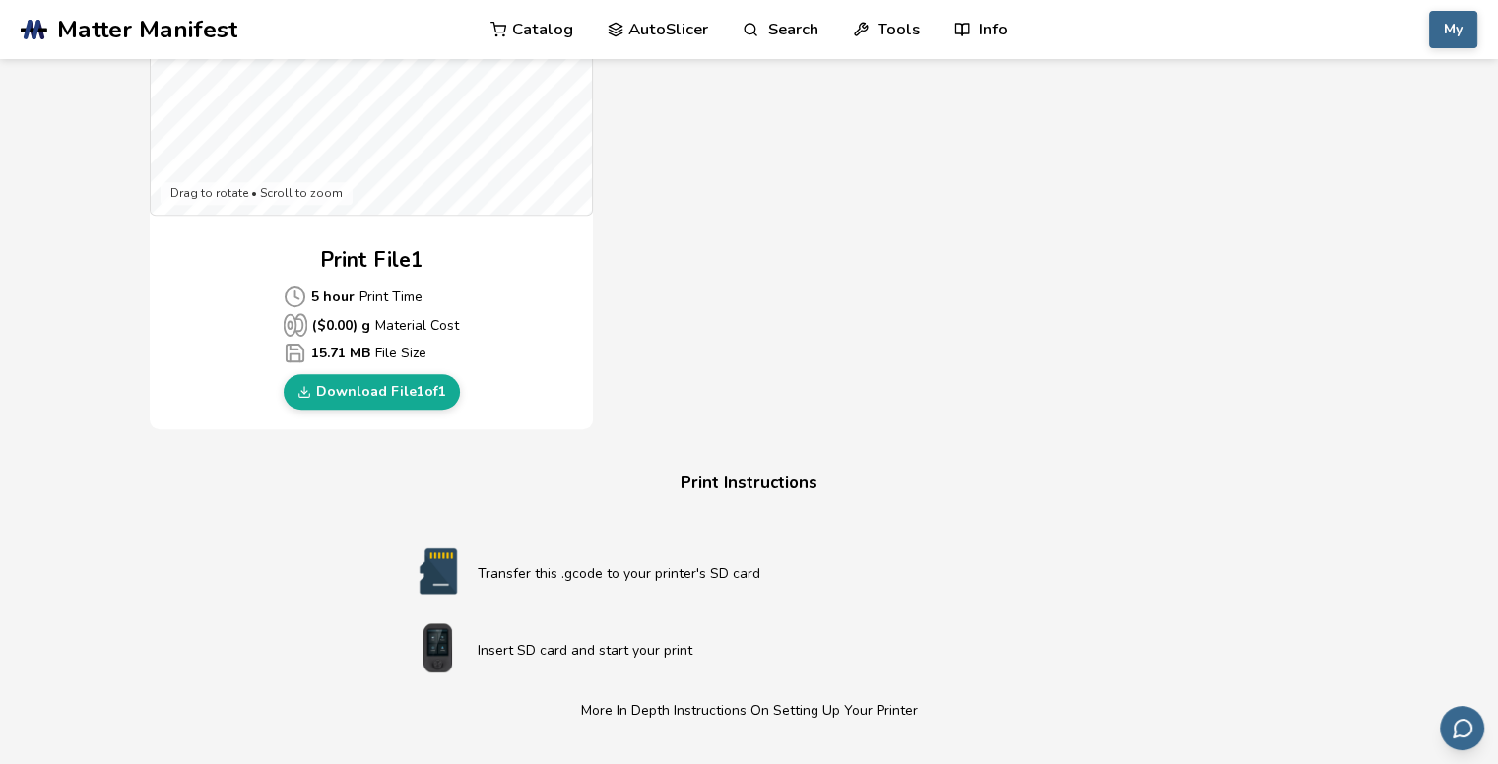
click at [371, 389] on link "Download File 1 of 1" at bounding box center [372, 391] width 176 height 35
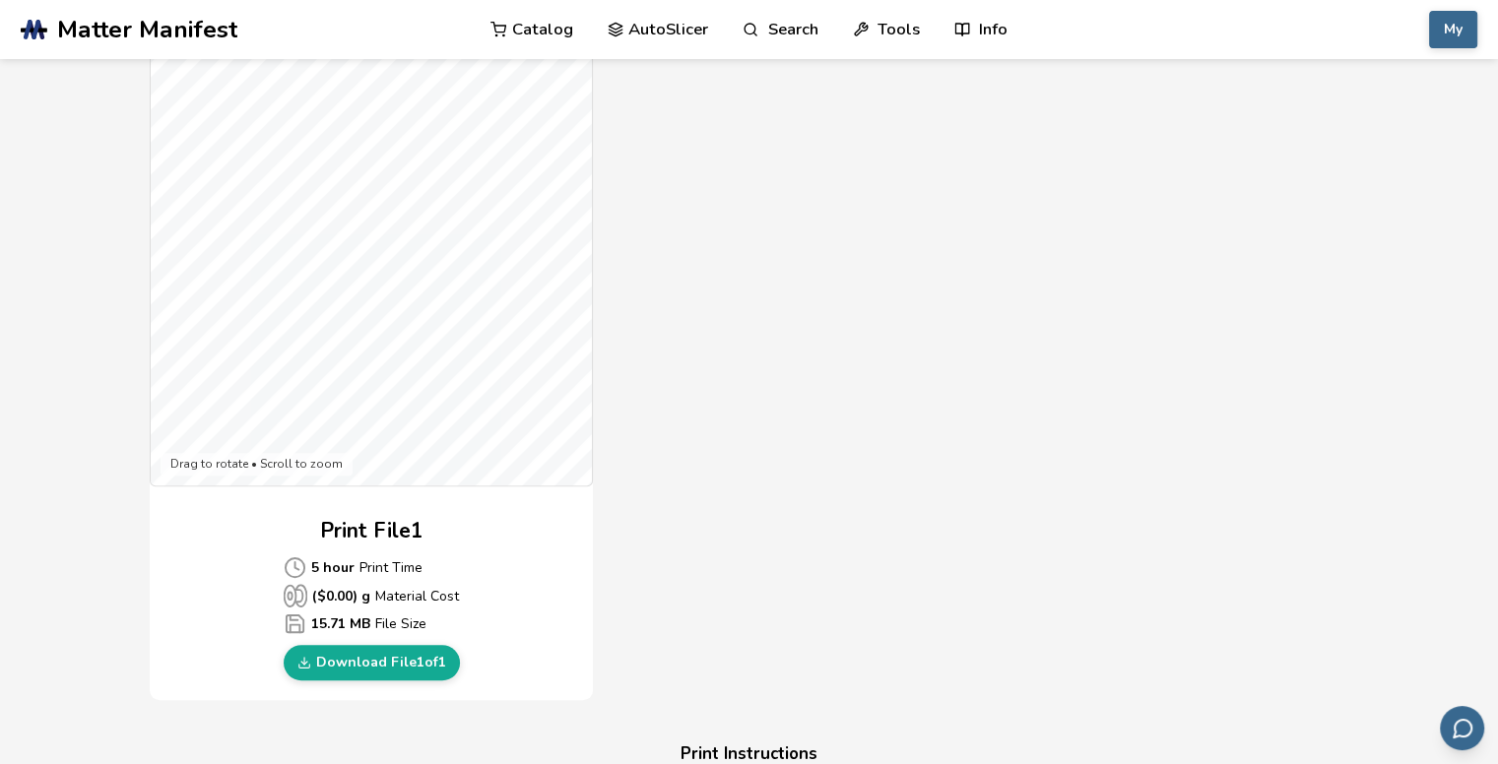
scroll to position [492, 0]
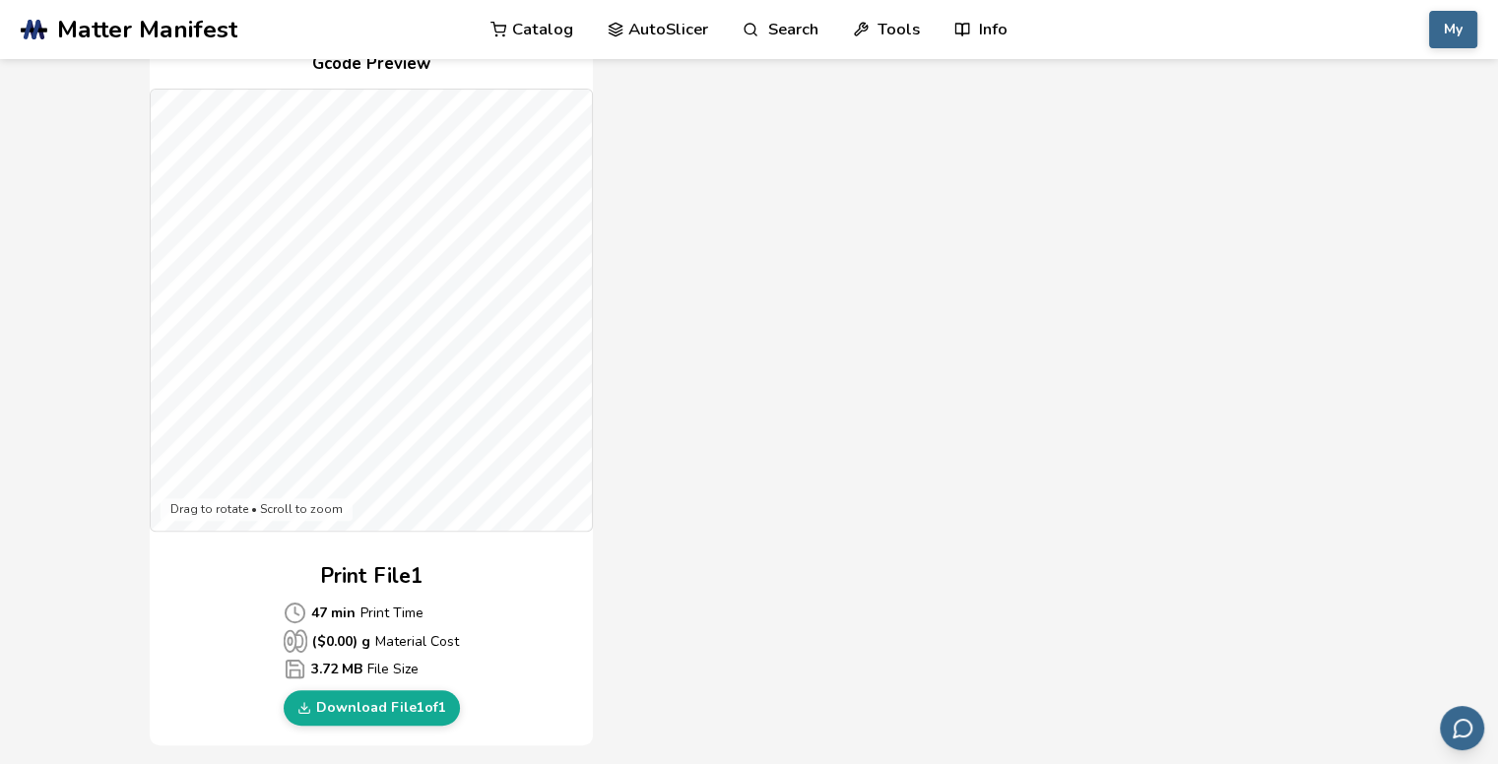
scroll to position [689, 0]
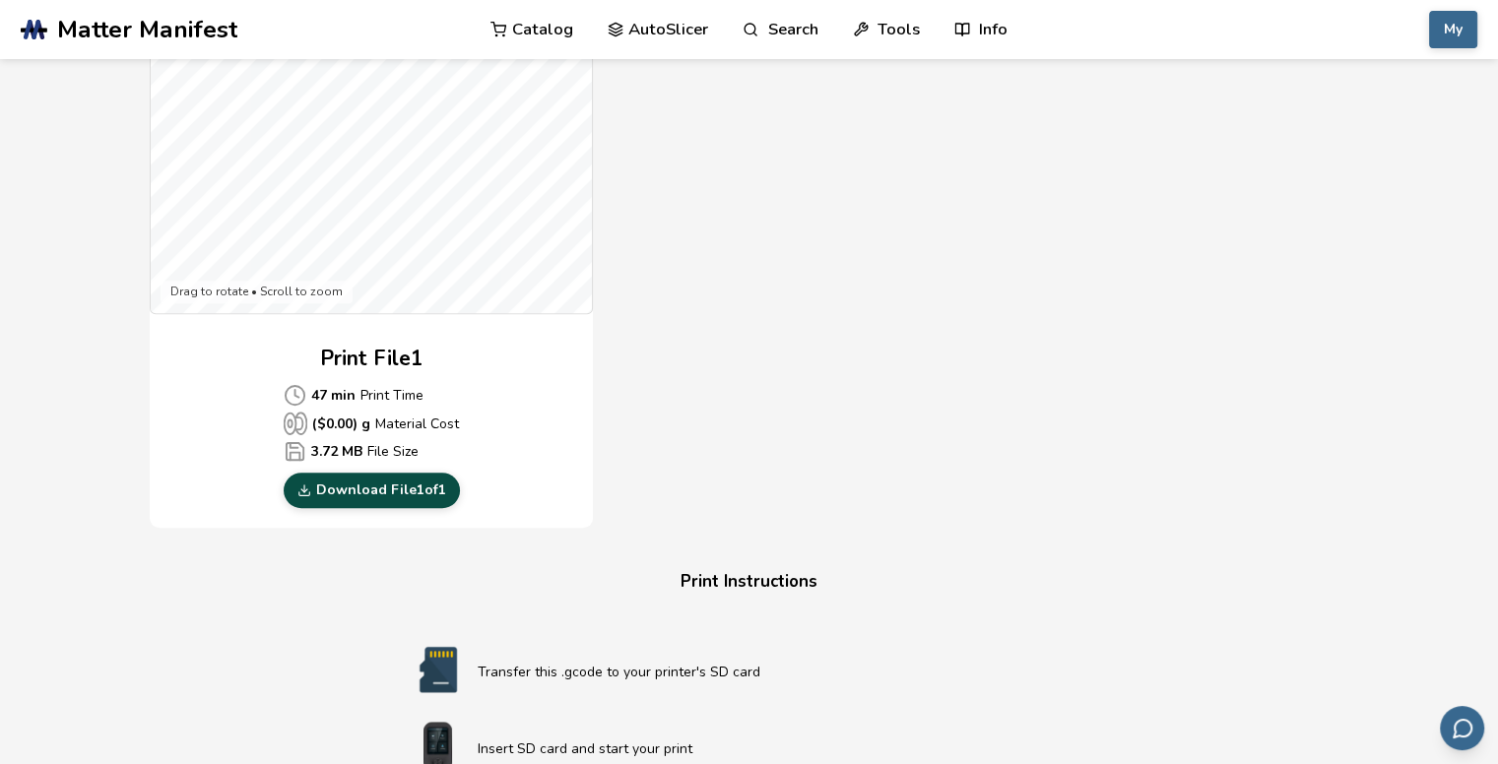
click at [374, 491] on link "Download File 1 of 1" at bounding box center [372, 490] width 176 height 35
